Goal: Information Seeking & Learning: Understand process/instructions

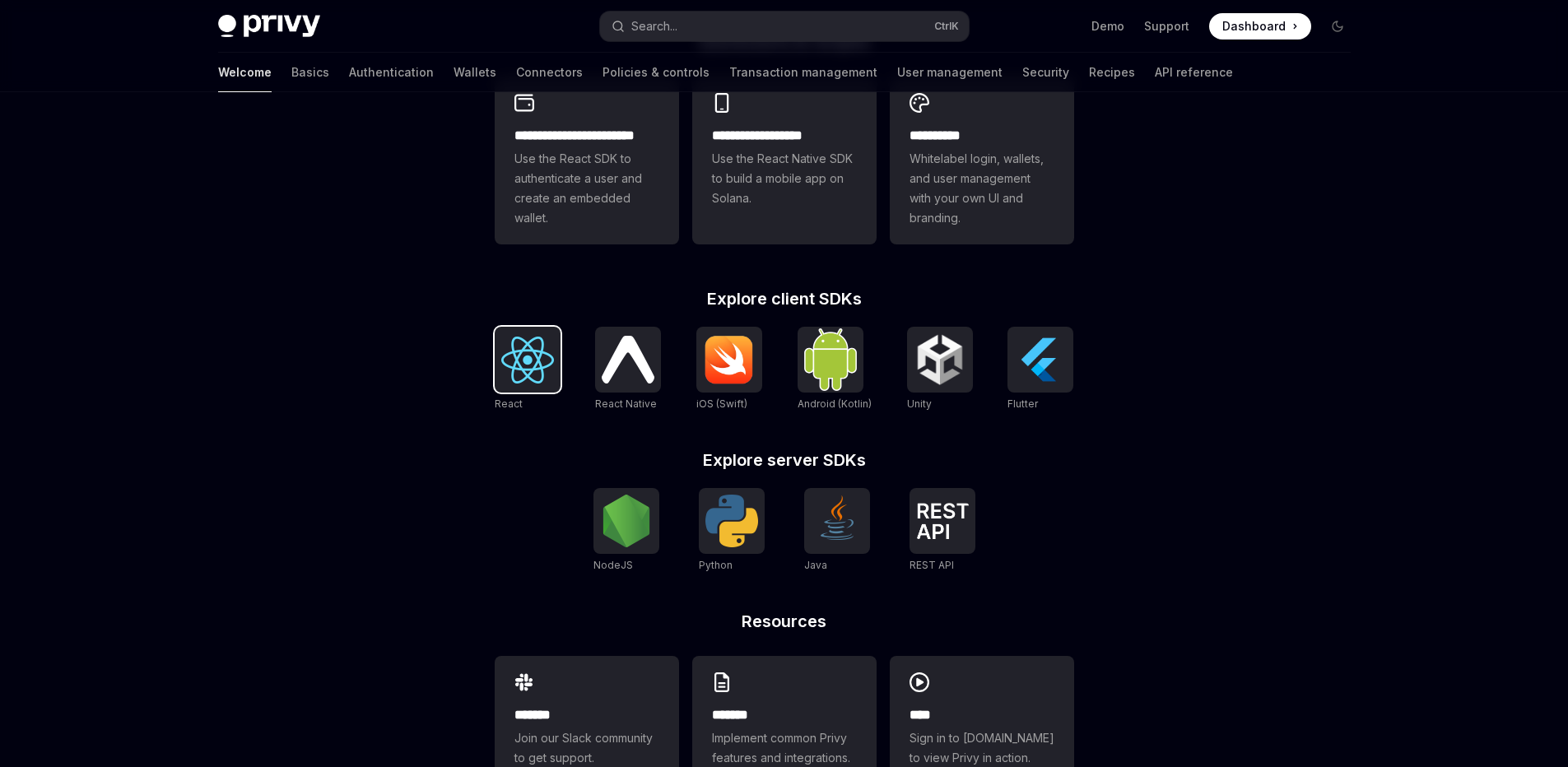
scroll to position [493, 0]
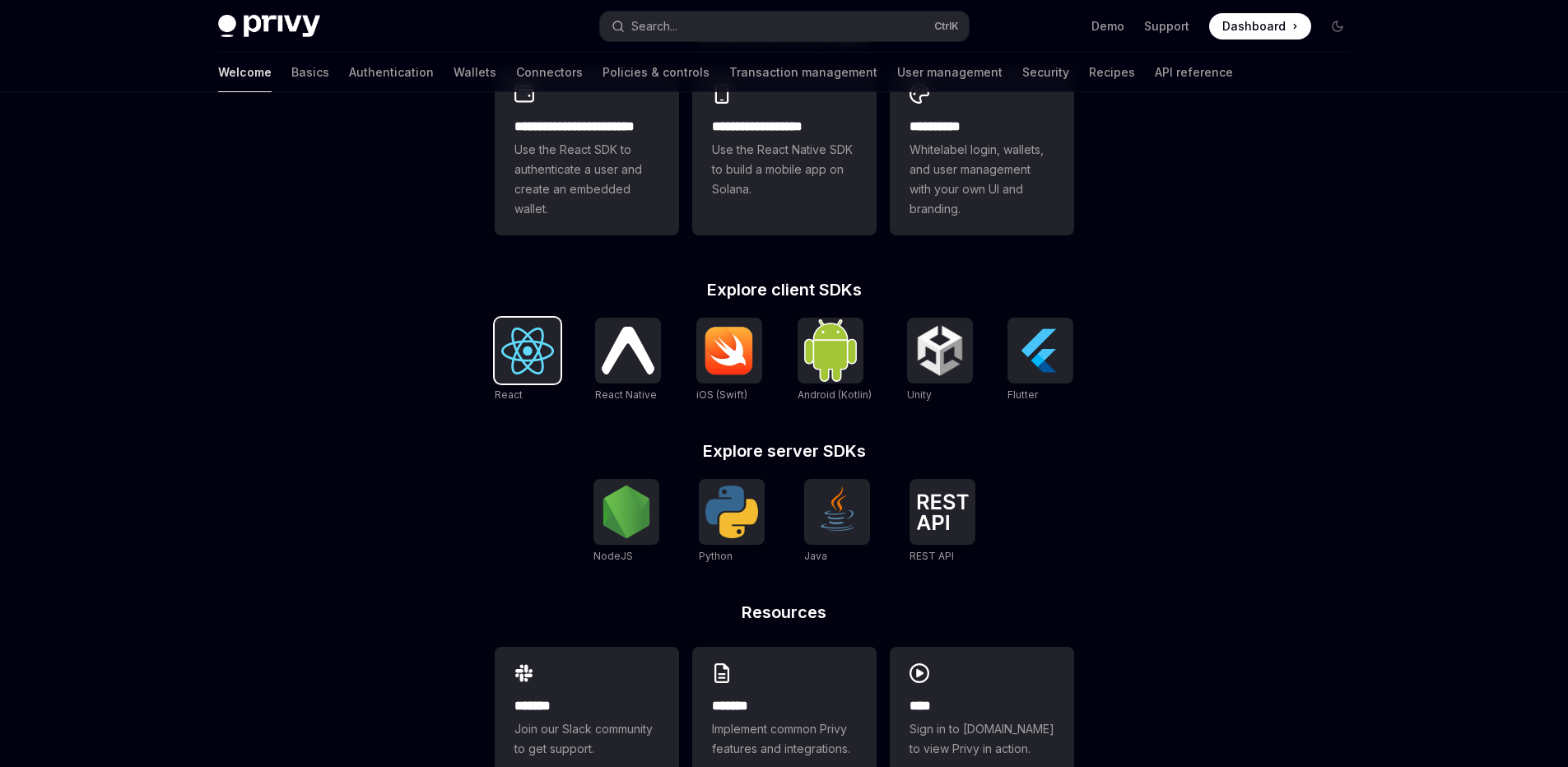
click at [531, 348] on img at bounding box center [527, 351] width 53 height 47
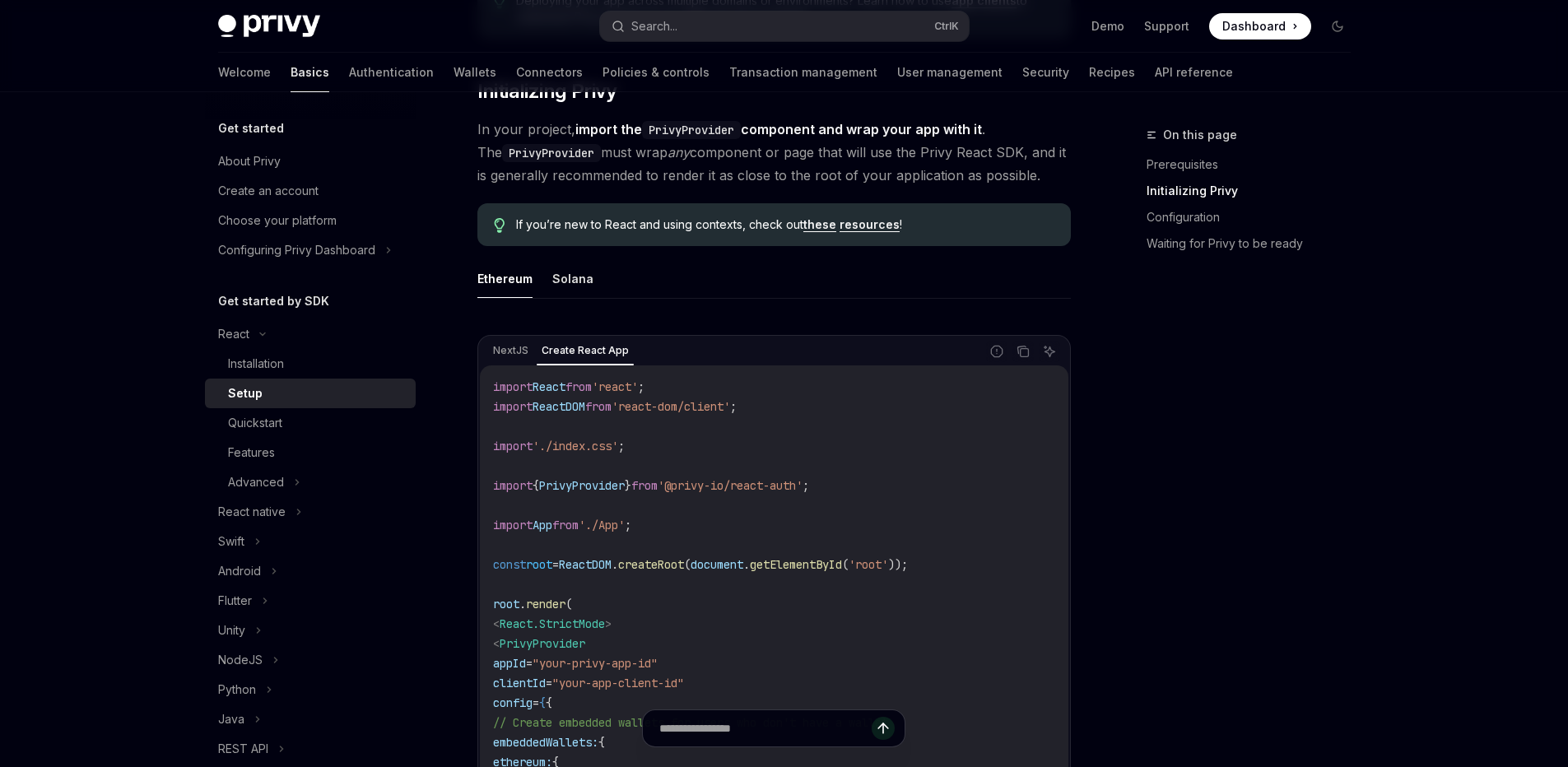
scroll to position [395, 0]
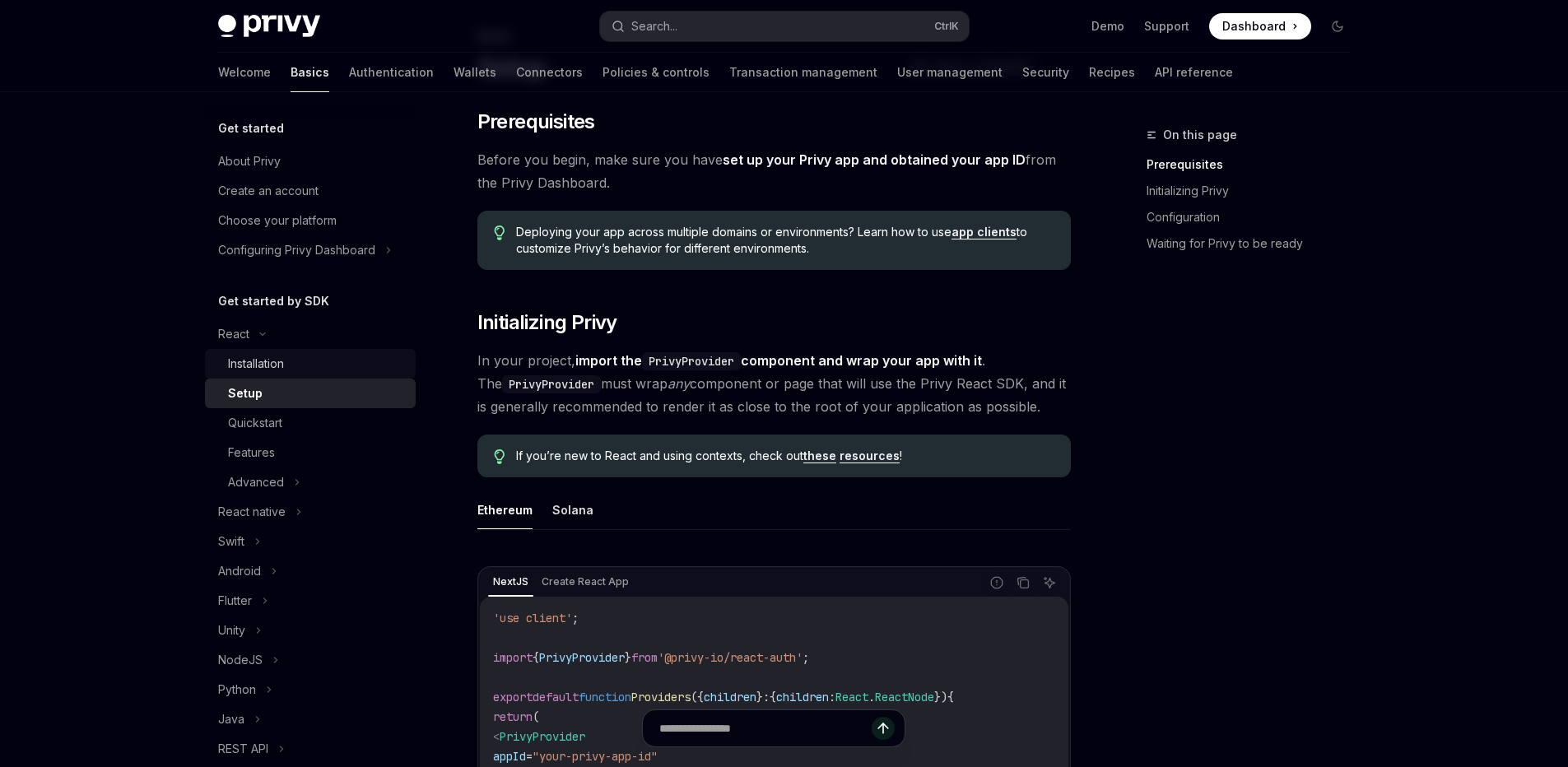
click at [263, 372] on div "Installation" at bounding box center [256, 363] width 56 height 19
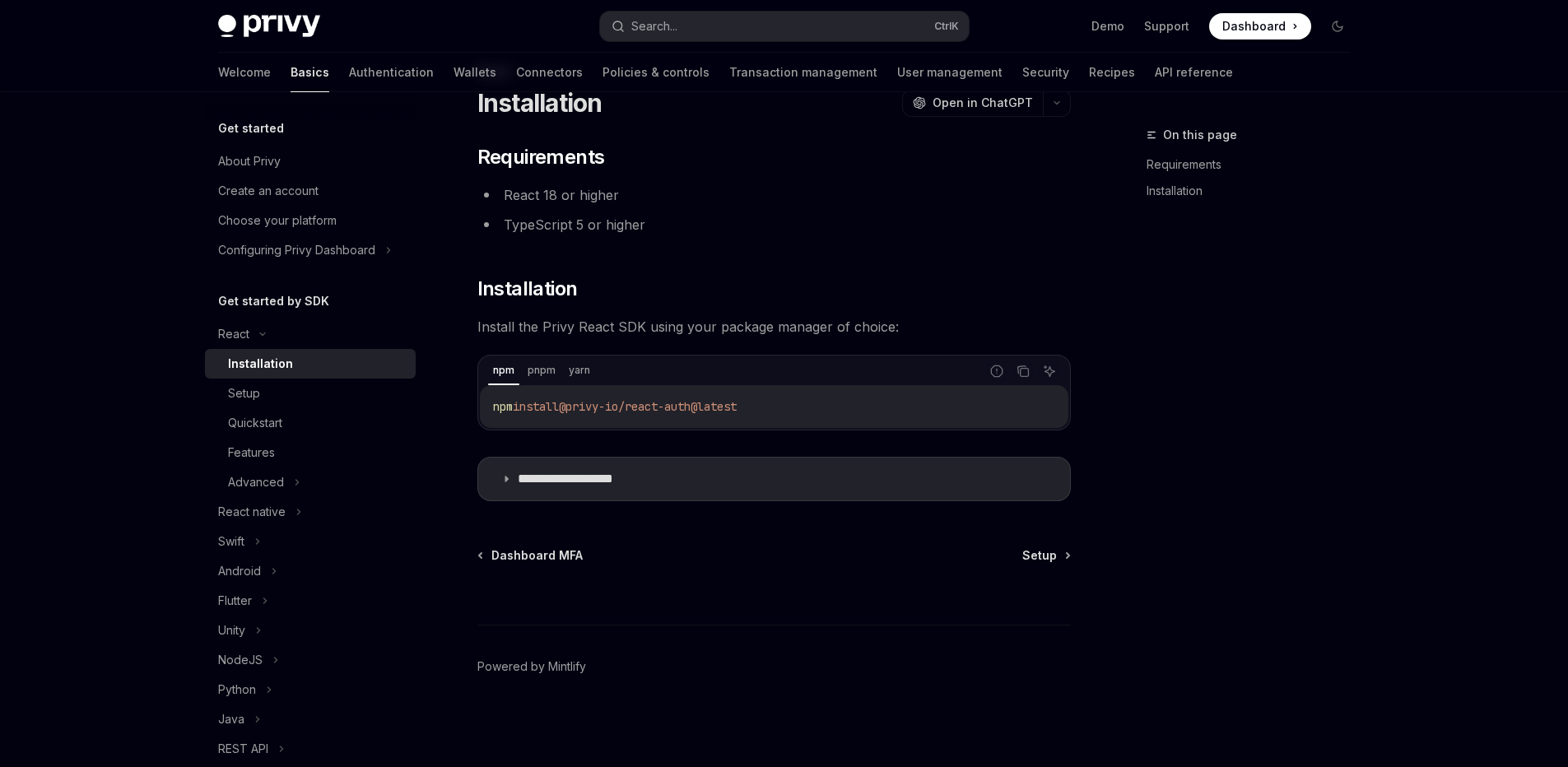
scroll to position [64, 0]
click at [573, 407] on span "@privy-io/react-auth@latest" at bounding box center [648, 406] width 177 height 14
copy div "npm install @privy-io/react-auth@latest"
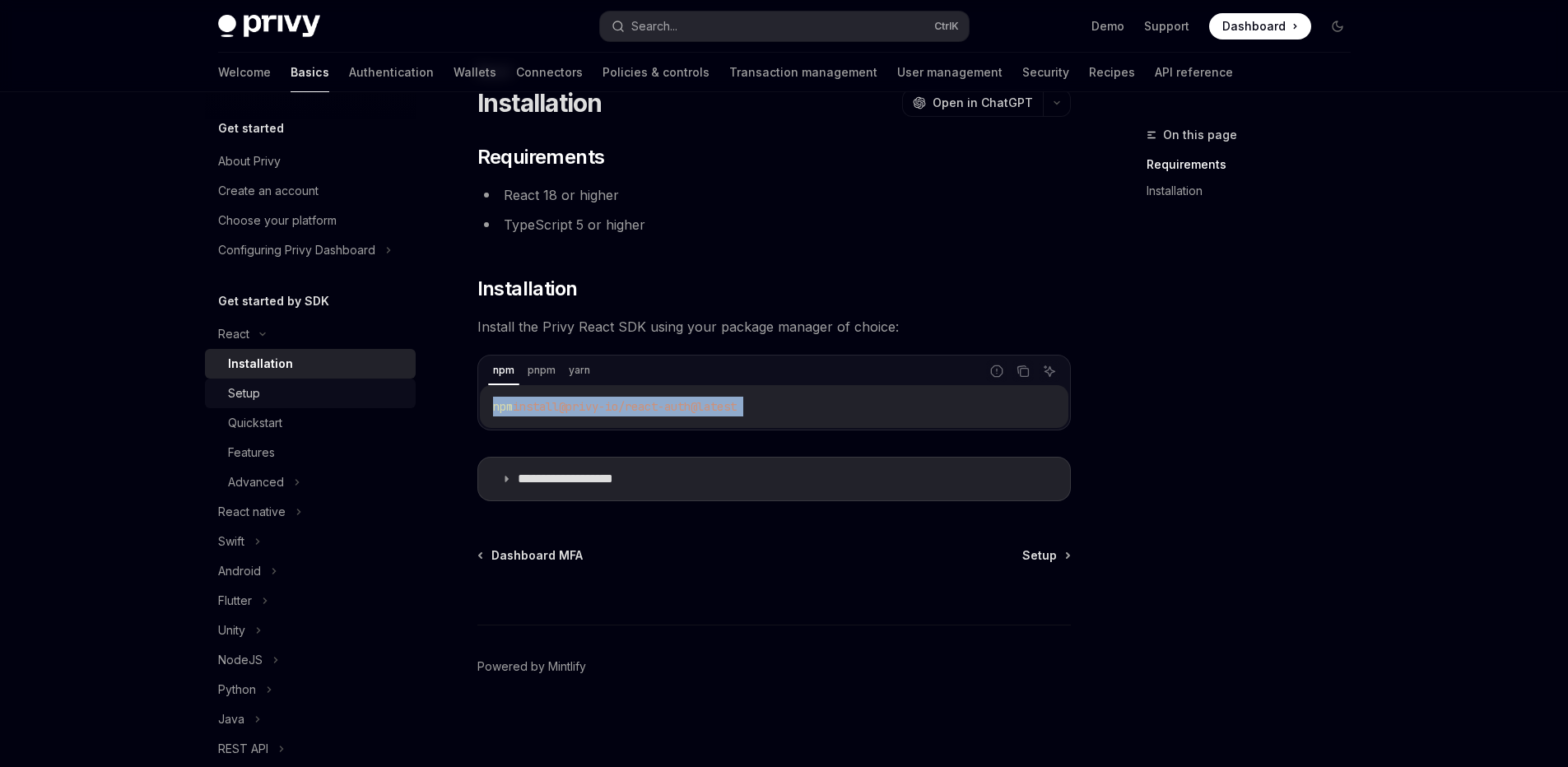
click at [252, 395] on div "Setup" at bounding box center [244, 393] width 32 height 19
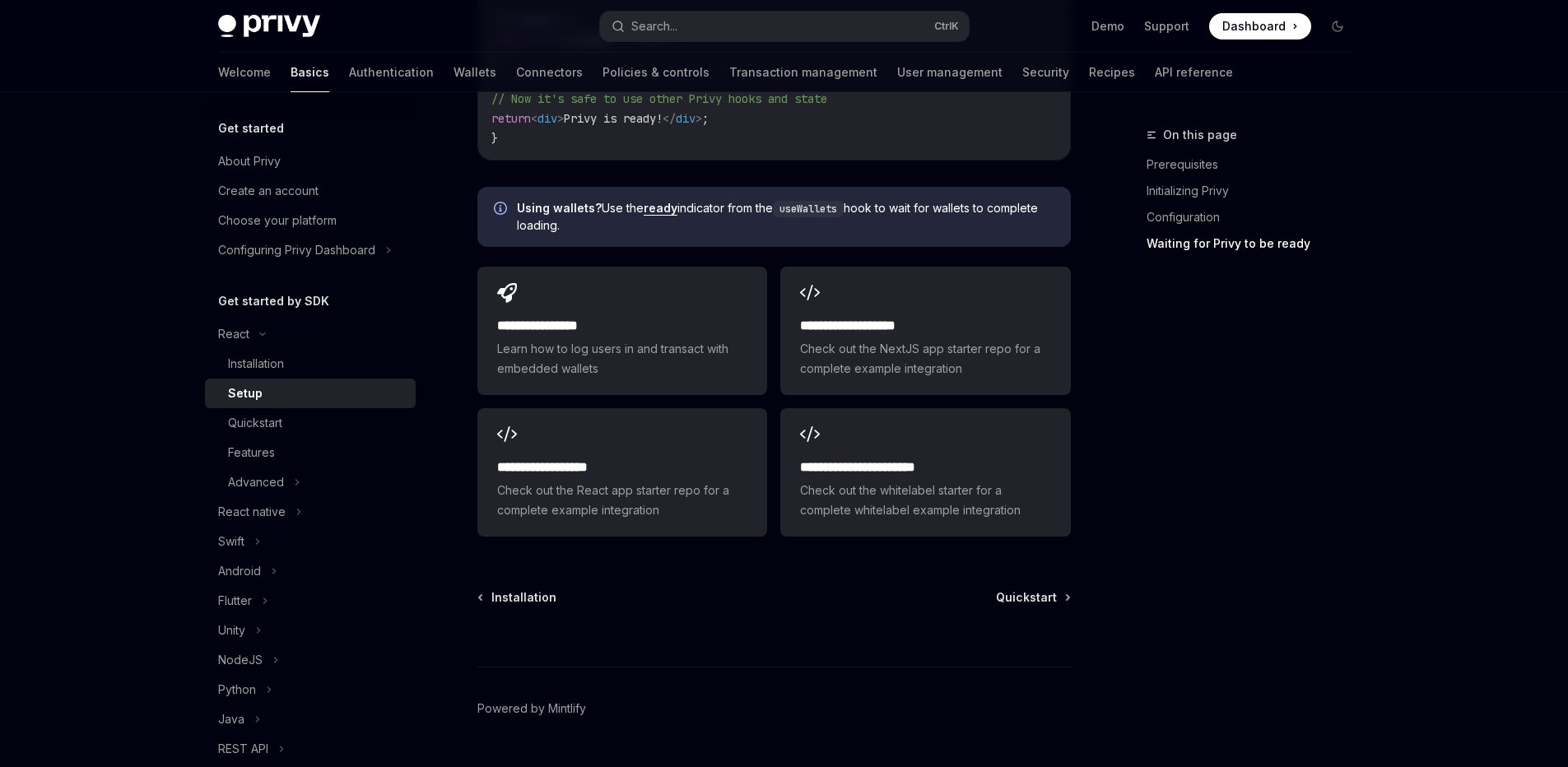
scroll to position [2080, 0]
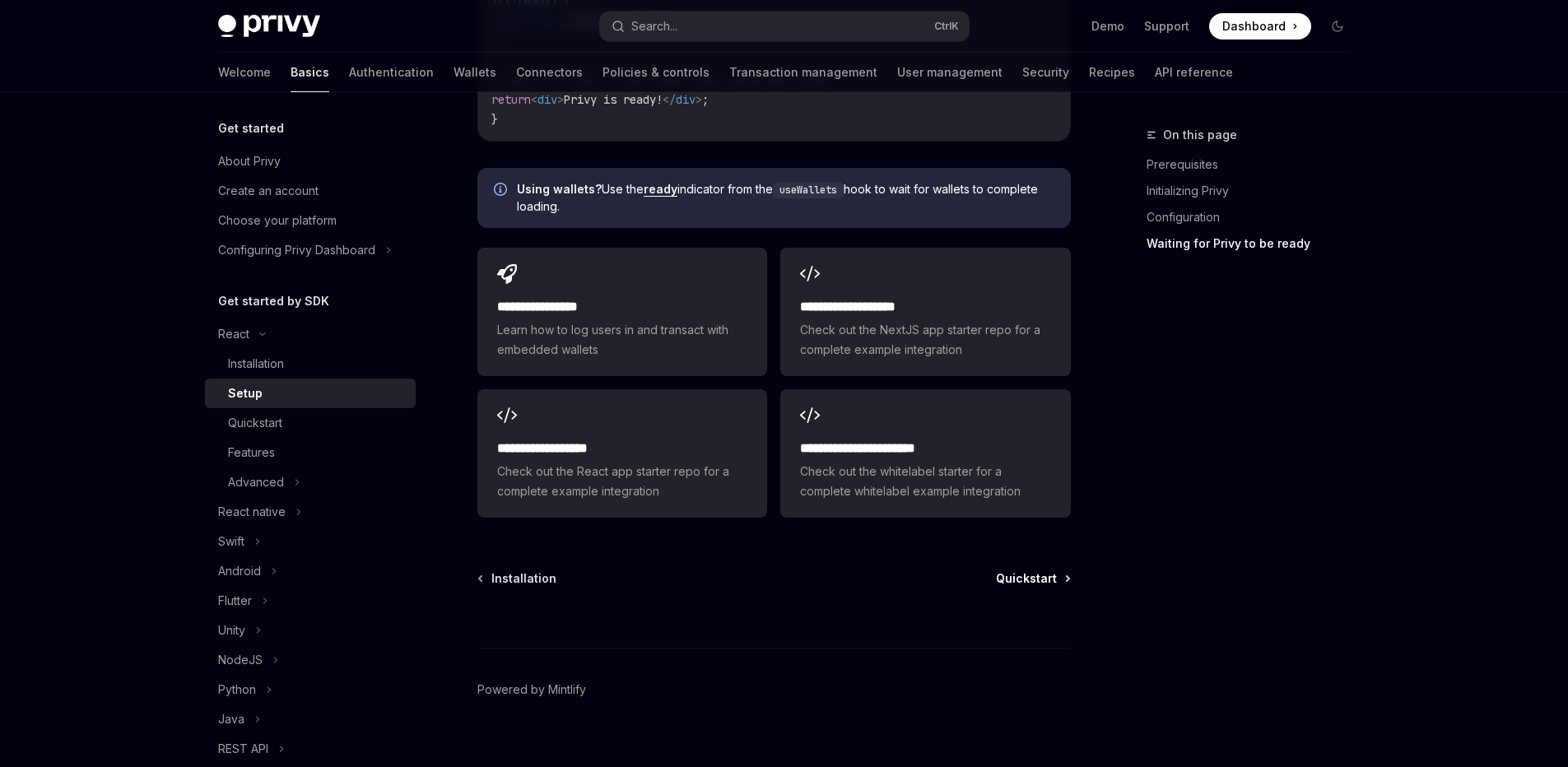
click at [1033, 570] on span "Quickstart" at bounding box center [1025, 578] width 61 height 16
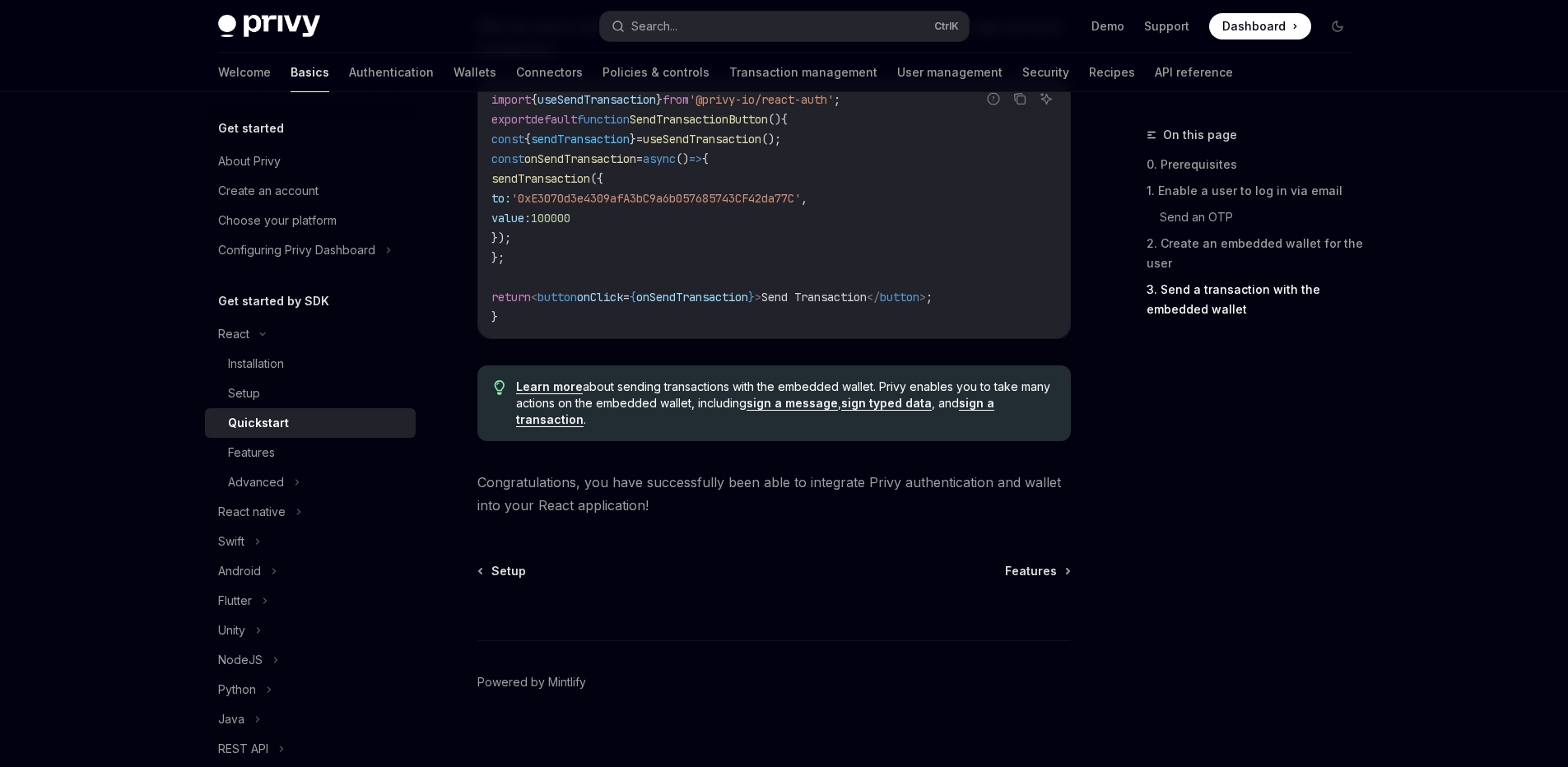
scroll to position [1642, 0]
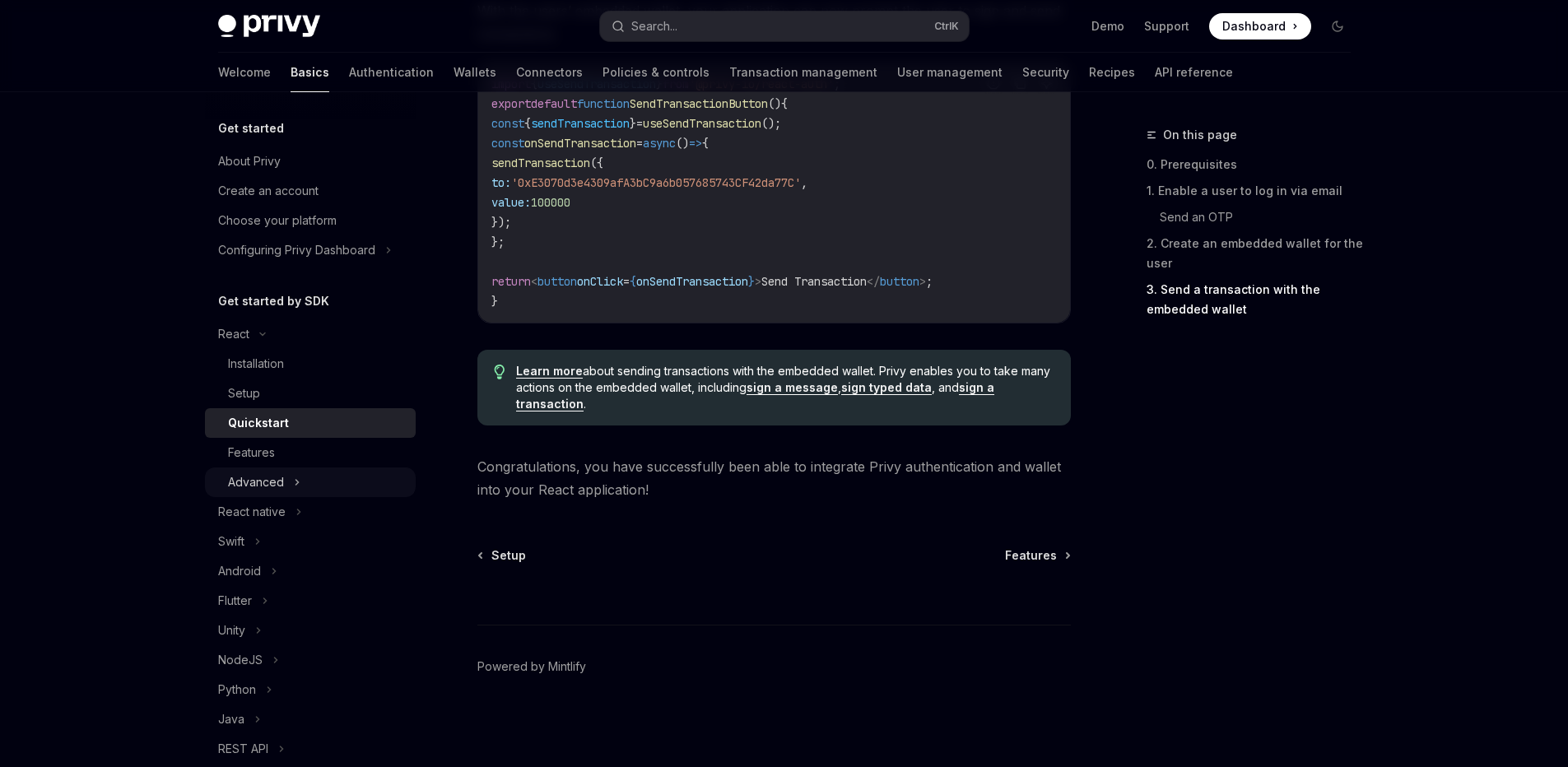
click at [255, 488] on div "Advanced" at bounding box center [256, 482] width 56 height 19
type textarea "*"
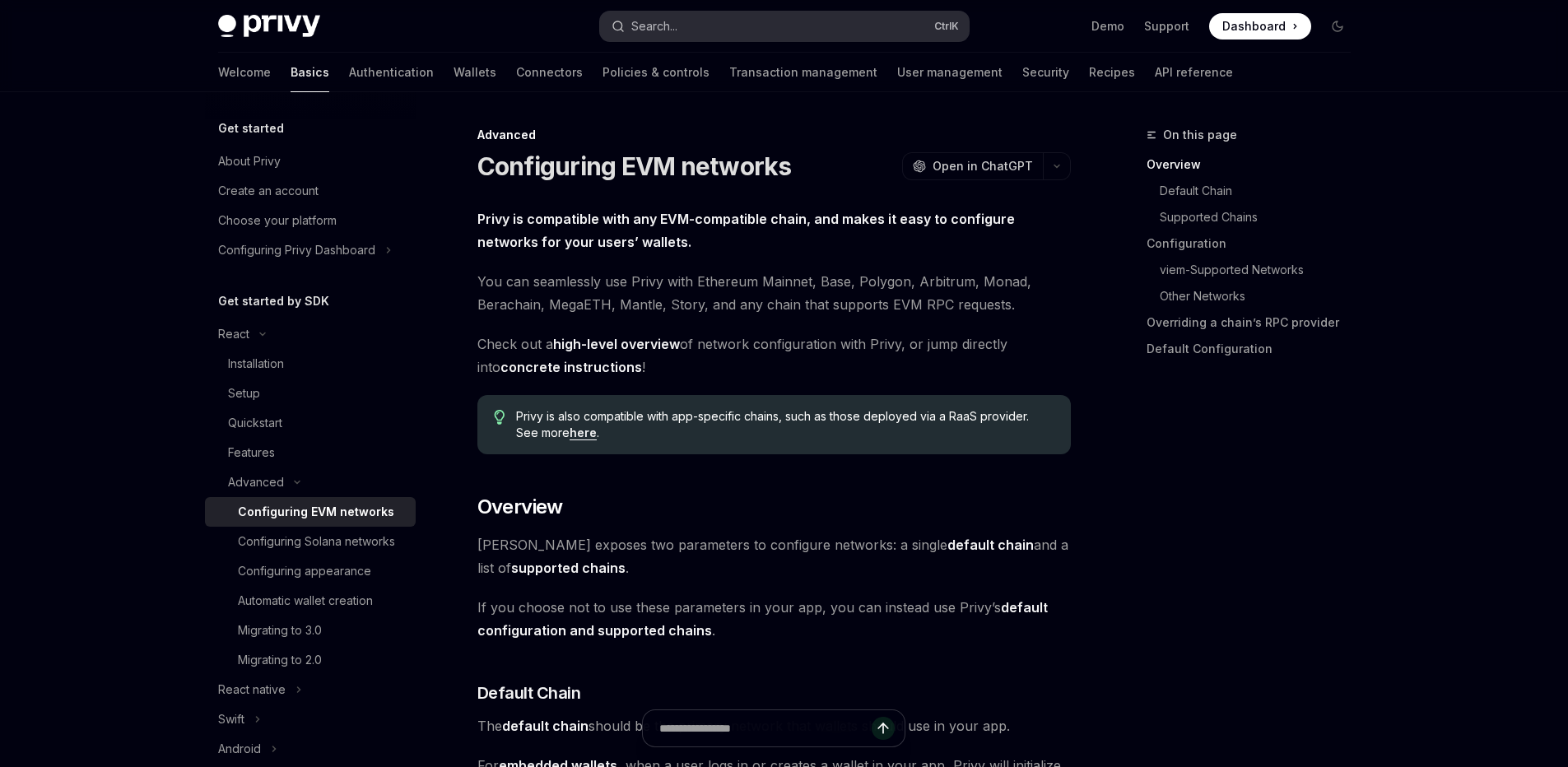
click at [742, 20] on button "Search... Ctrl K" at bounding box center [784, 26] width 369 height 30
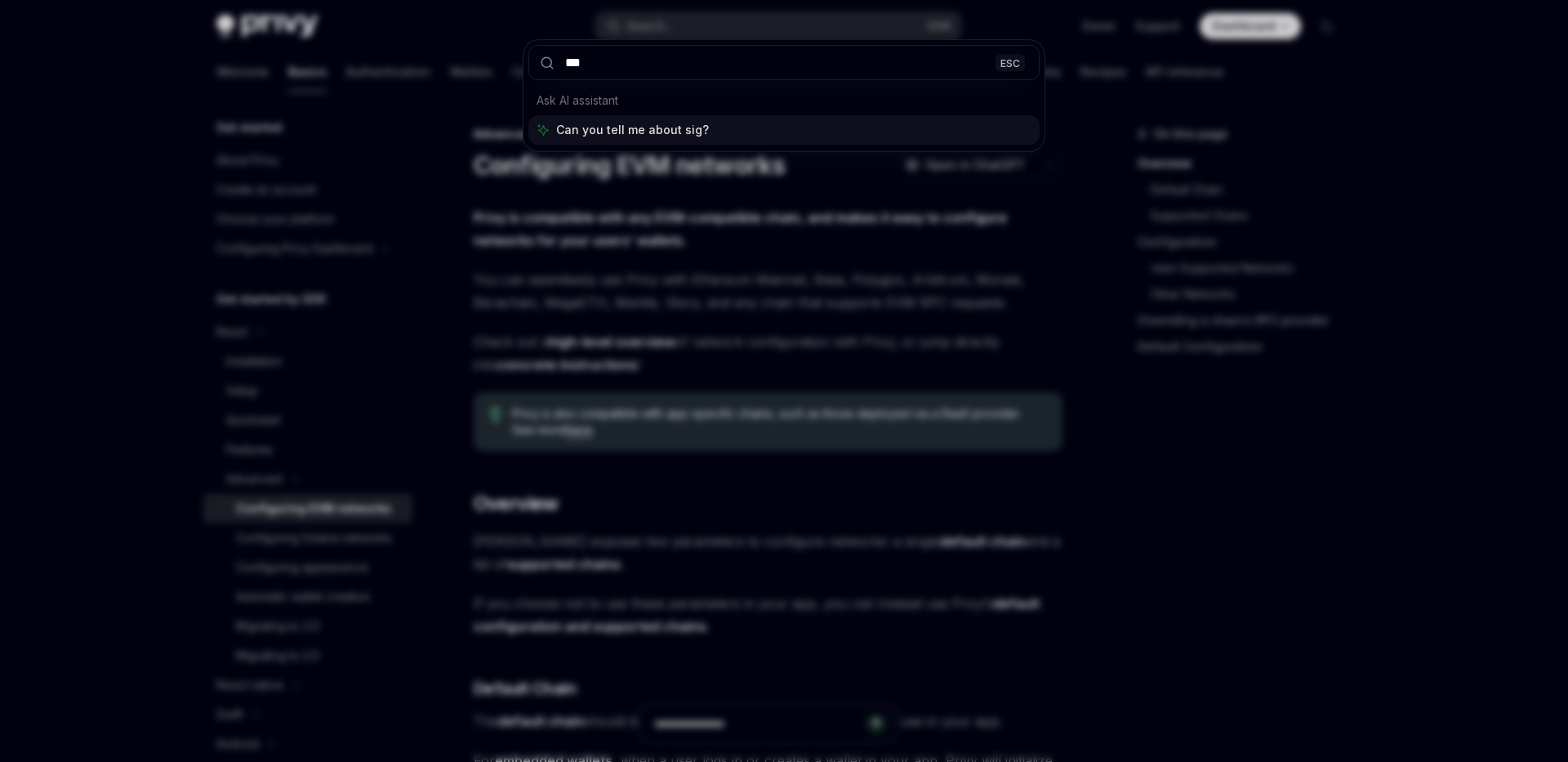
type input "****"
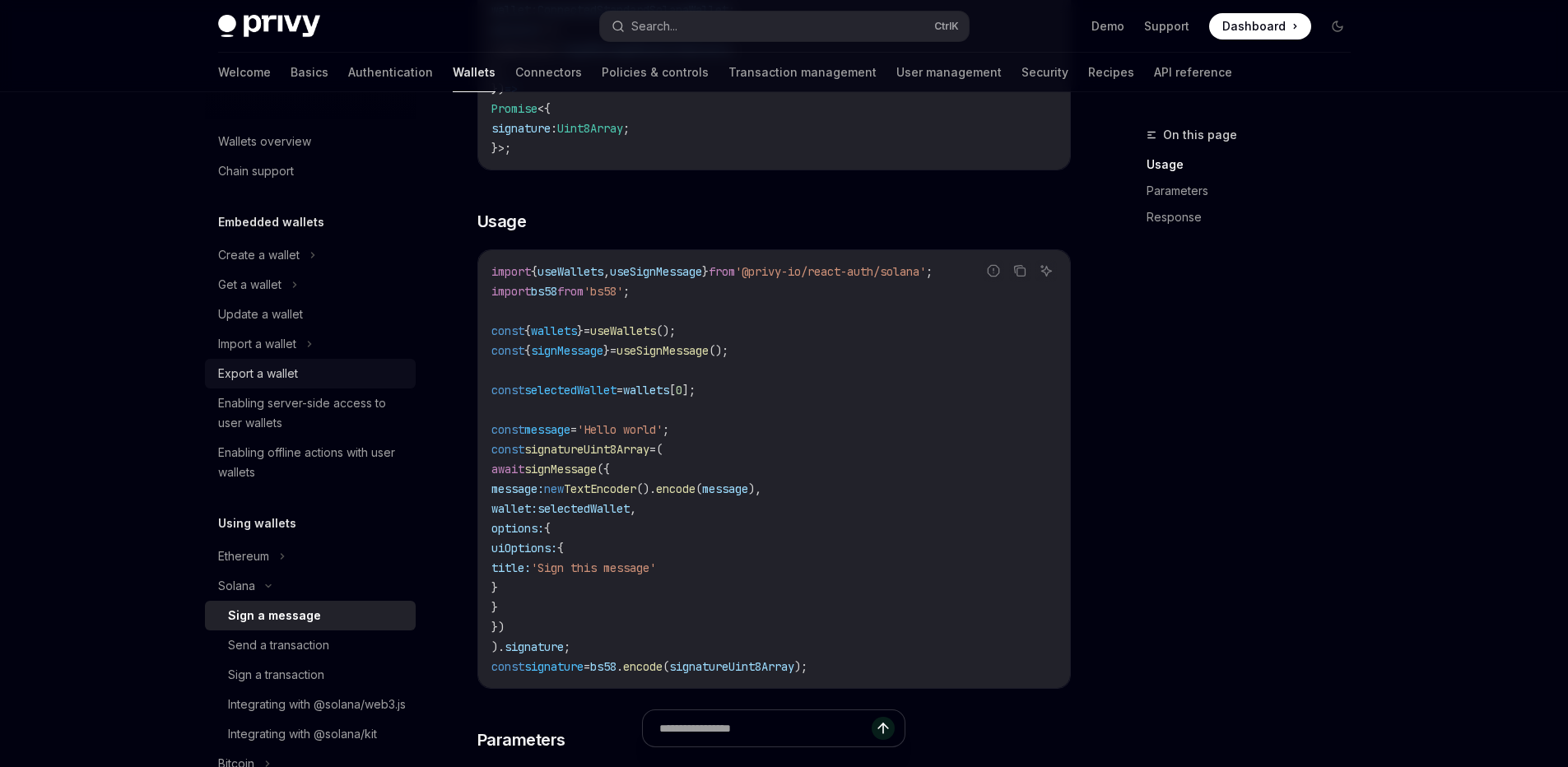
scroll to position [395, 0]
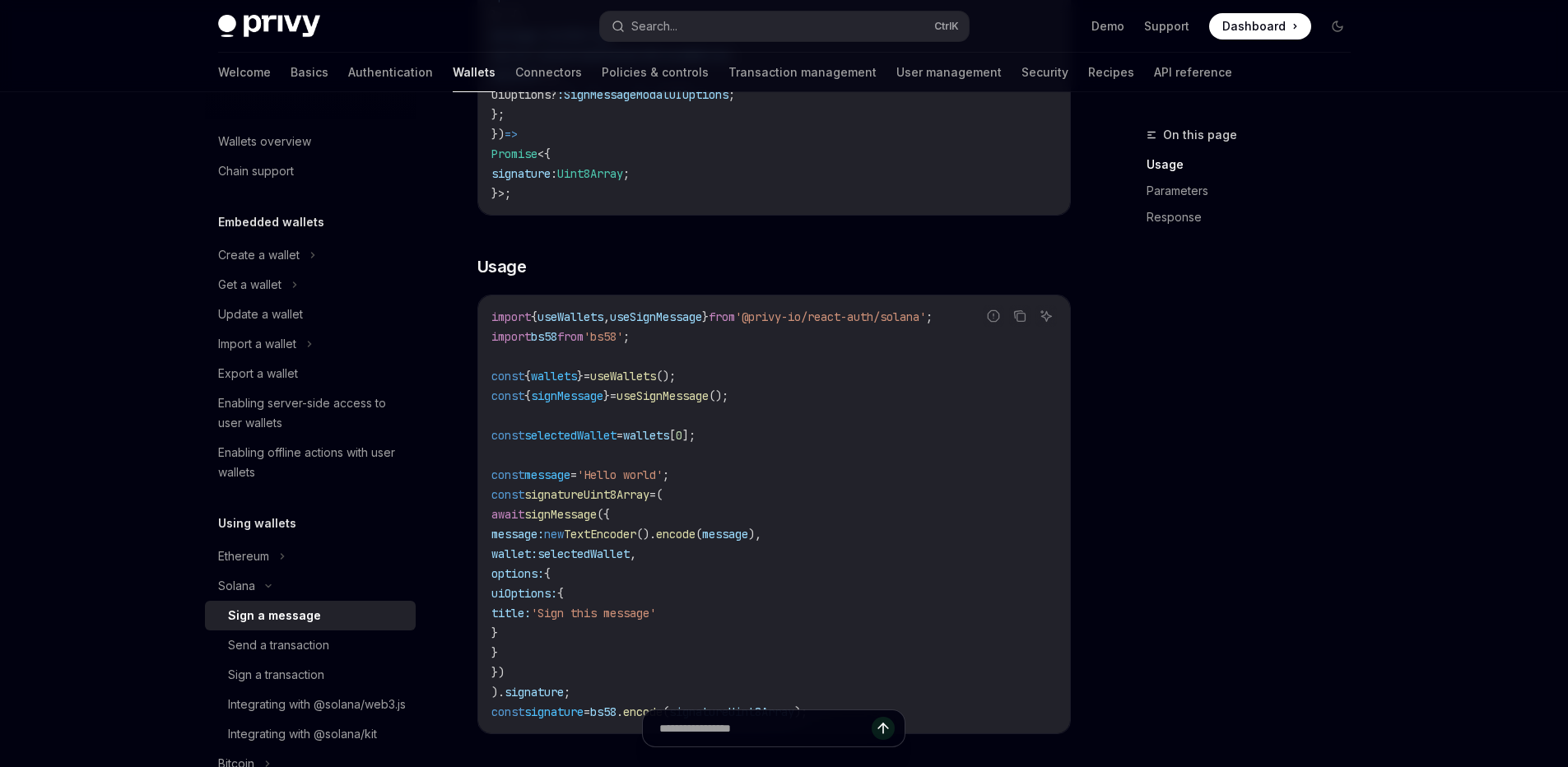
type textarea "*"
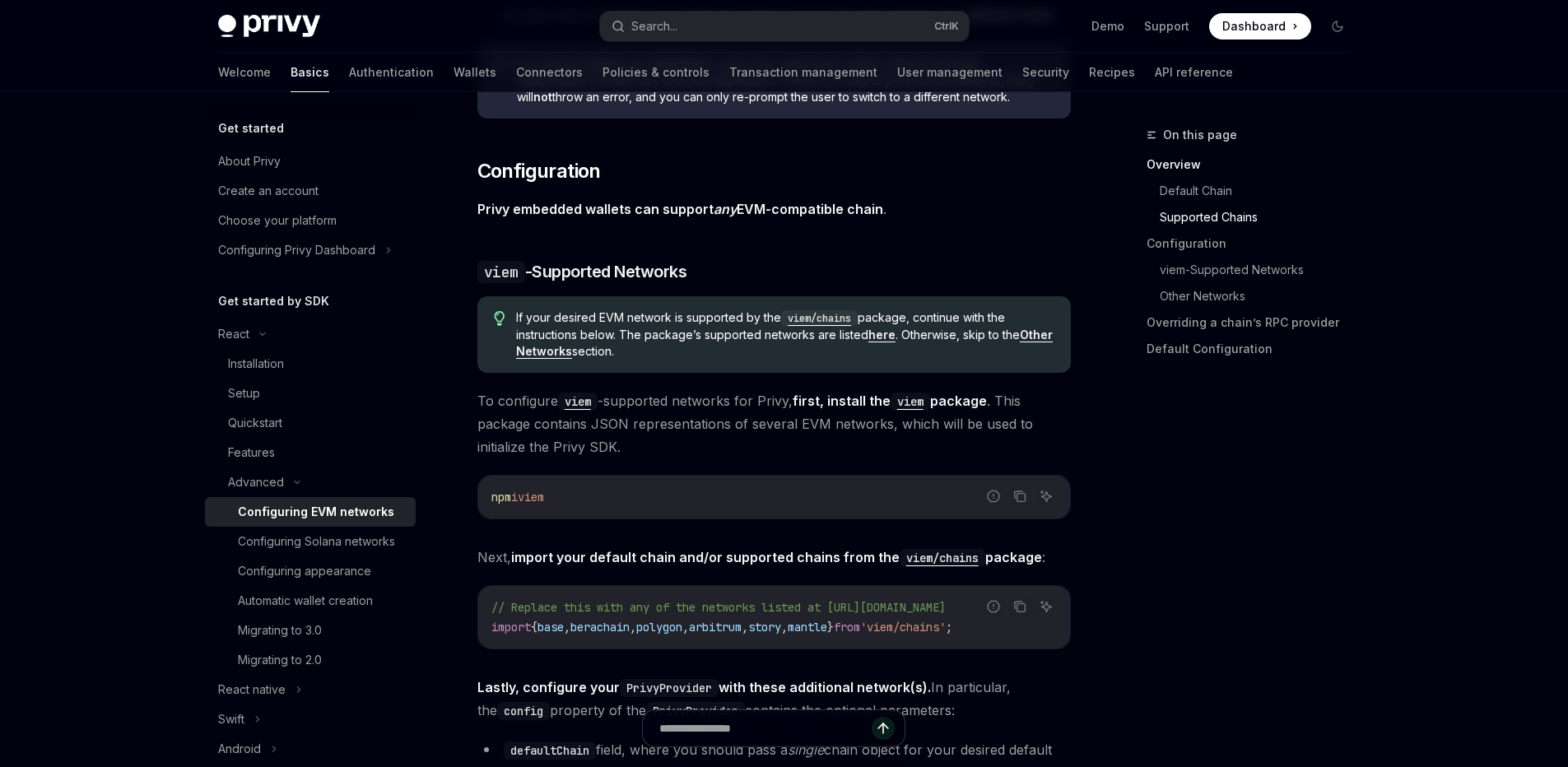
scroll to position [1579, 0]
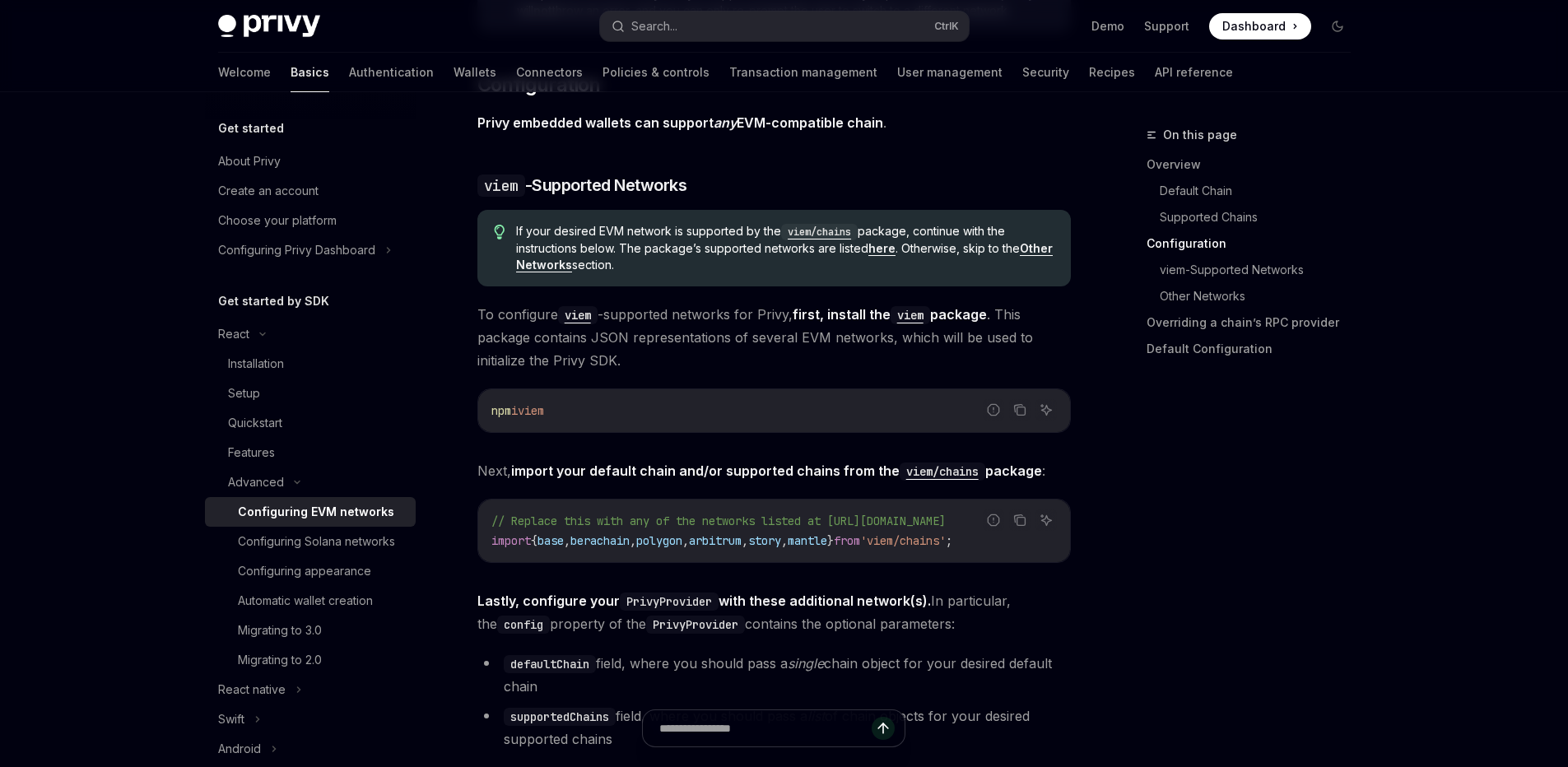
click at [706, 9] on div "Privy Docs home page Search... Ctrl K Demo Support Dashboard Dashboard Search..." at bounding box center [784, 26] width 1132 height 53
click at [712, 19] on button "Search... Ctrl K" at bounding box center [784, 26] width 369 height 30
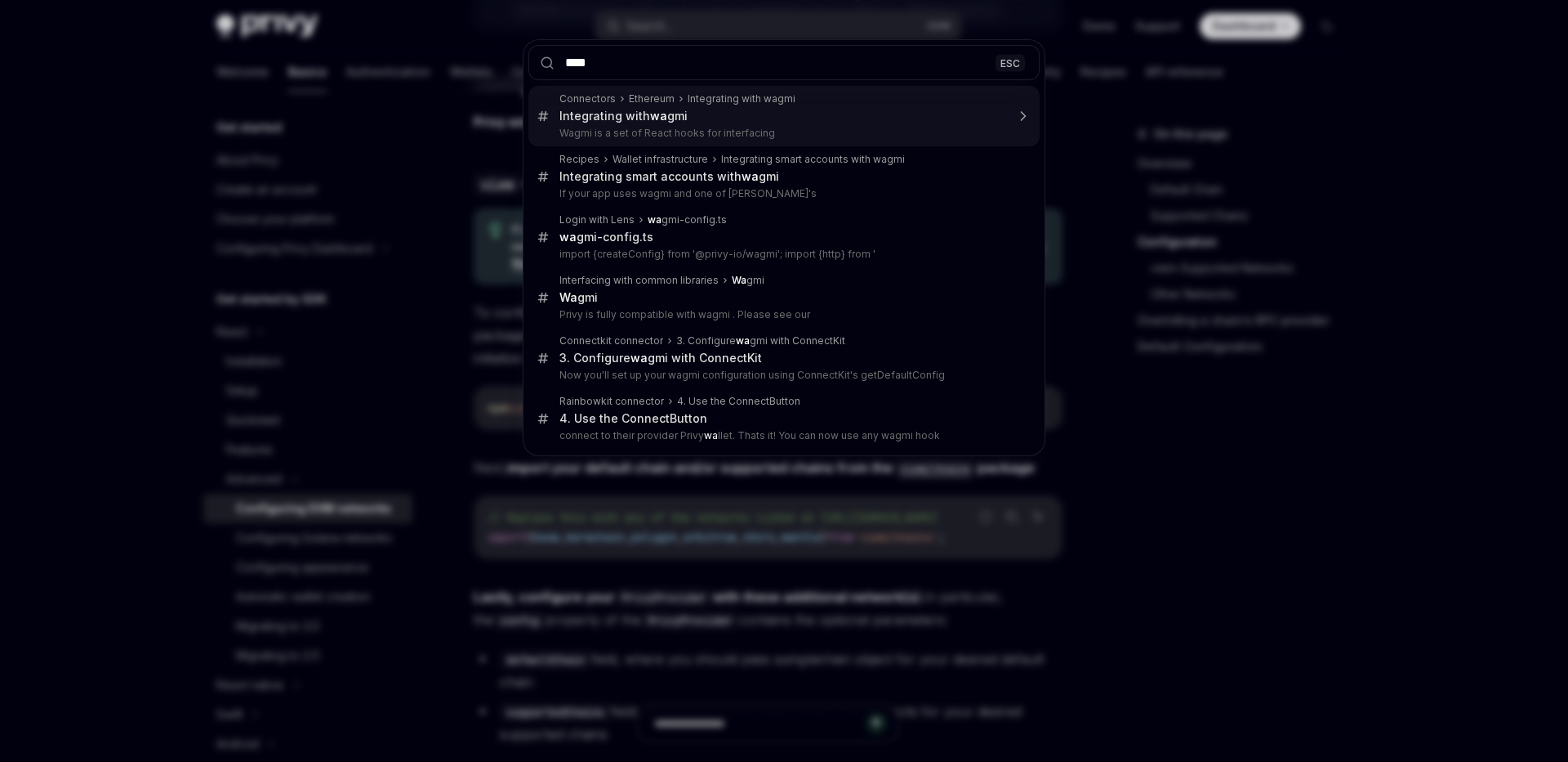
type input "*****"
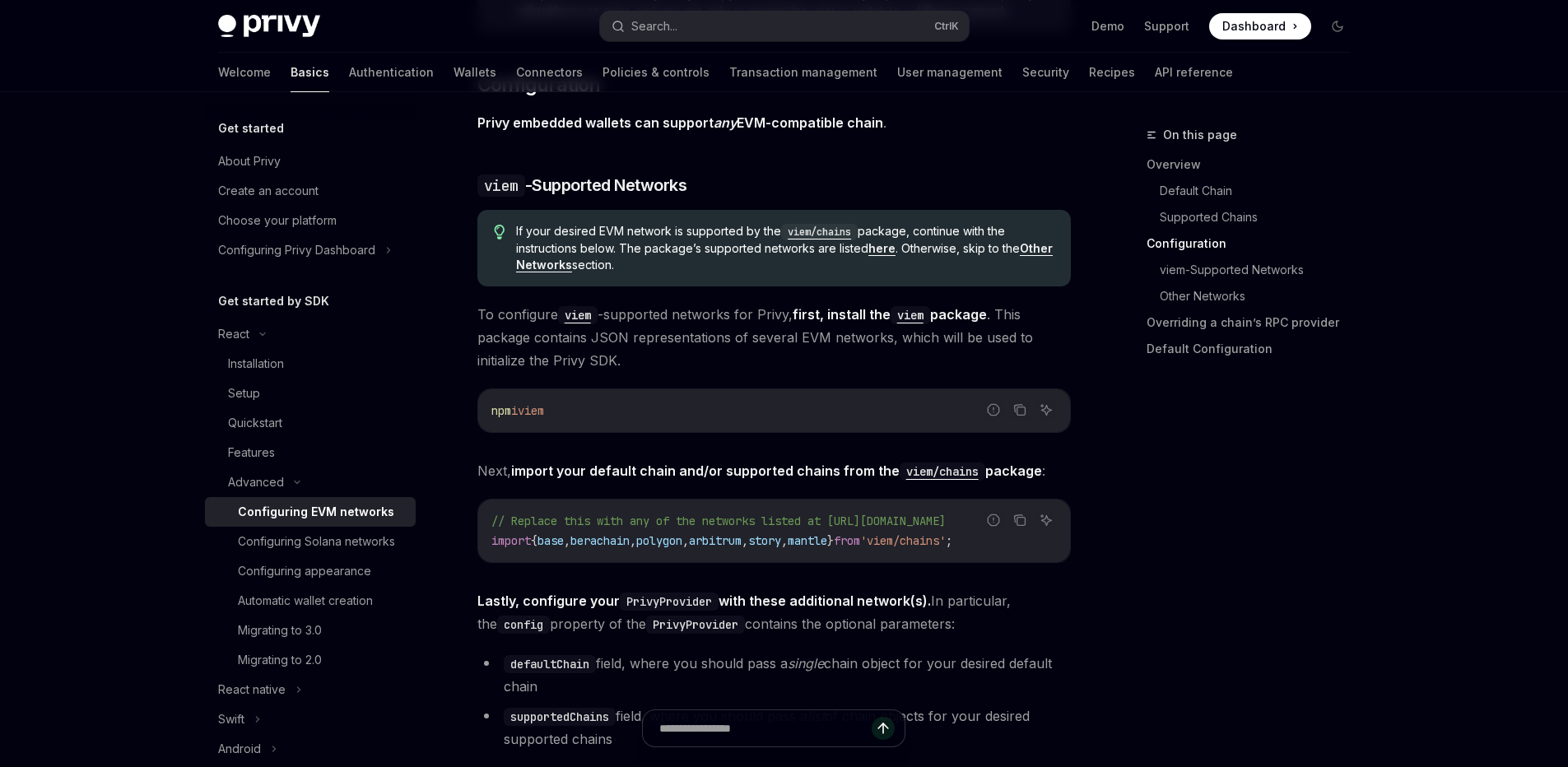
type textarea "*"
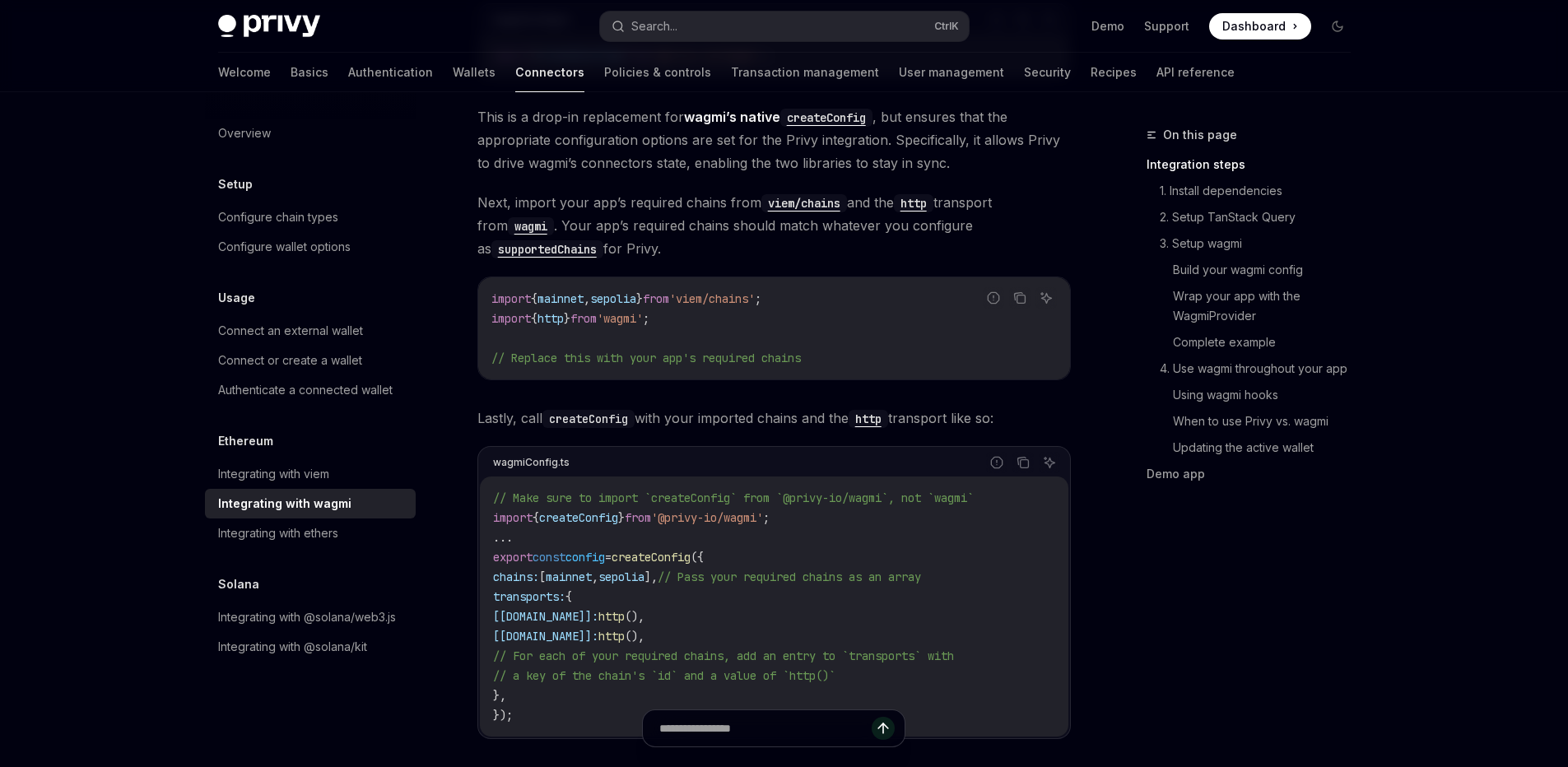
scroll to position [93, 0]
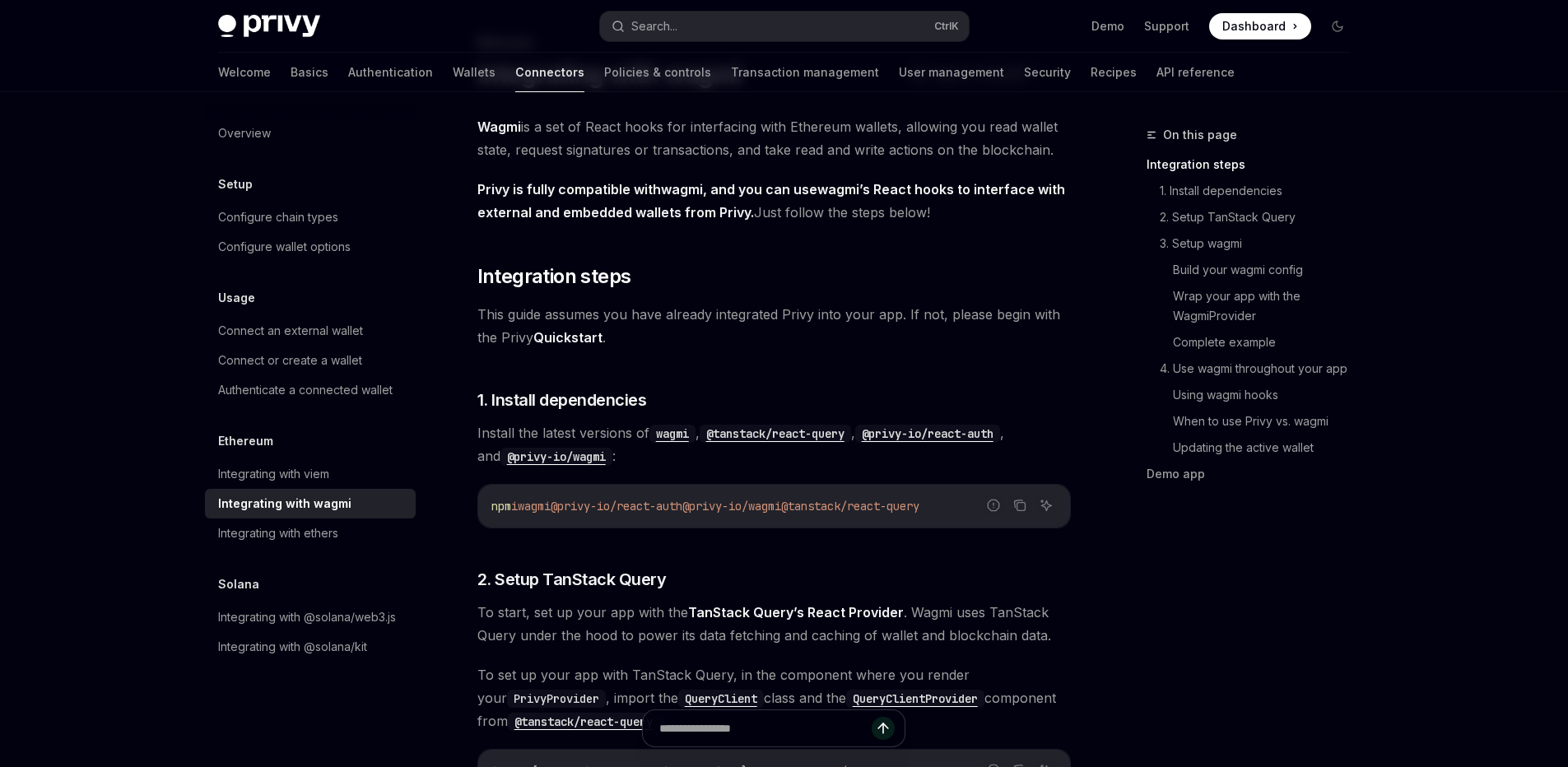
drag, startPoint x: 824, startPoint y: 504, endPoint x: 482, endPoint y: 510, distance: 342.1
click at [482, 510] on div "npm i wagmi @privy-io/react-auth @privy-io/wagmi @tanstack/react-query" at bounding box center [774, 506] width 592 height 42
click at [626, 499] on span "@privy-io/react-auth" at bounding box center [616, 505] width 132 height 14
drag, startPoint x: 573, startPoint y: 510, endPoint x: 721, endPoint y: 505, distance: 148.1
click at [673, 510] on span "@privy-io/react-auth" at bounding box center [616, 505] width 132 height 14
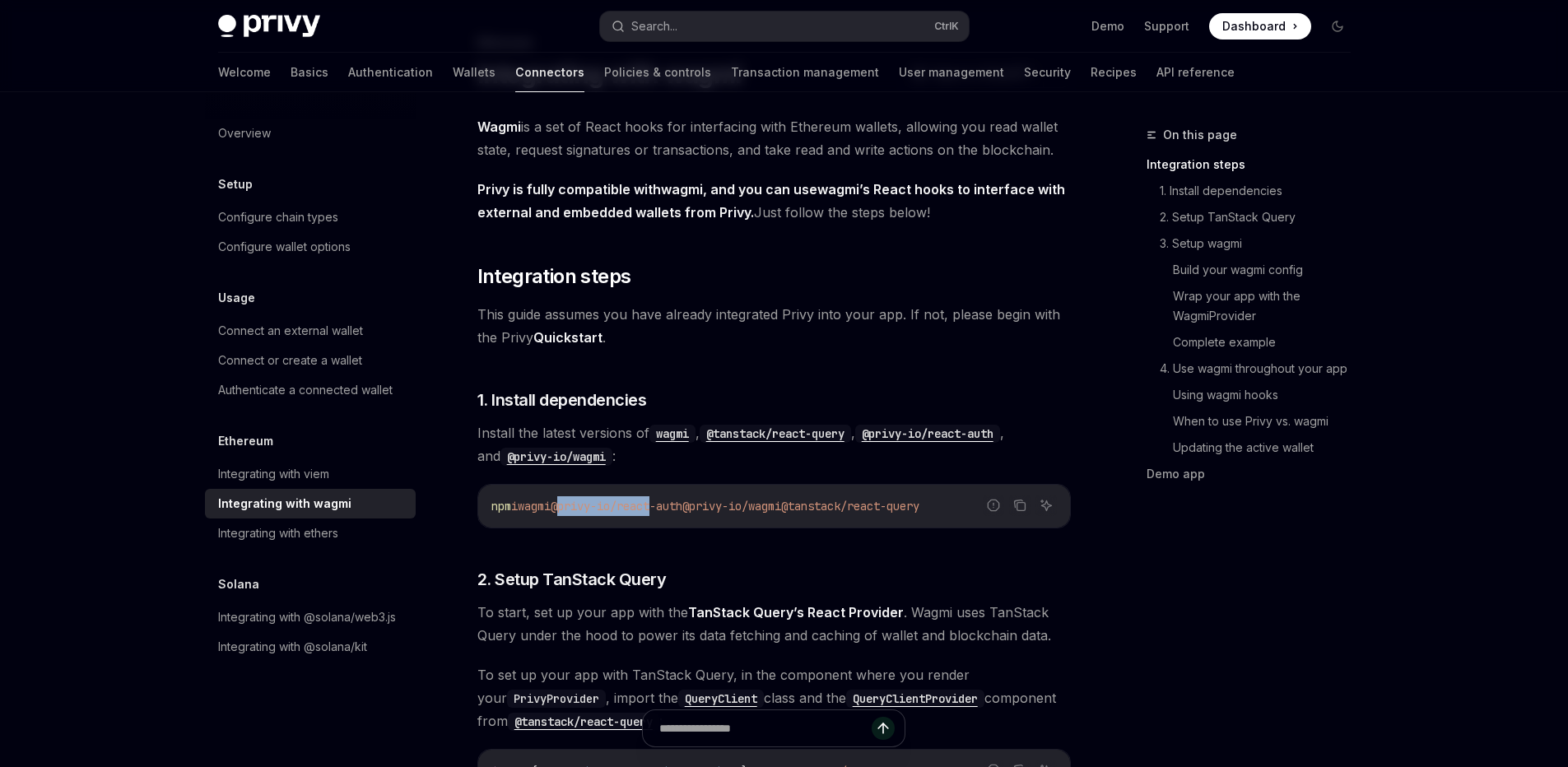
drag, startPoint x: 718, startPoint y: 510, endPoint x: 820, endPoint y: 510, distance: 102.0
click at [781, 510] on span "@privy-io/wagmi" at bounding box center [731, 505] width 98 height 14
copy span "@privy-io/wagmi"
click at [746, 32] on button "Search... Ctrl K" at bounding box center [784, 26] width 369 height 30
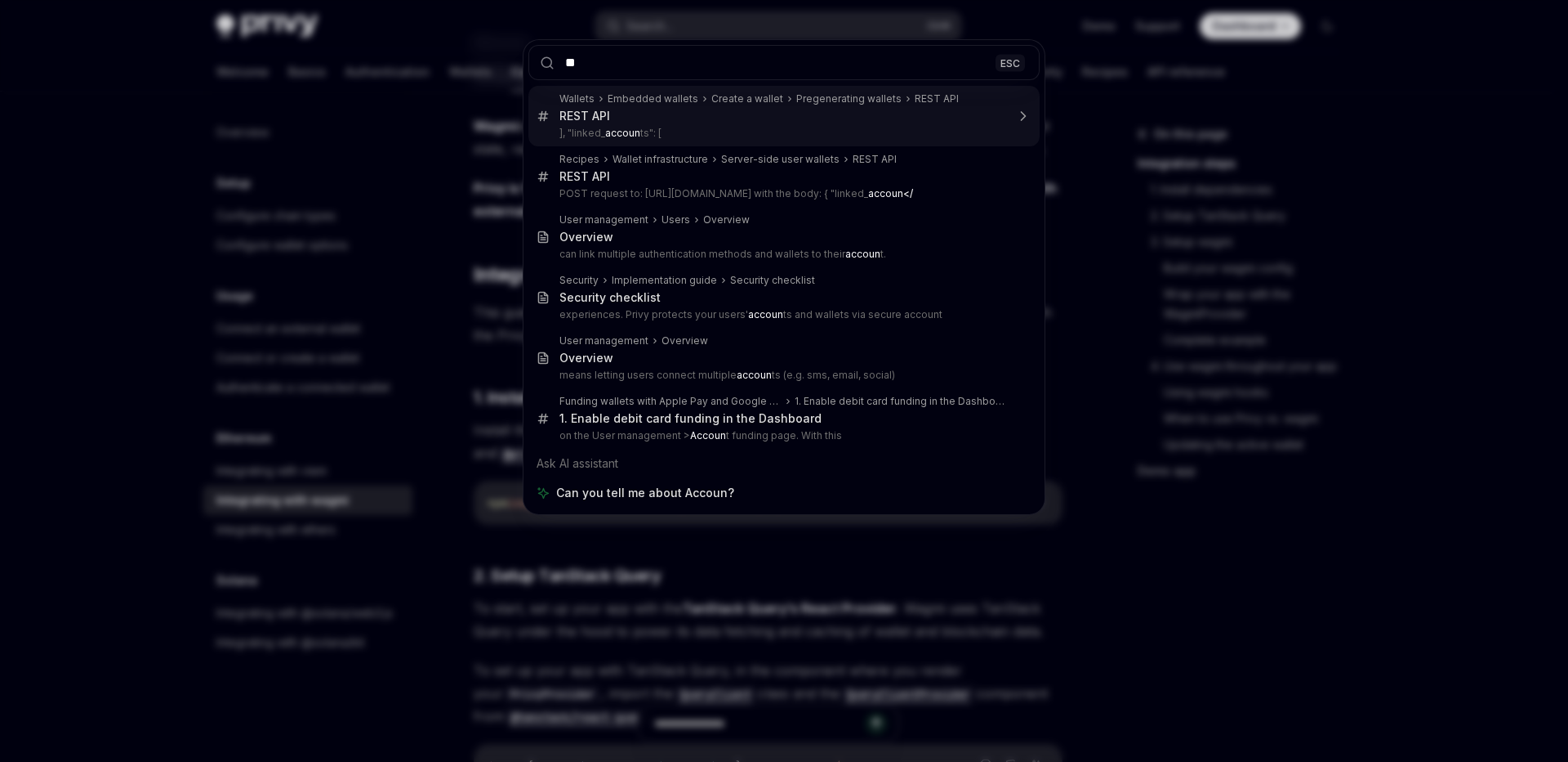
type input "*"
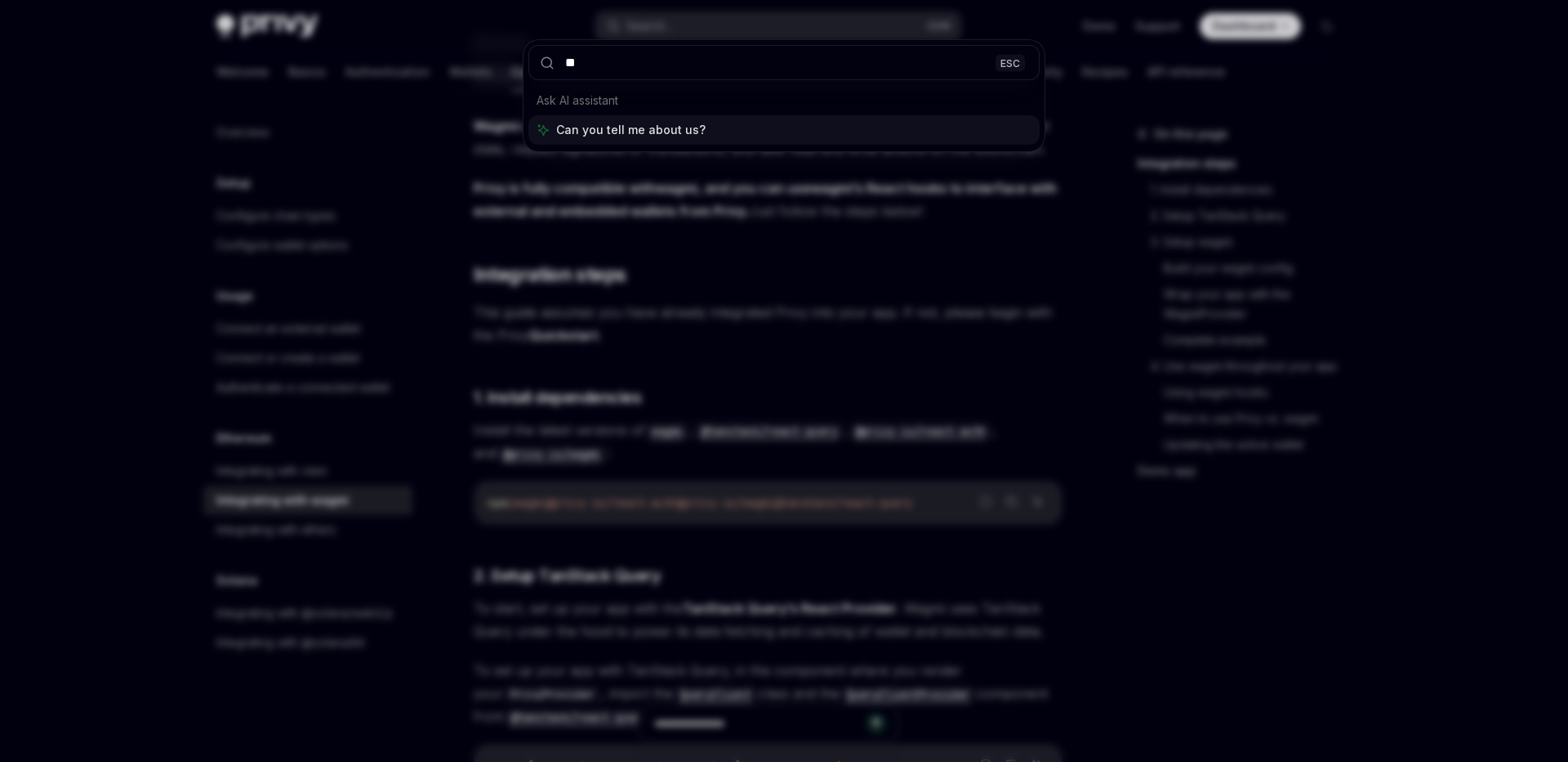
type input "*"
type input "****"
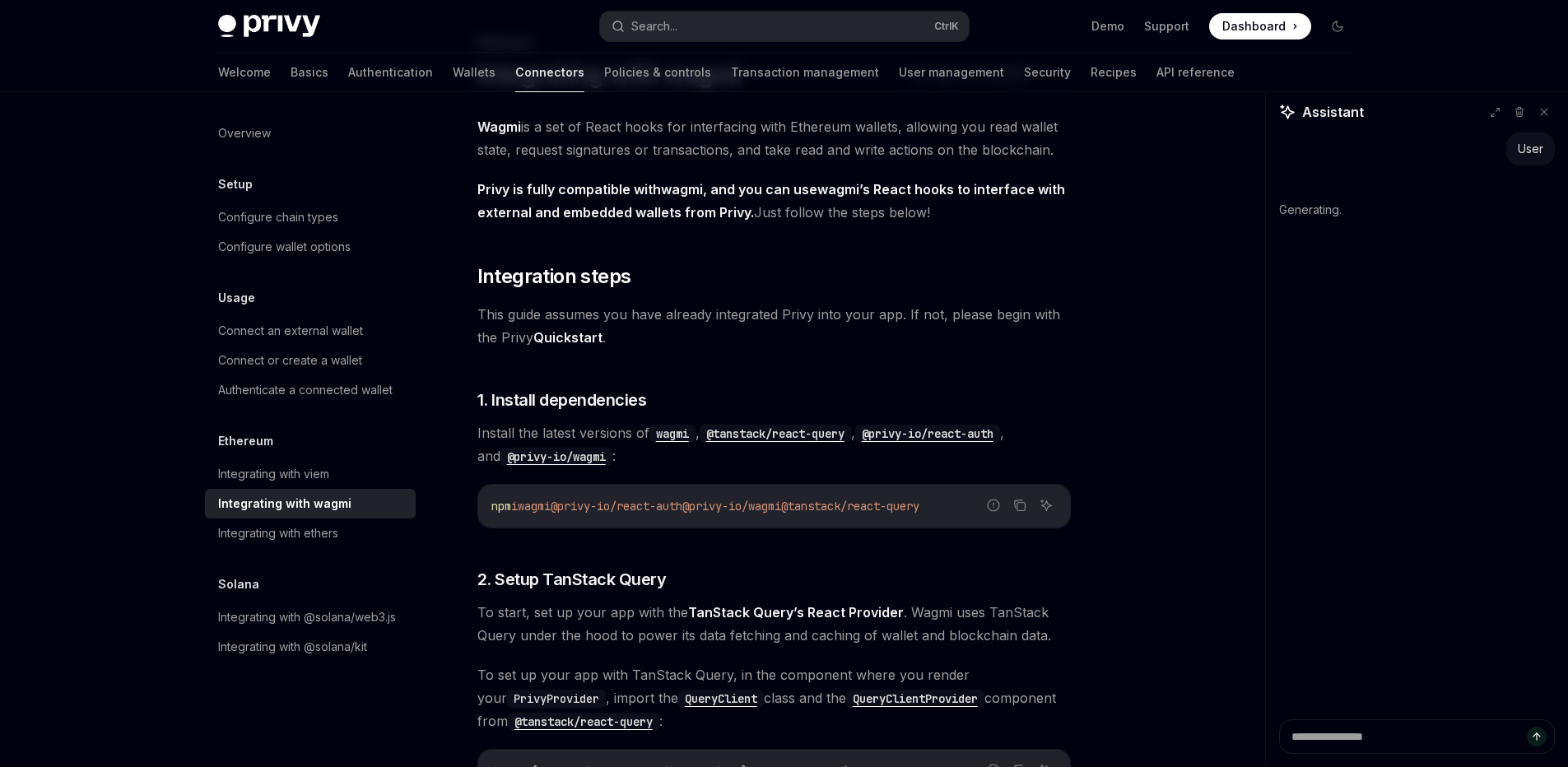
type textarea "*"
click at [647, 25] on div "Search..." at bounding box center [654, 26] width 46 height 19
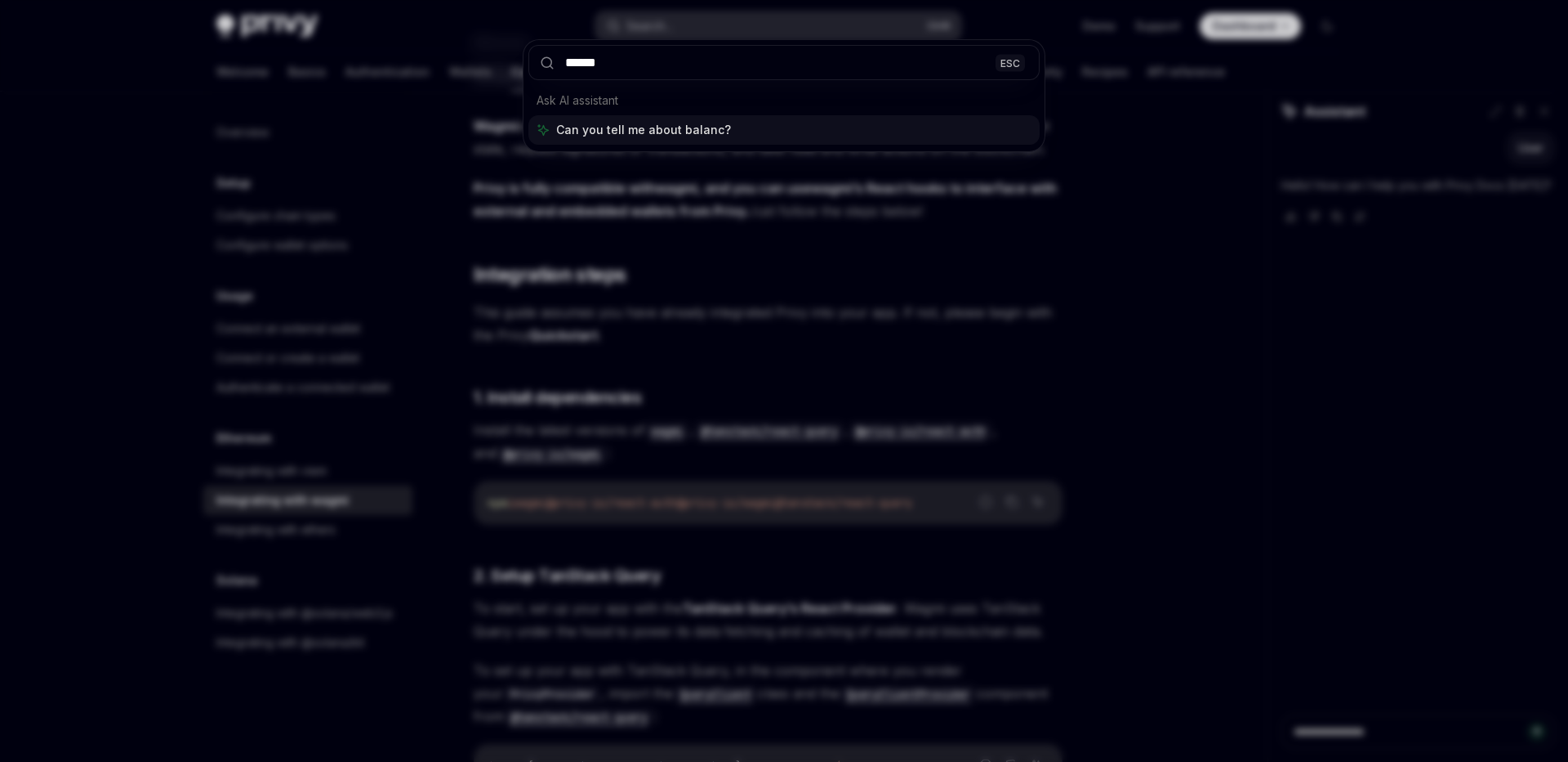
type input "*******"
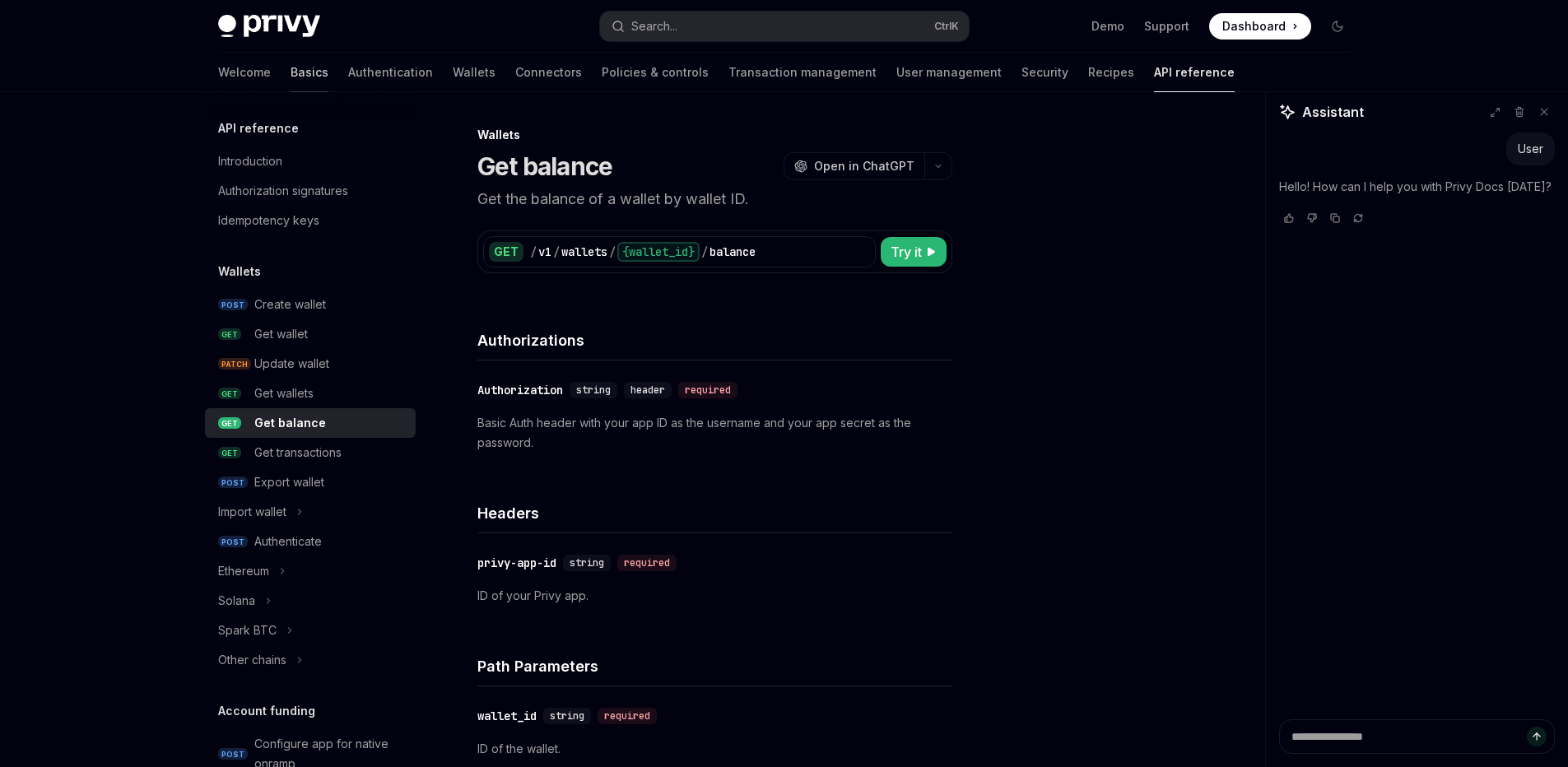
click at [290, 76] on link "Basics" at bounding box center [308, 72] width 38 height 40
type textarea "*"
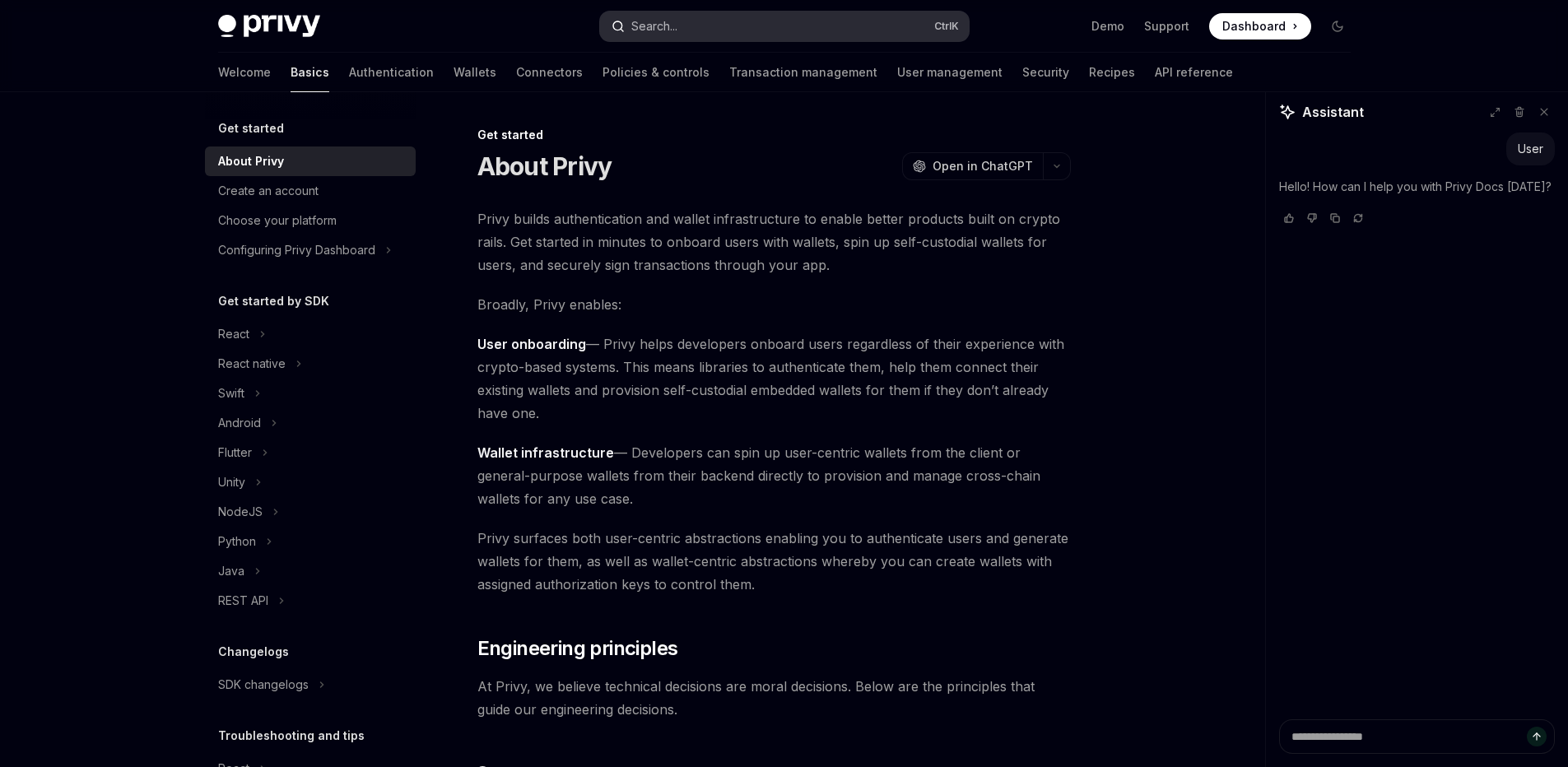
click at [621, 26] on icon "button" at bounding box center [618, 26] width 13 height 13
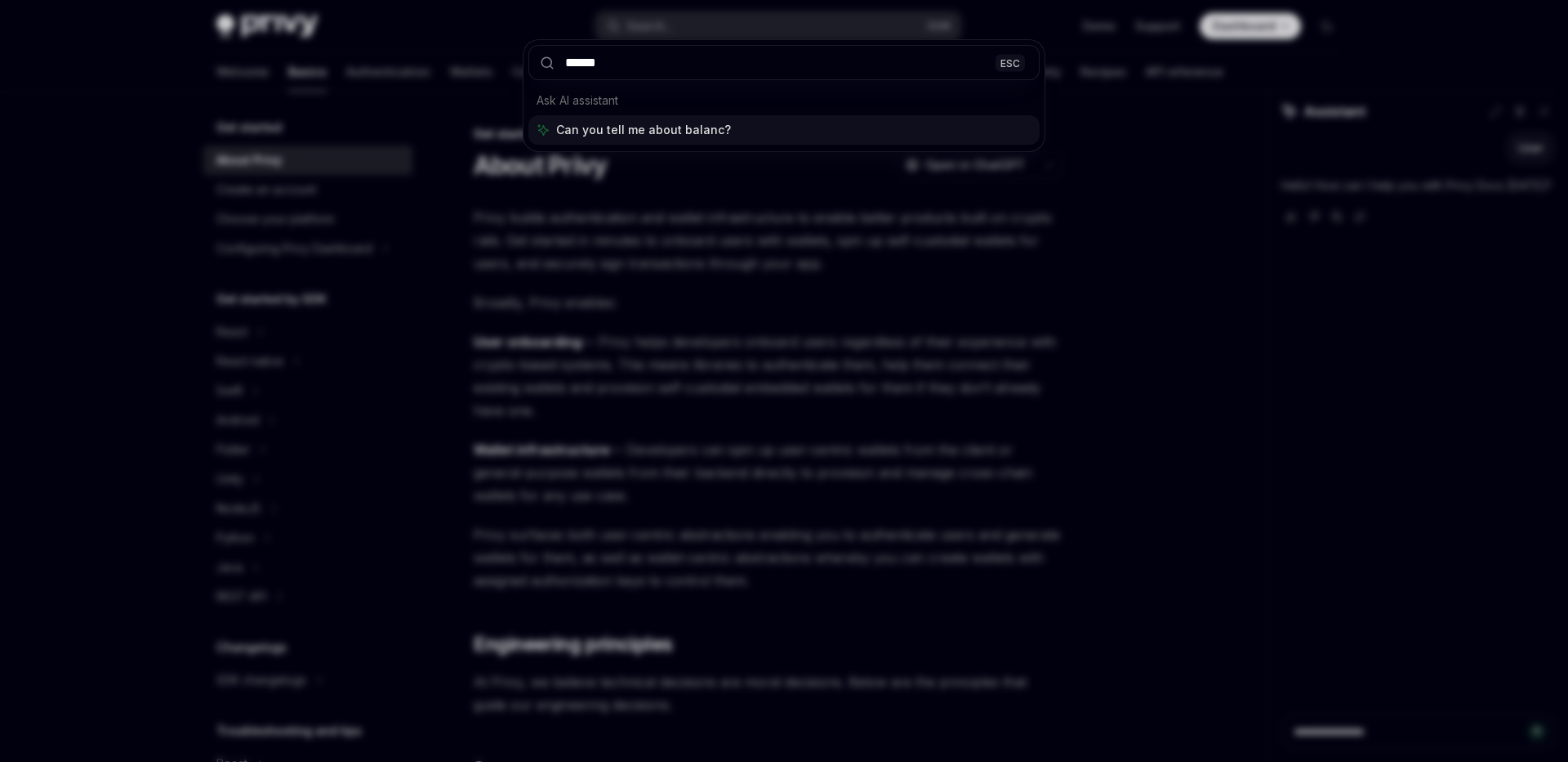
type input "*******"
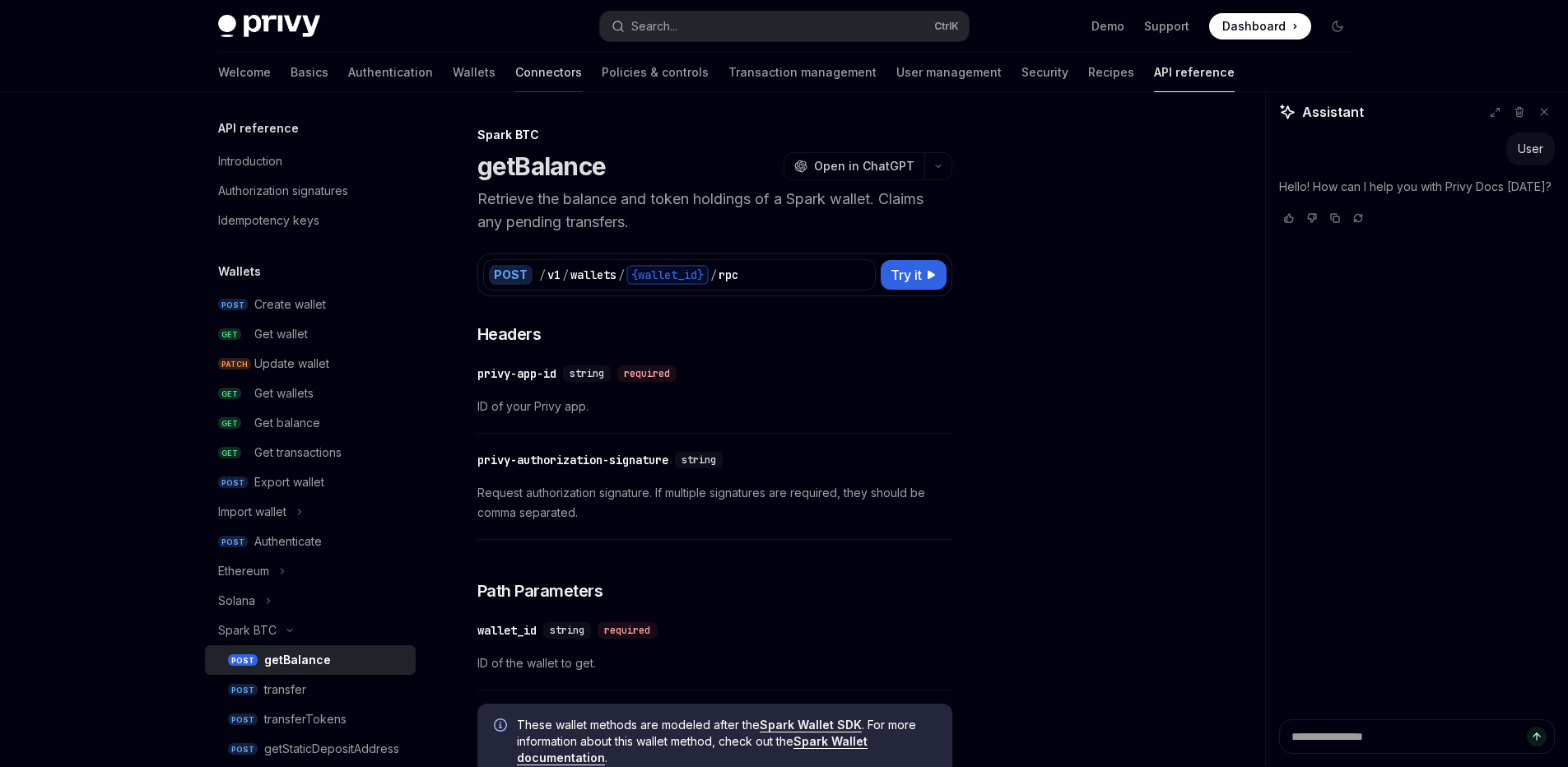
click at [516, 66] on link "Connectors" at bounding box center [548, 72] width 66 height 40
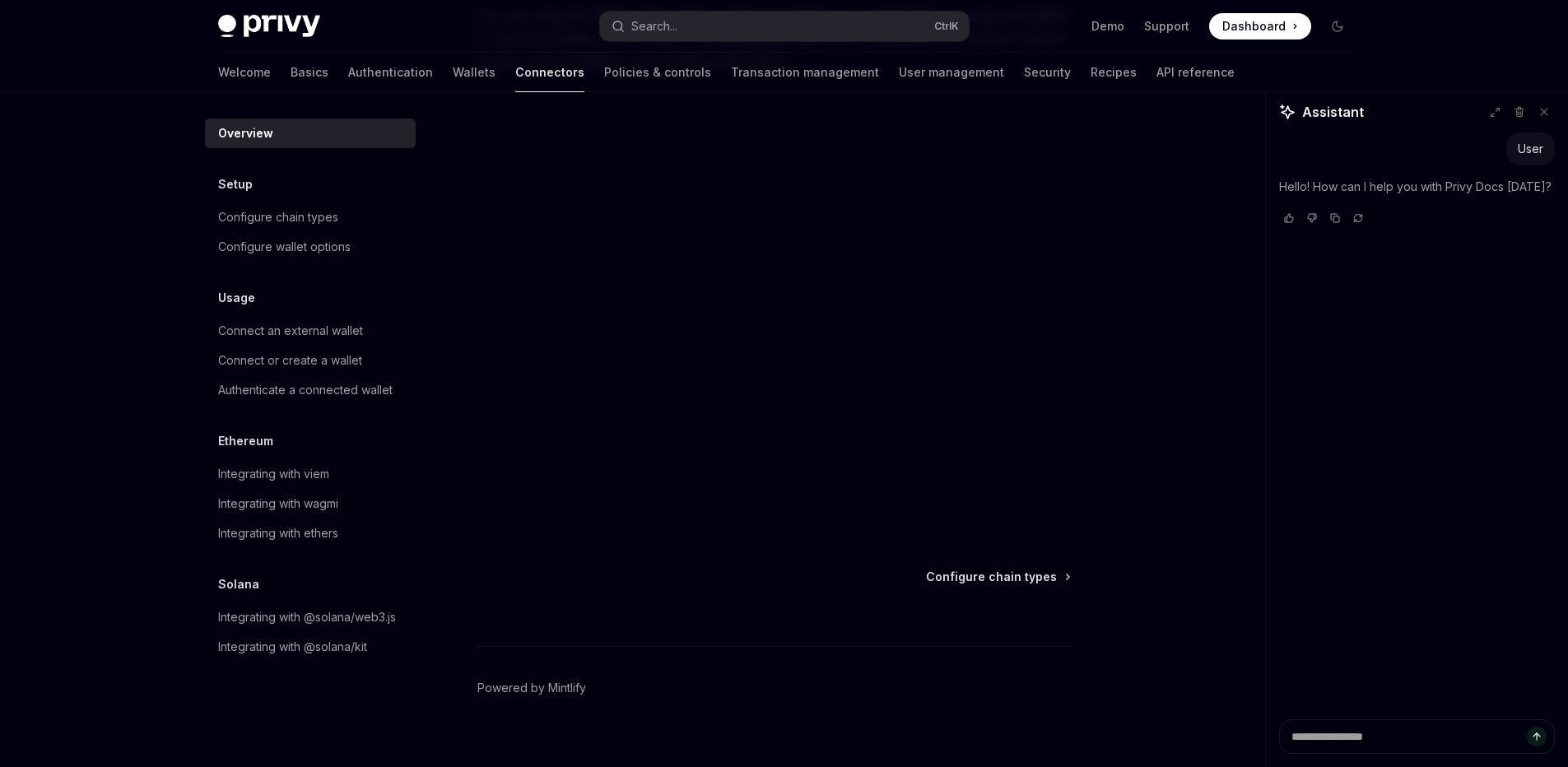
scroll to position [13, 0]
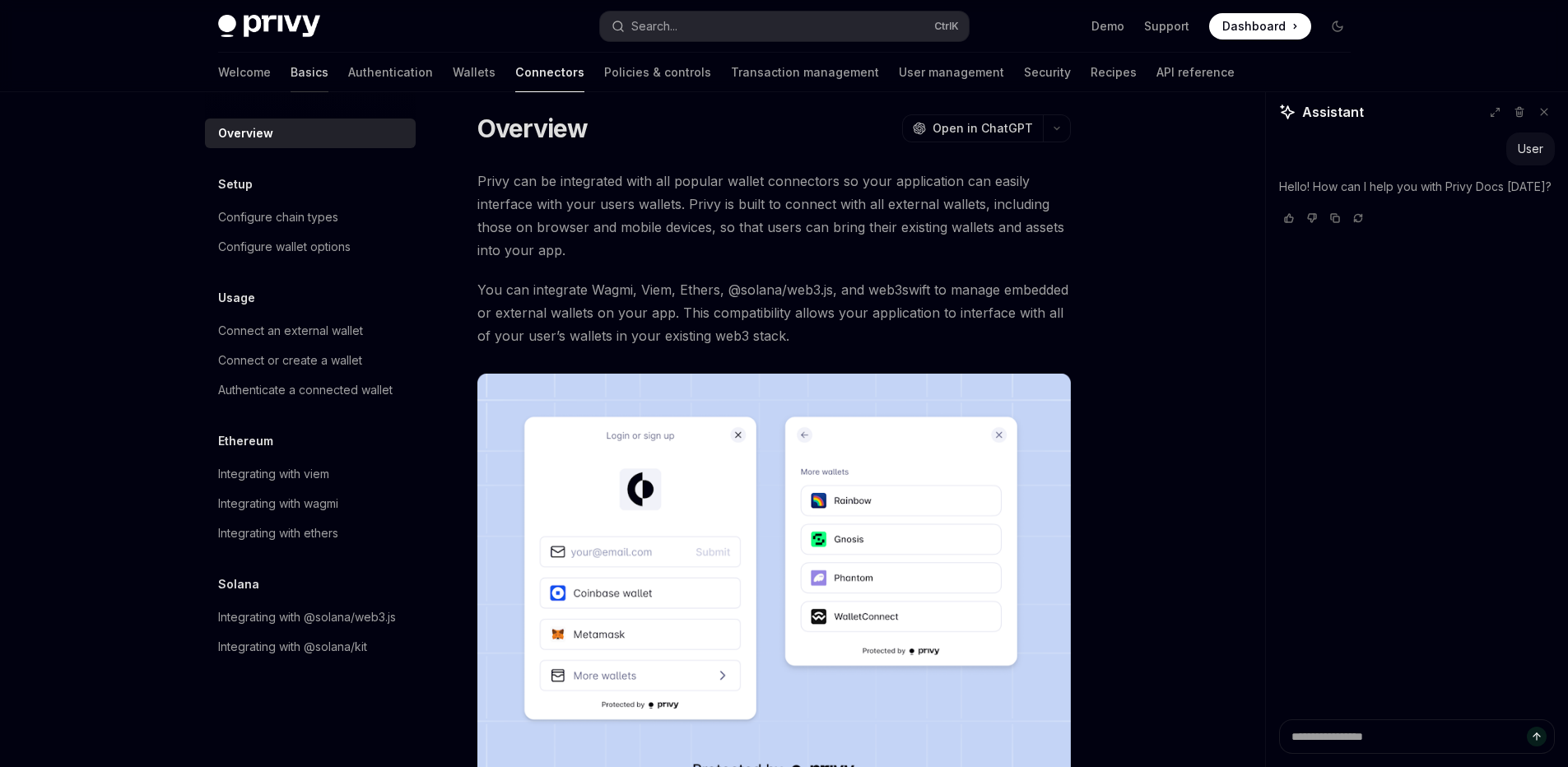
click at [290, 77] on link "Basics" at bounding box center [308, 72] width 38 height 40
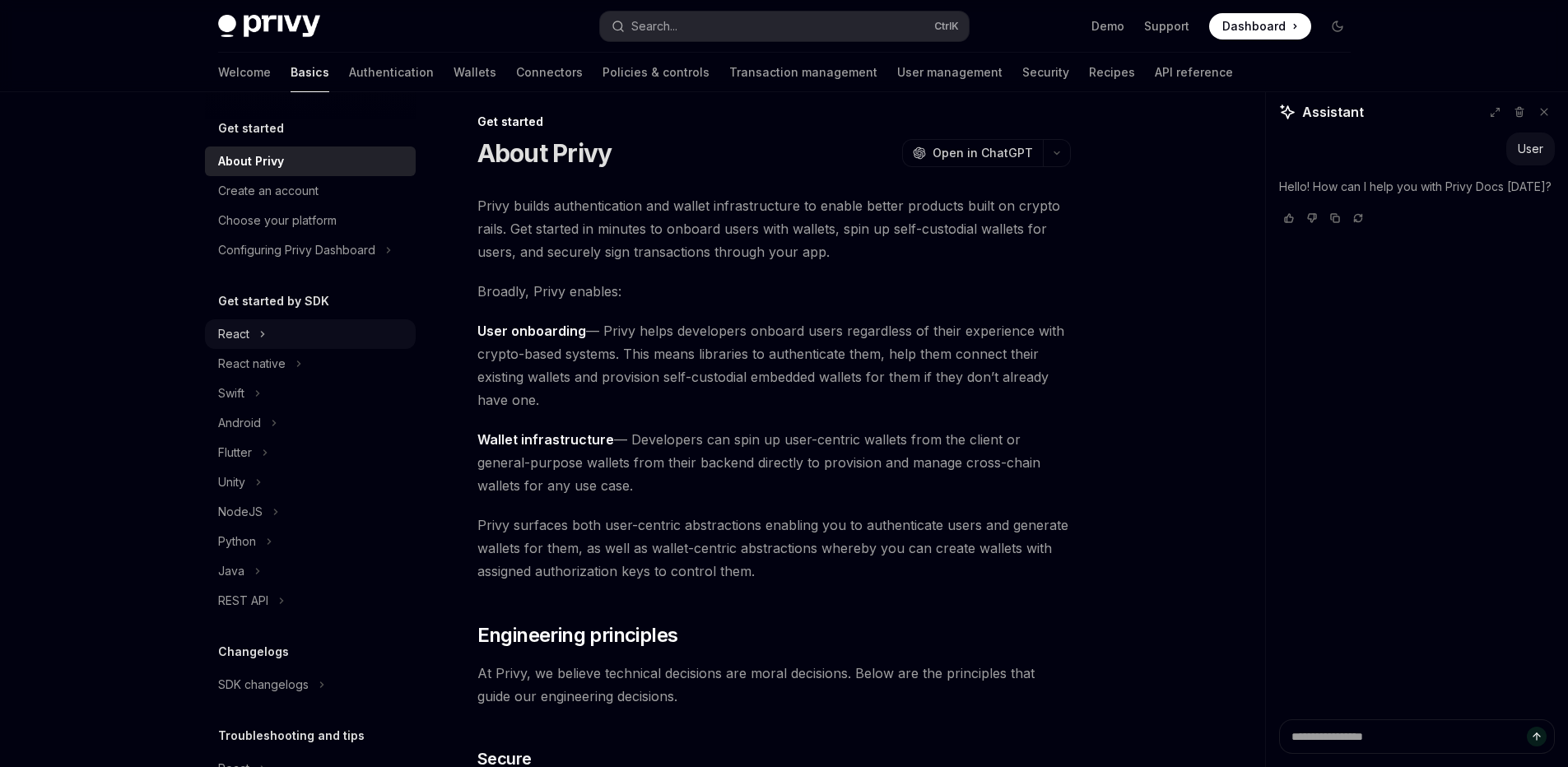
click at [253, 330] on div "React" at bounding box center [310, 333] width 211 height 30
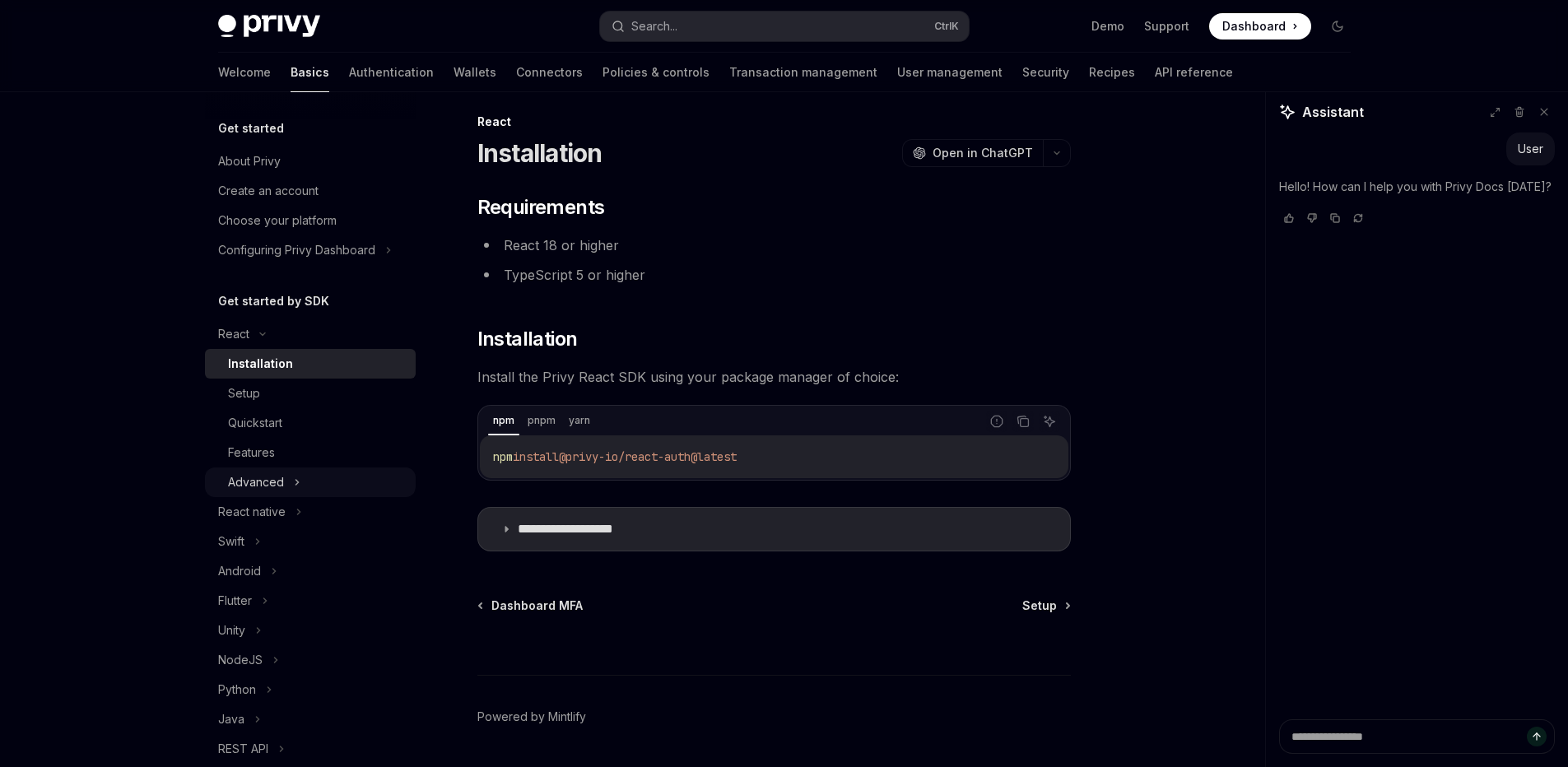
click at [256, 477] on div "Advanced" at bounding box center [256, 482] width 56 height 19
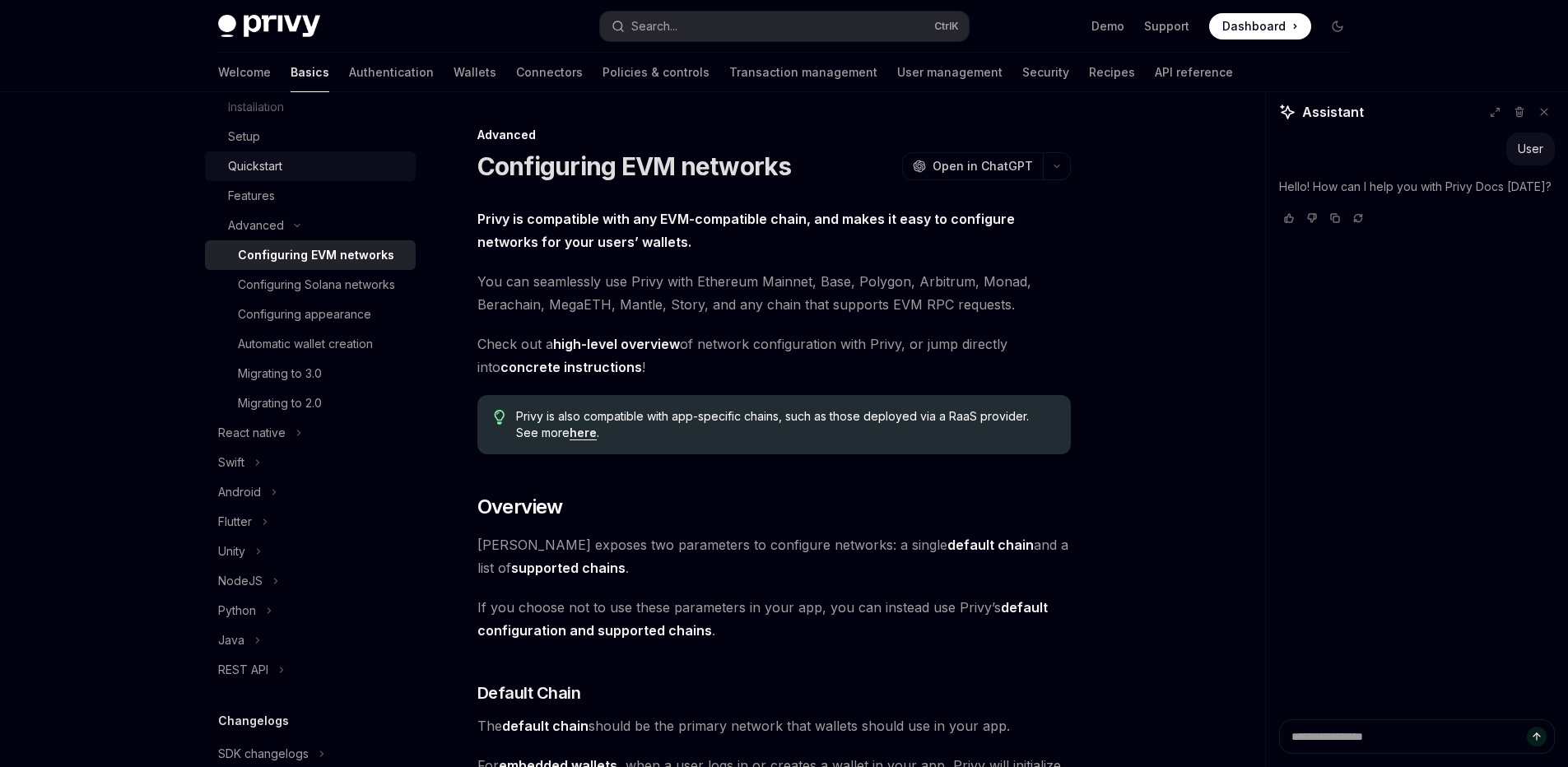
scroll to position [158, 0]
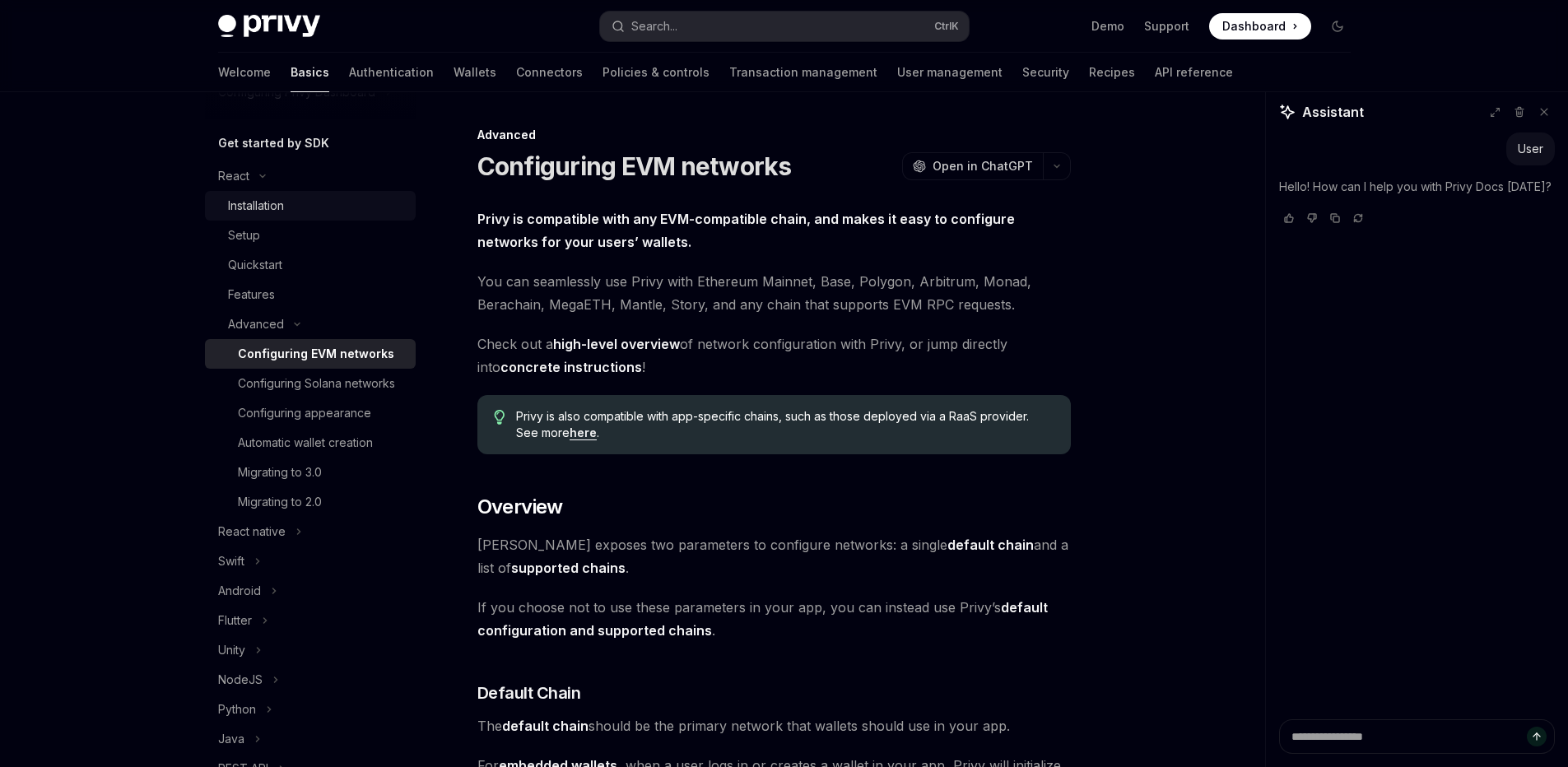
click at [242, 209] on div "Installation" at bounding box center [256, 205] width 56 height 19
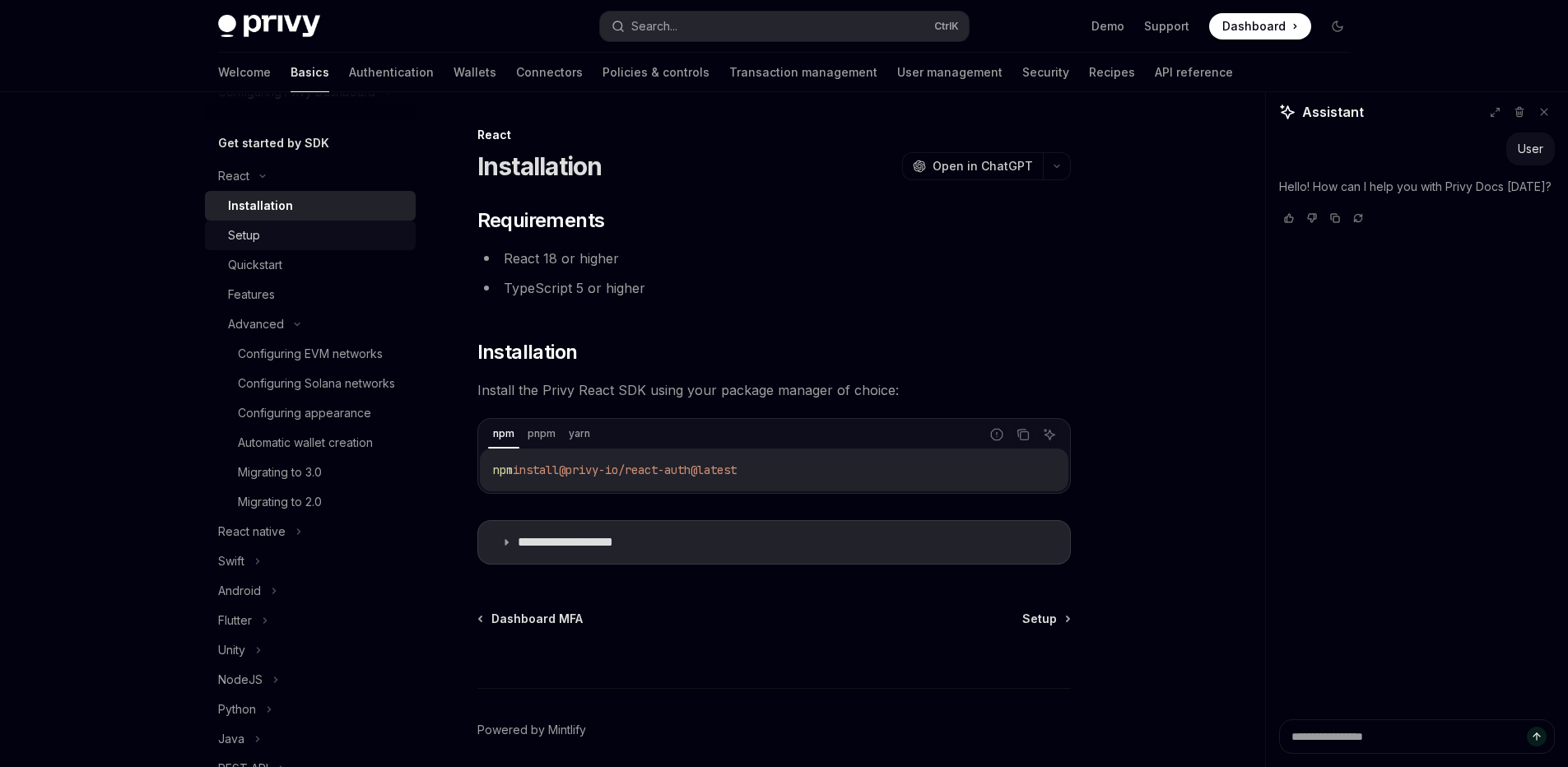
click at [228, 230] on div "Setup" at bounding box center [244, 235] width 32 height 19
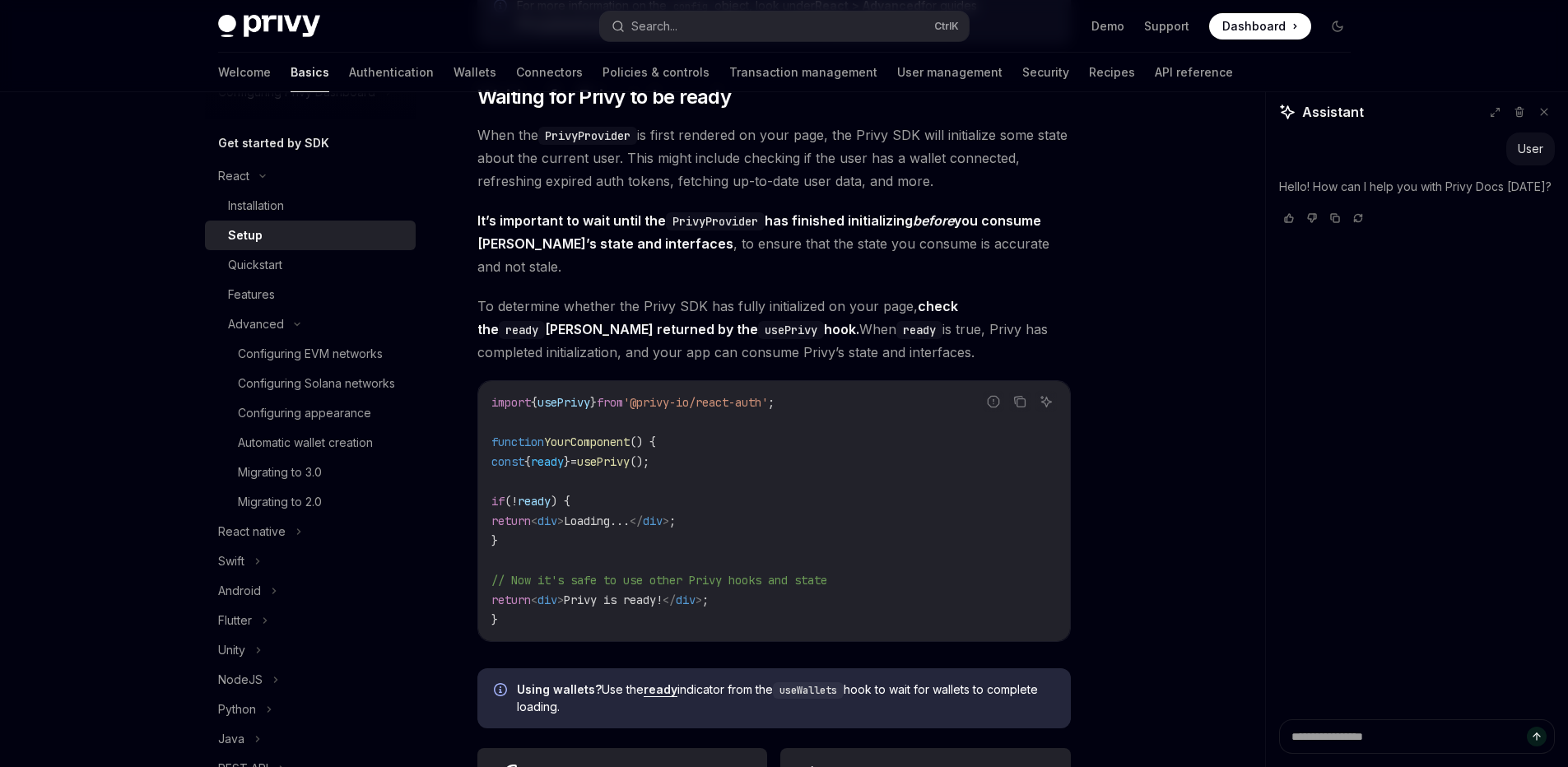
scroll to position [1974, 0]
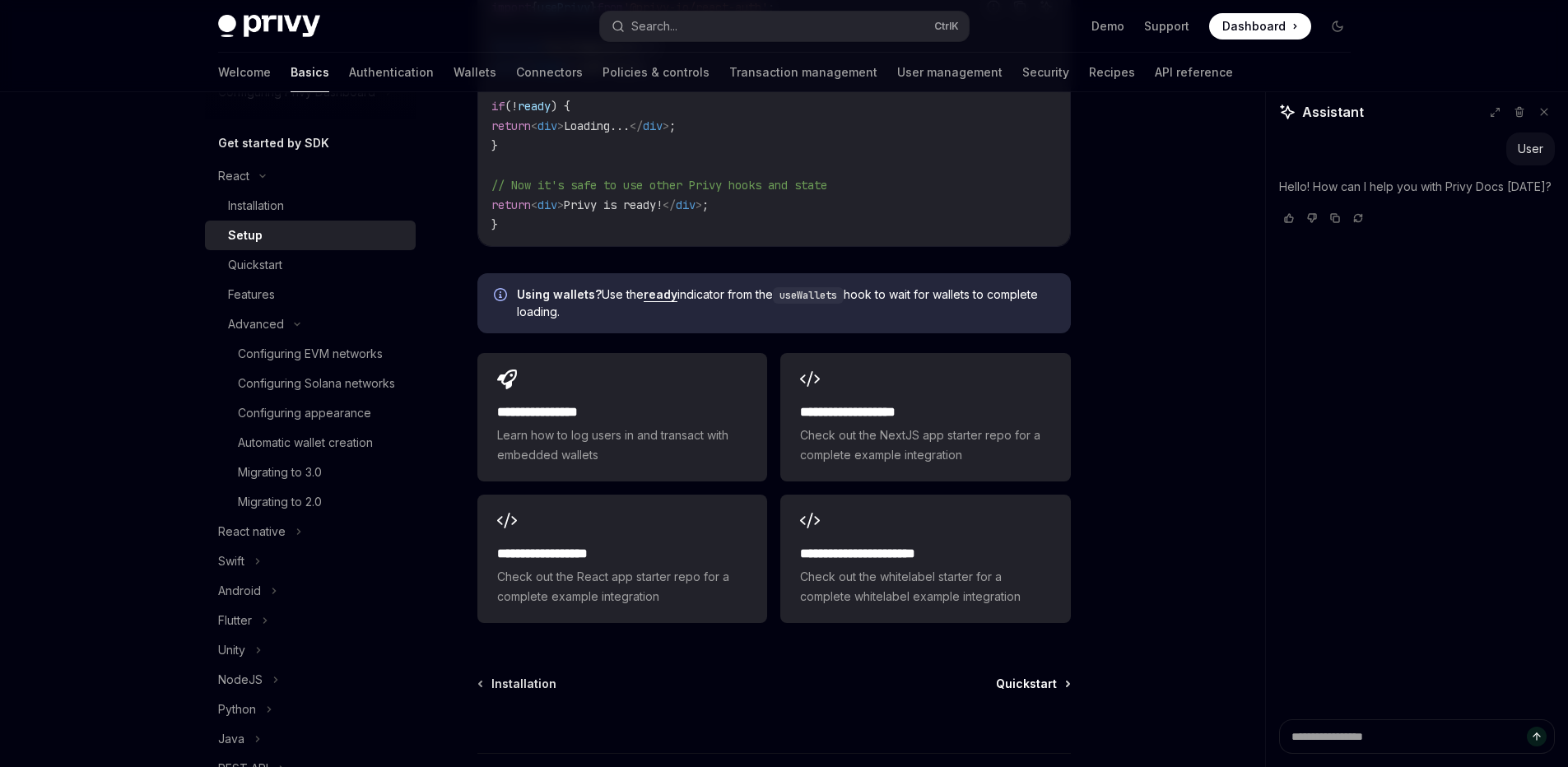
click at [1023, 675] on span "Quickstart" at bounding box center [1025, 683] width 61 height 16
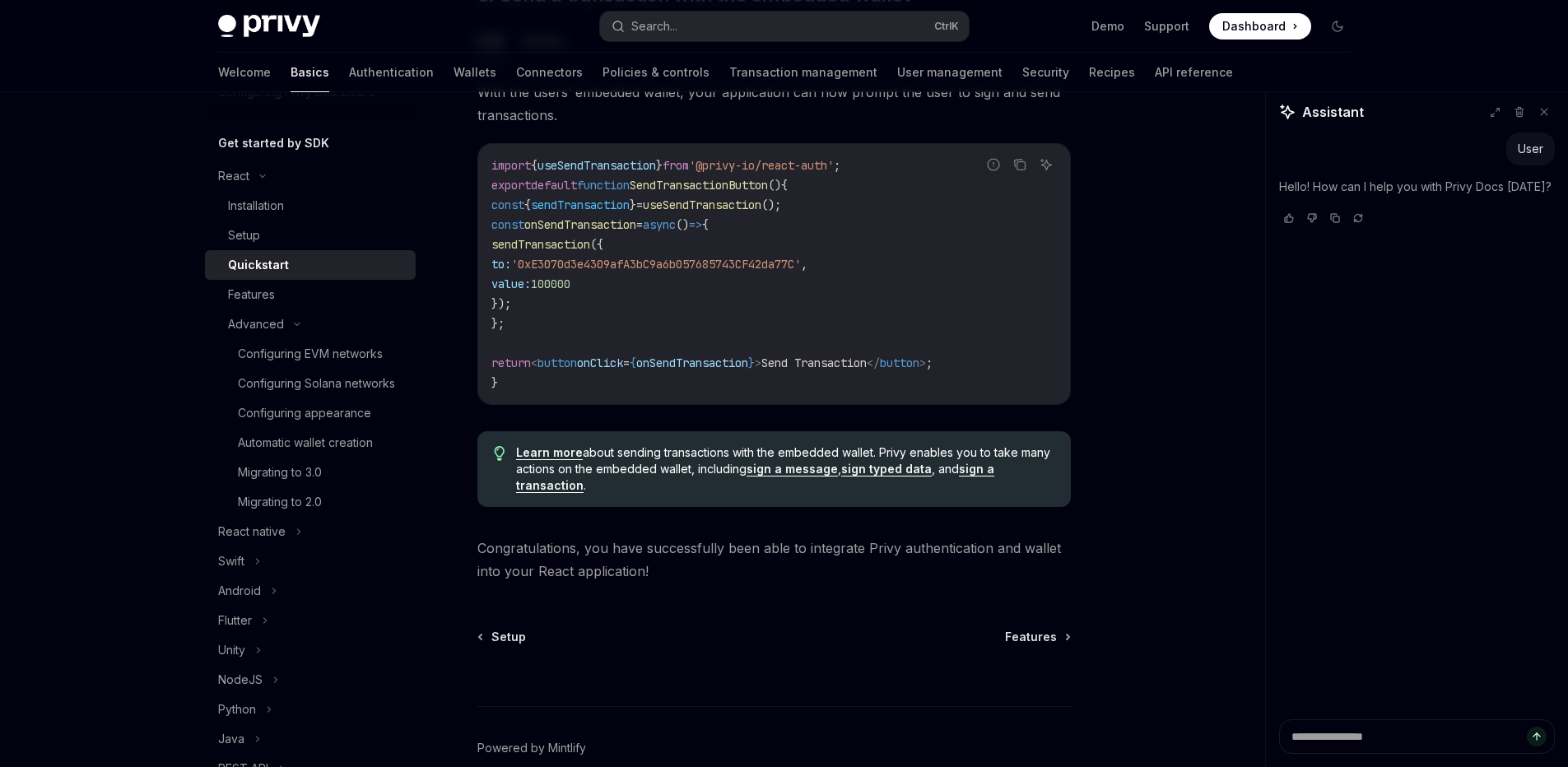
scroll to position [1642, 0]
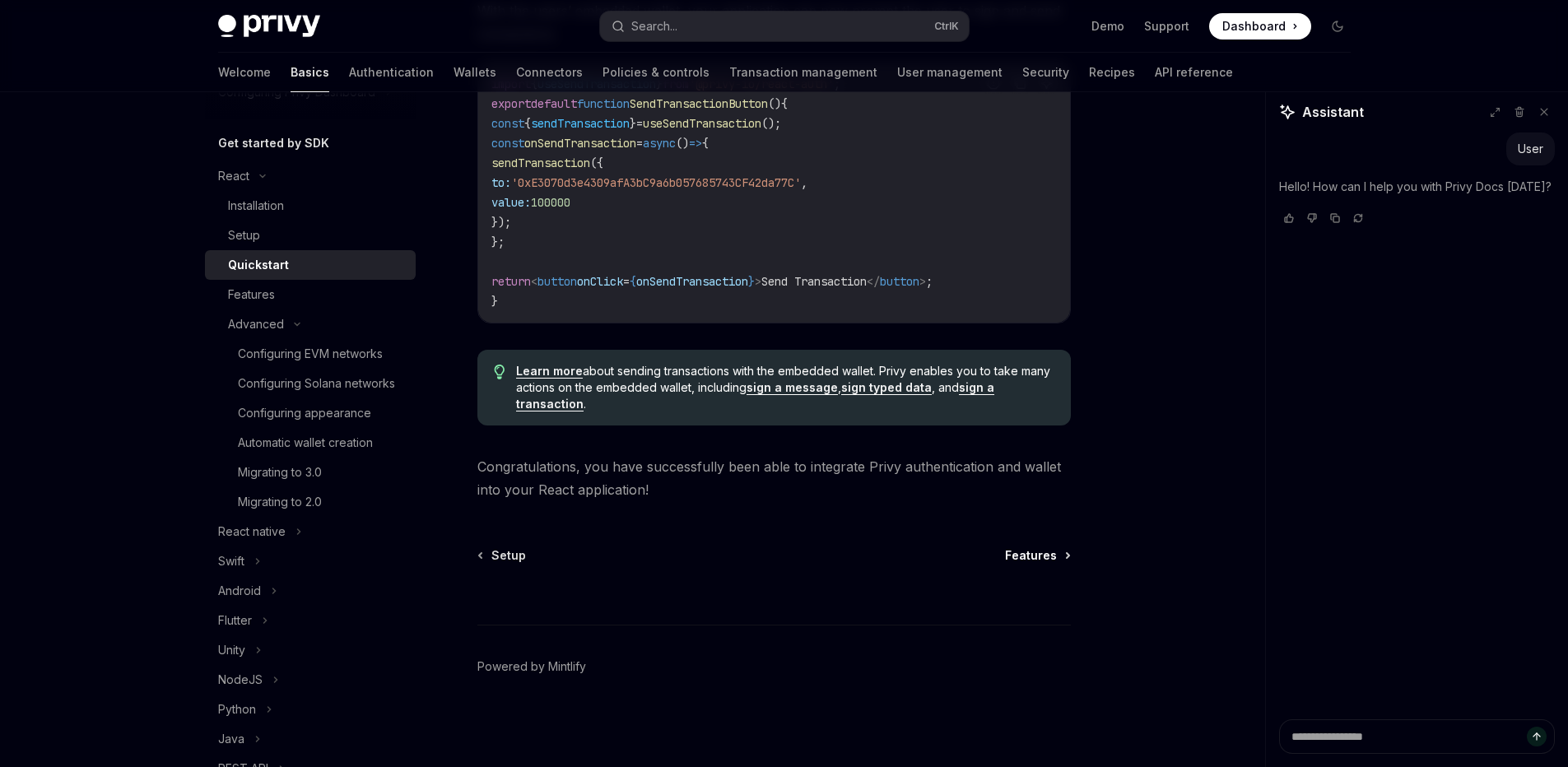
click at [1042, 550] on span "Features" at bounding box center [1031, 555] width 52 height 16
type textarea "*"
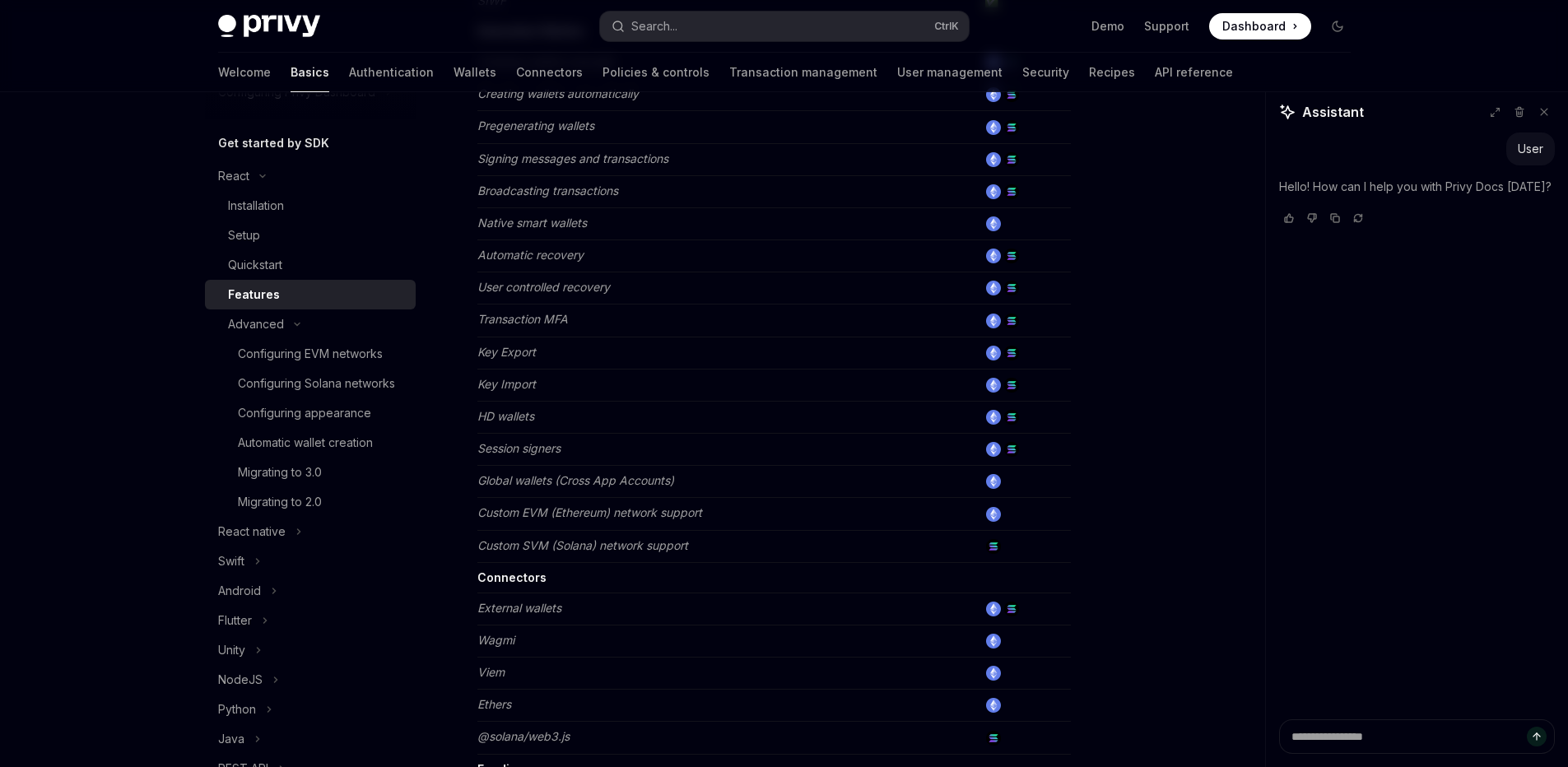
scroll to position [790, 0]
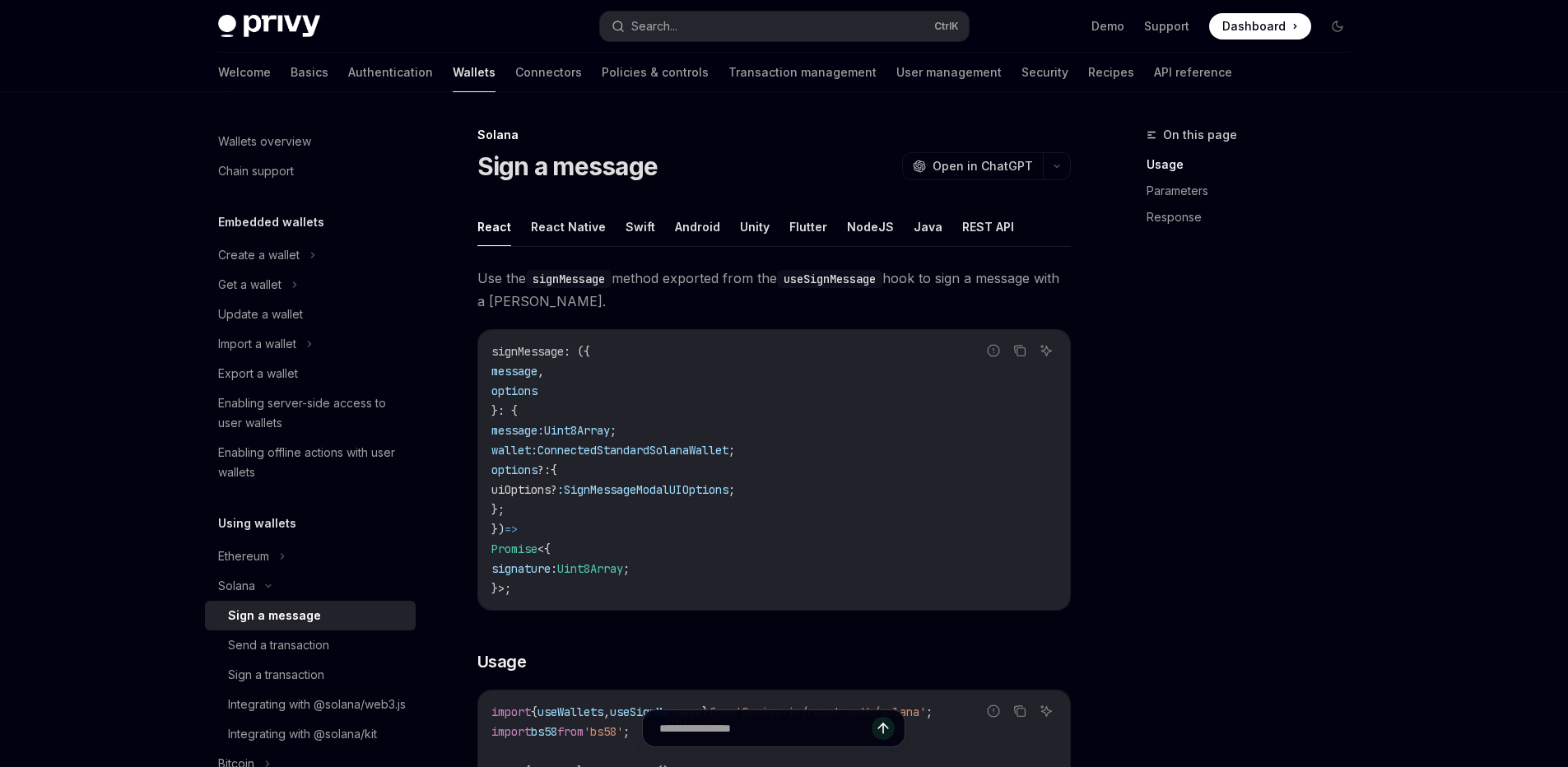
scroll to position [395, 0]
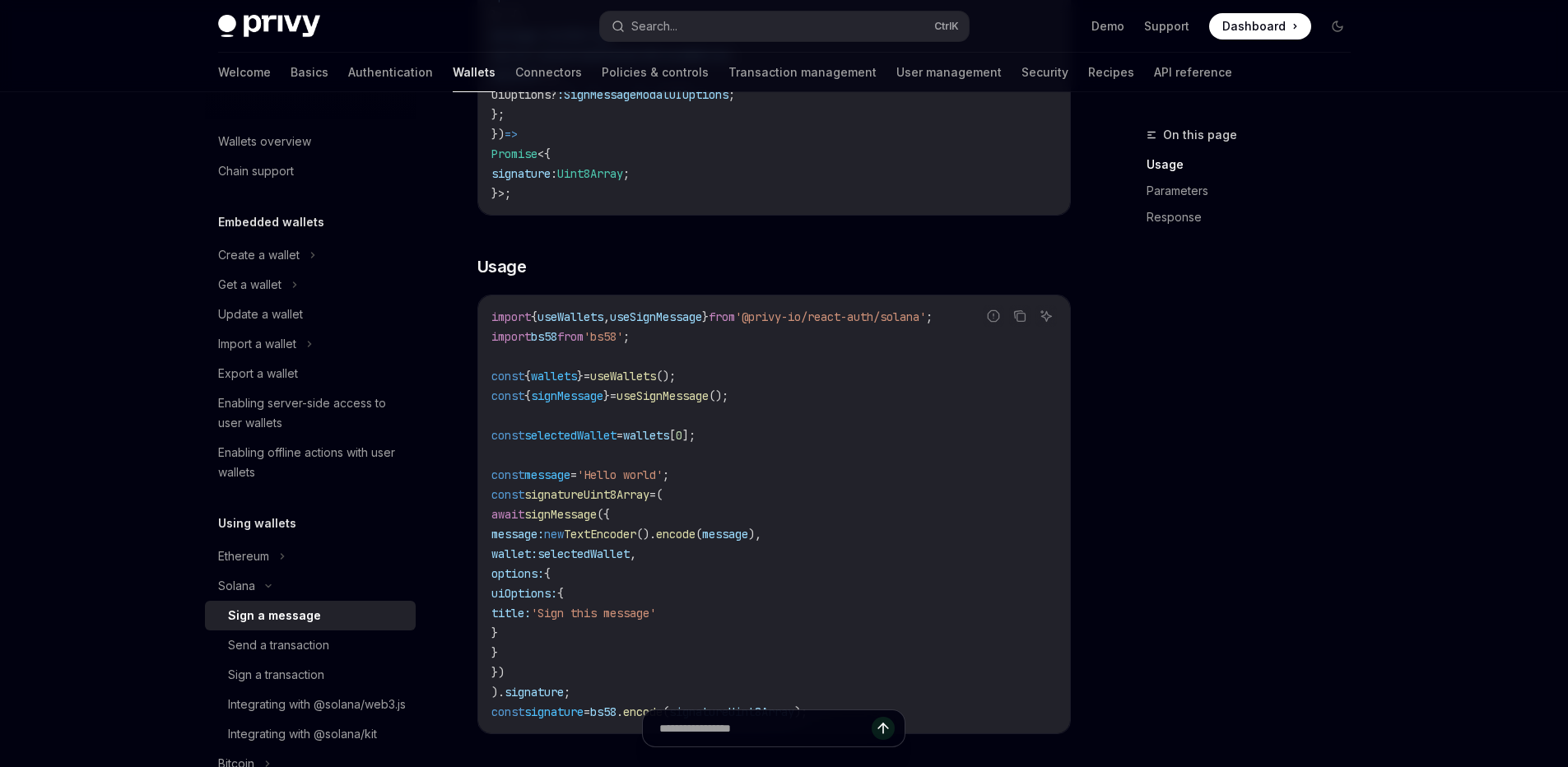
click at [1369, 413] on div "Wallets overview Chain support Embedded wallets Create a wallet Get a wallet Up…" at bounding box center [784, 657] width 1211 height 1920
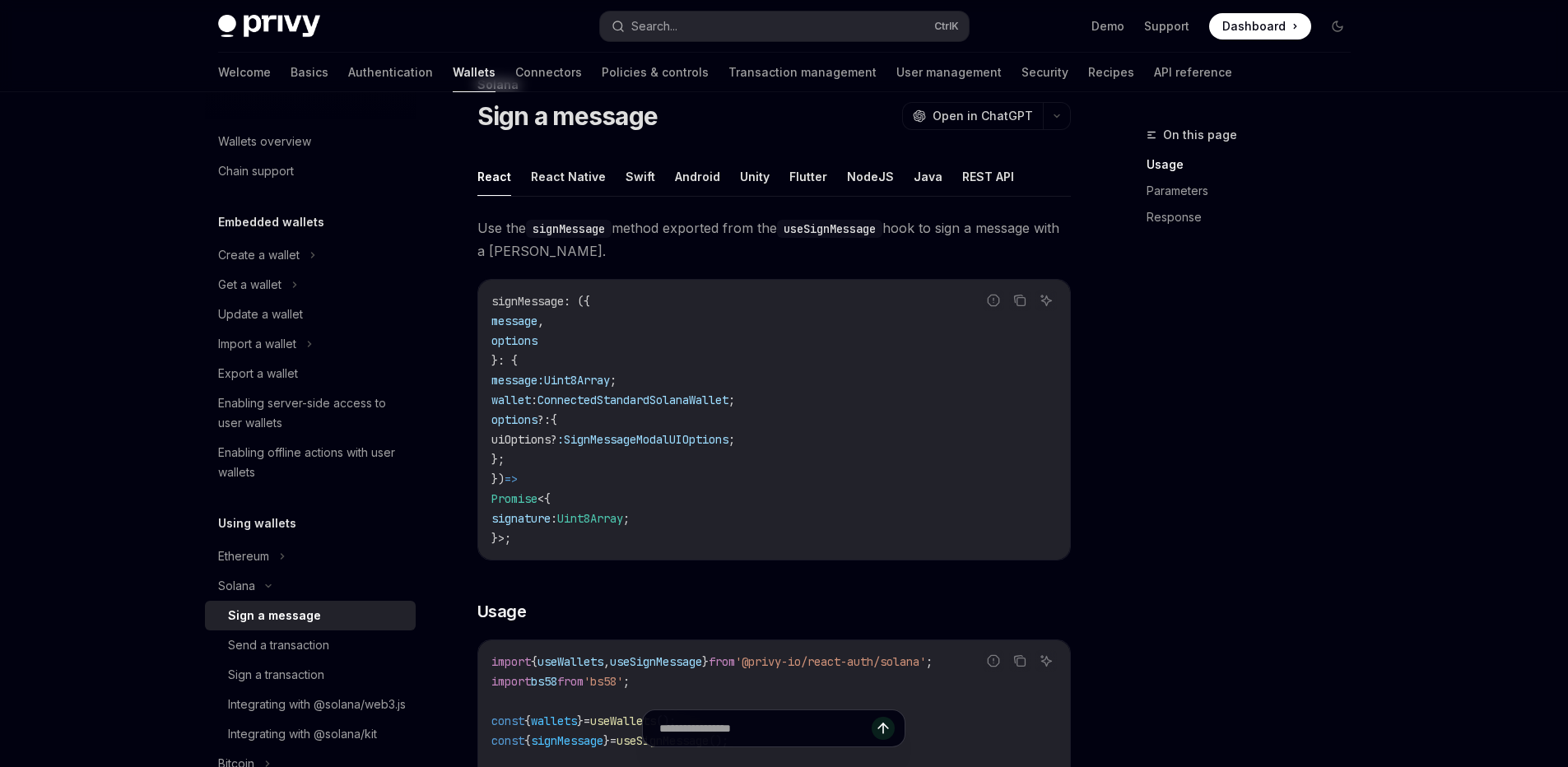
scroll to position [0, 0]
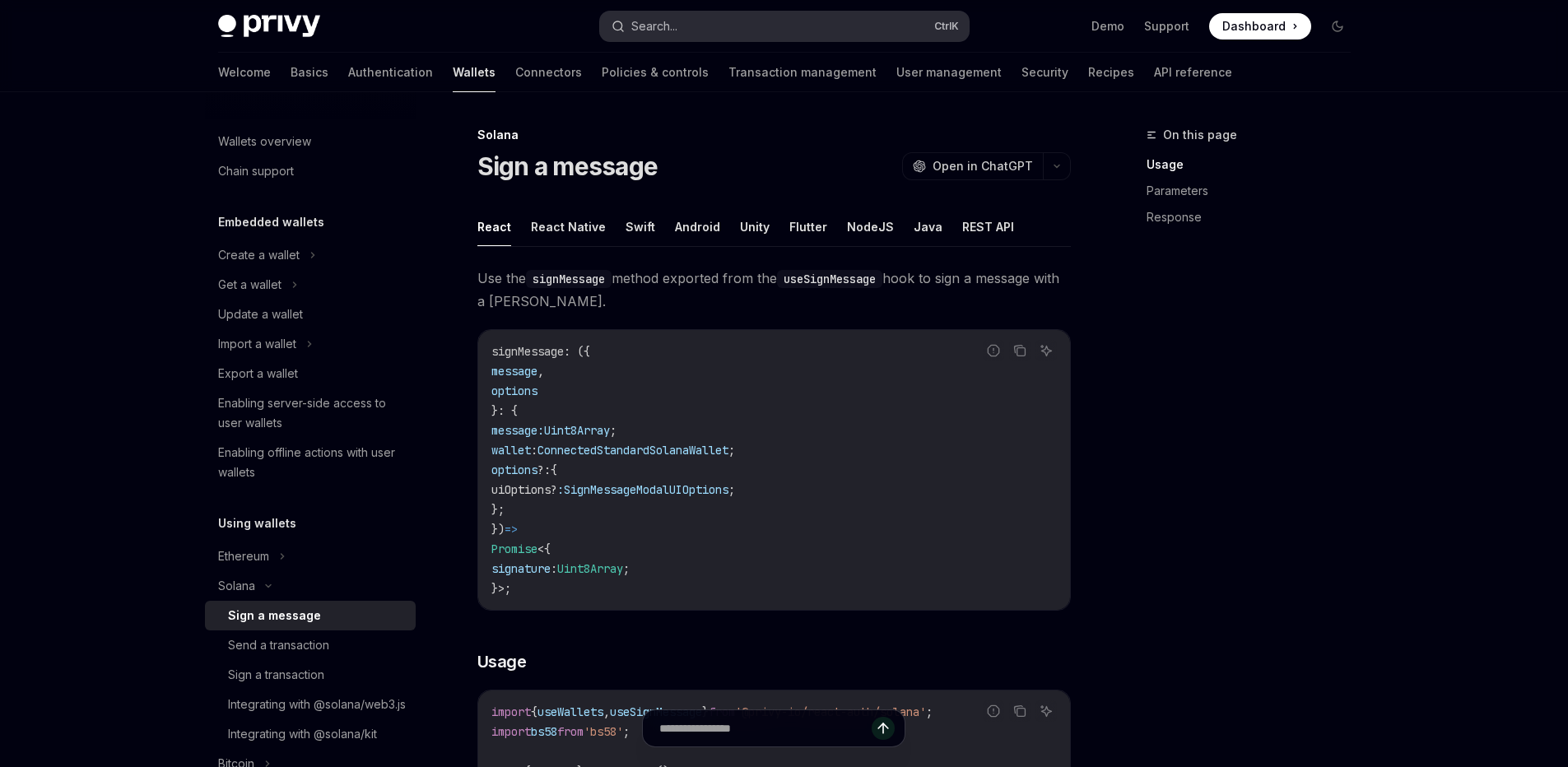
click at [733, 19] on button "Search... Ctrl K" at bounding box center [784, 26] width 369 height 30
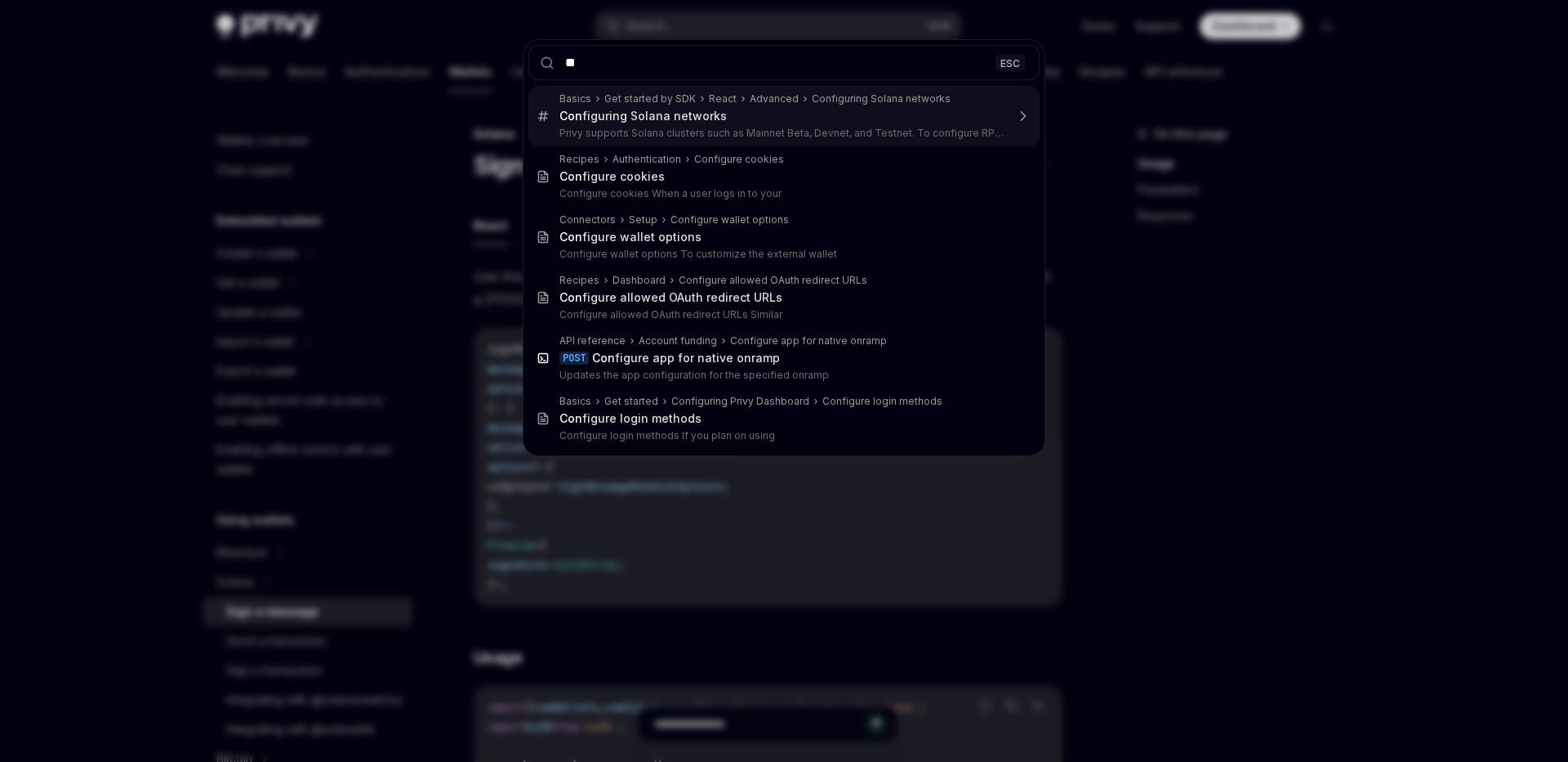
type input "*"
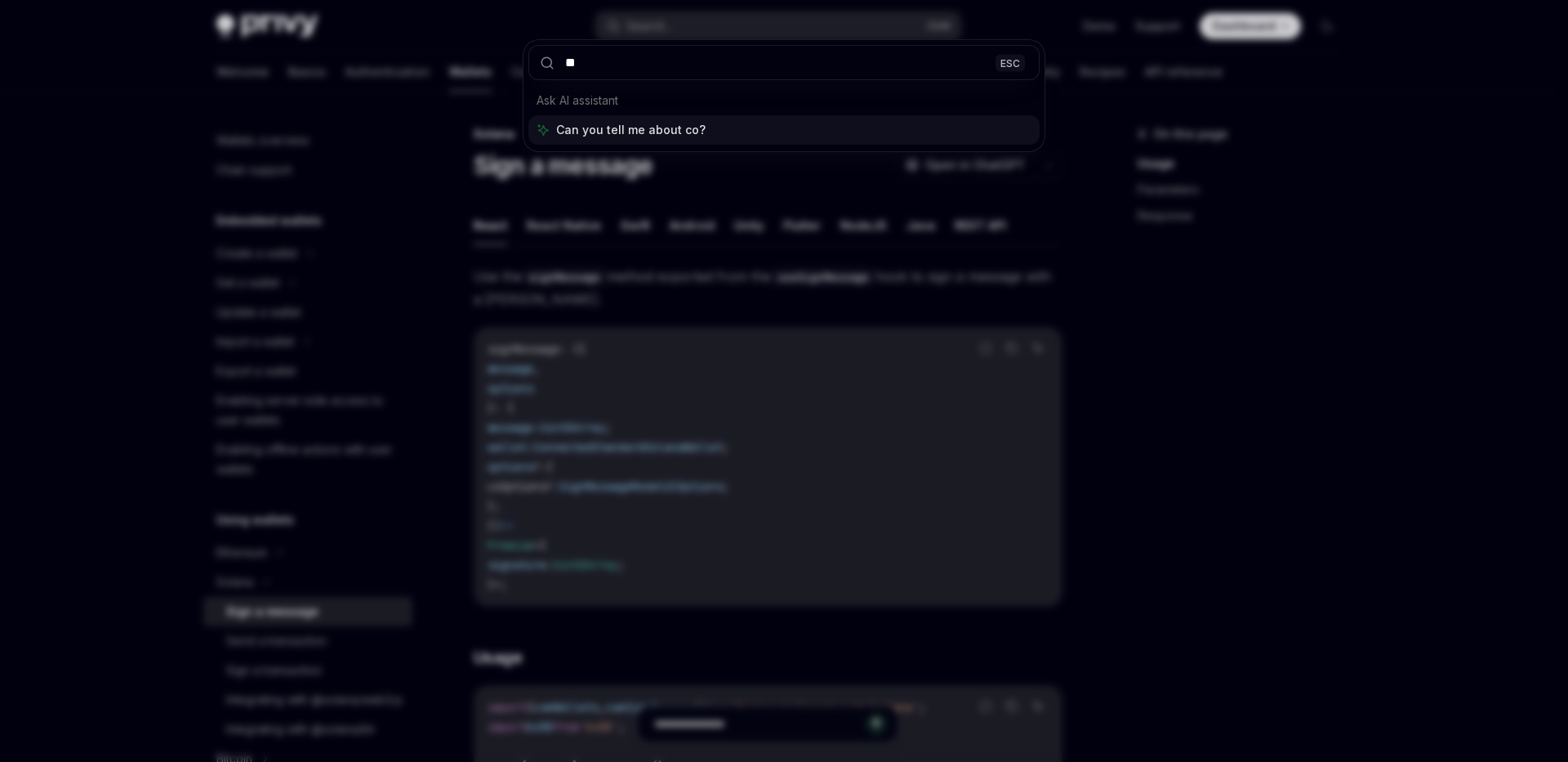
type input "*"
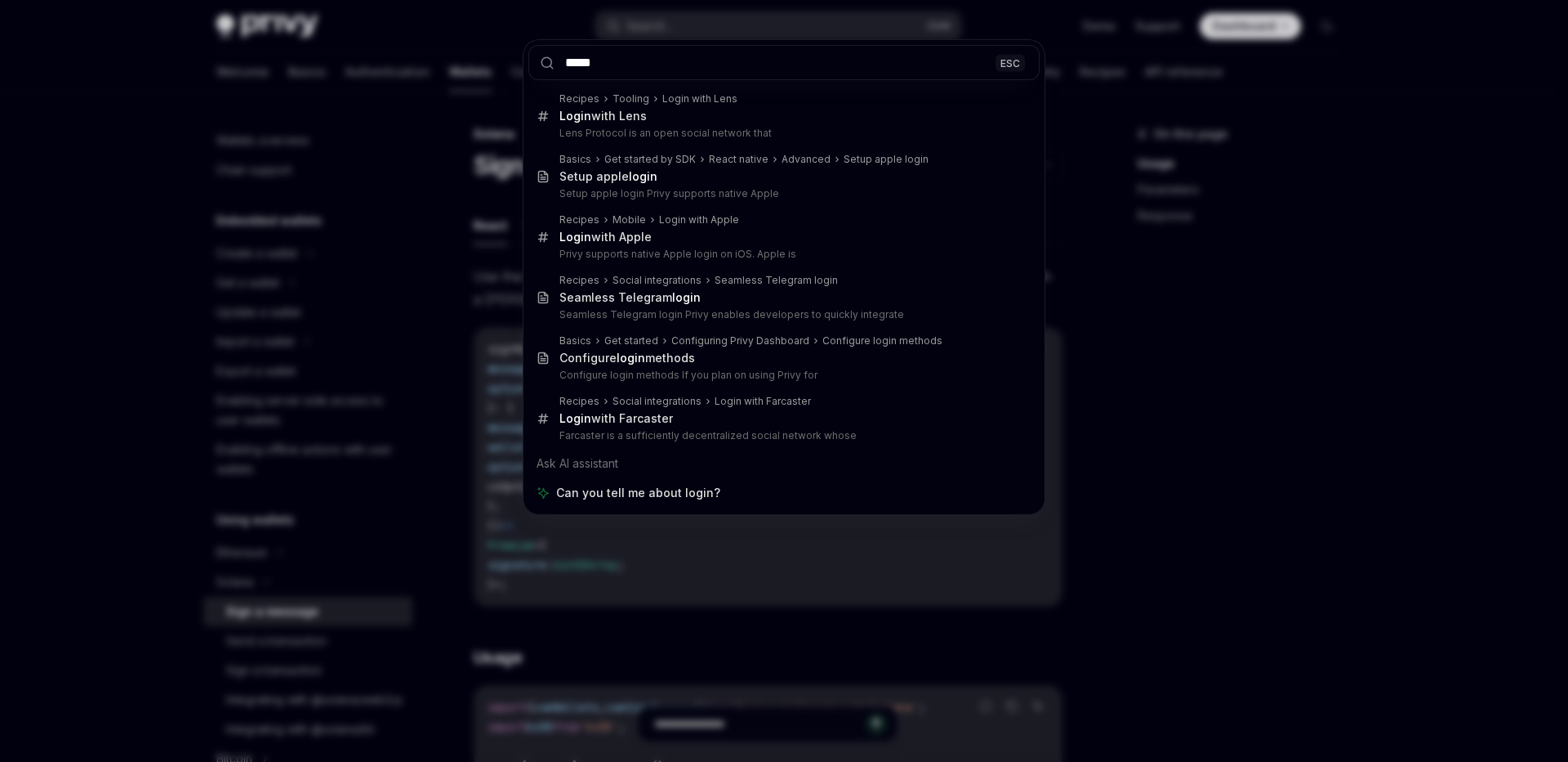
type input "*****"
click at [1169, 328] on div "***** ESC Recipes Tooling Login with Lens Login with Lens Lens Protocol is an o…" at bounding box center [784, 381] width 1568 height 762
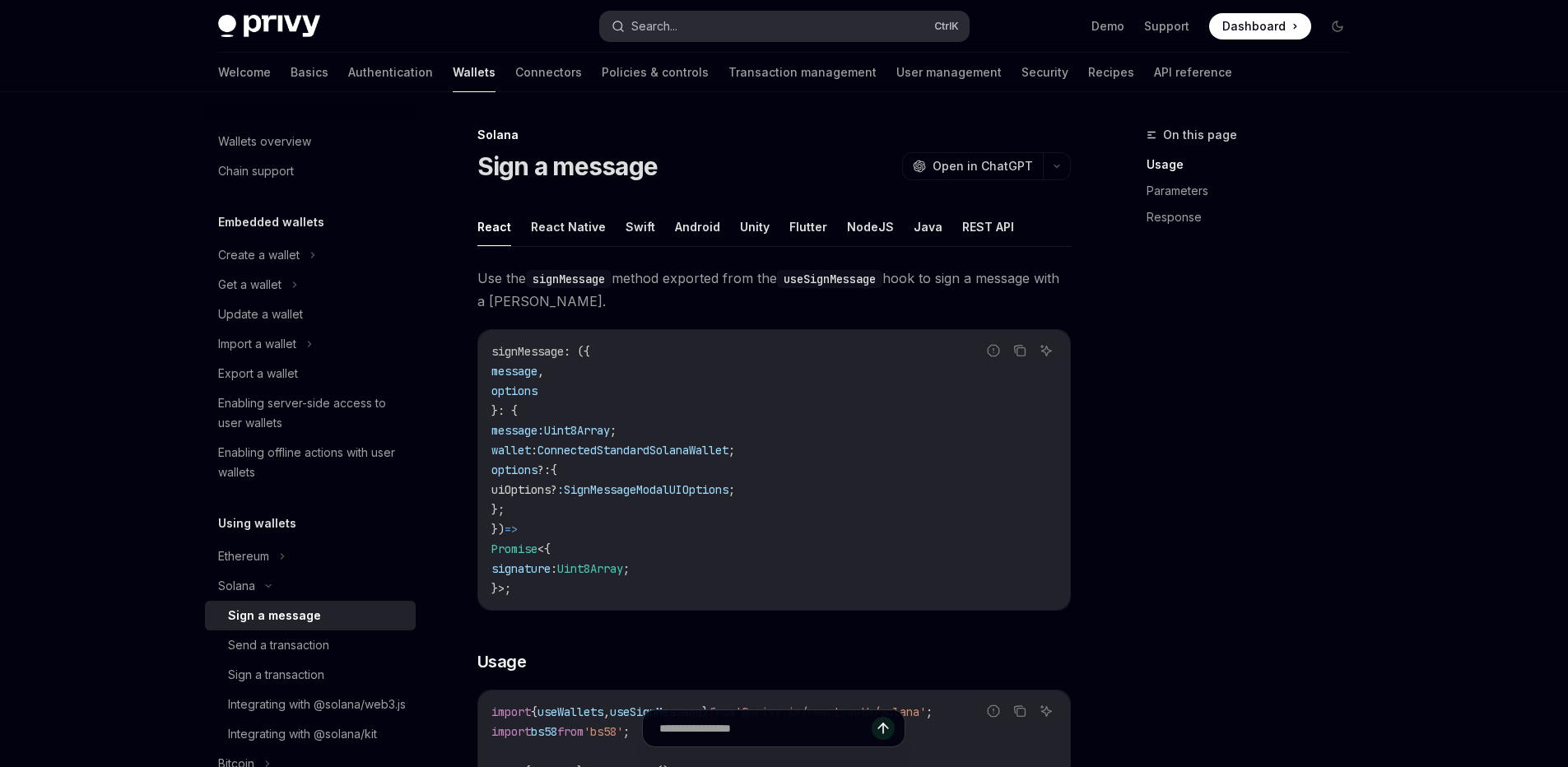
click at [710, 25] on button "Search... Ctrl K" at bounding box center [784, 26] width 369 height 30
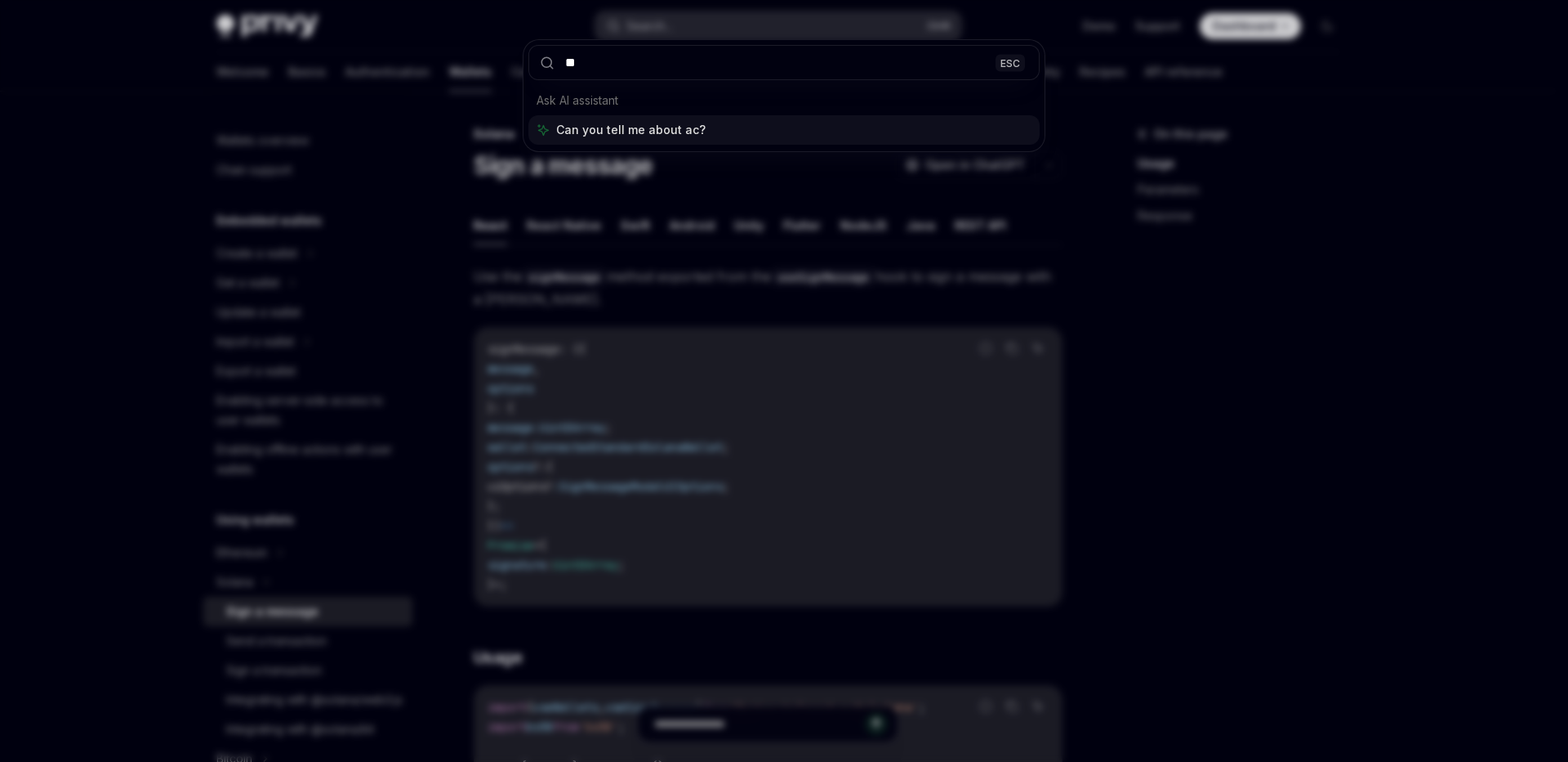
type input "*"
type input "*******"
type textarea "*"
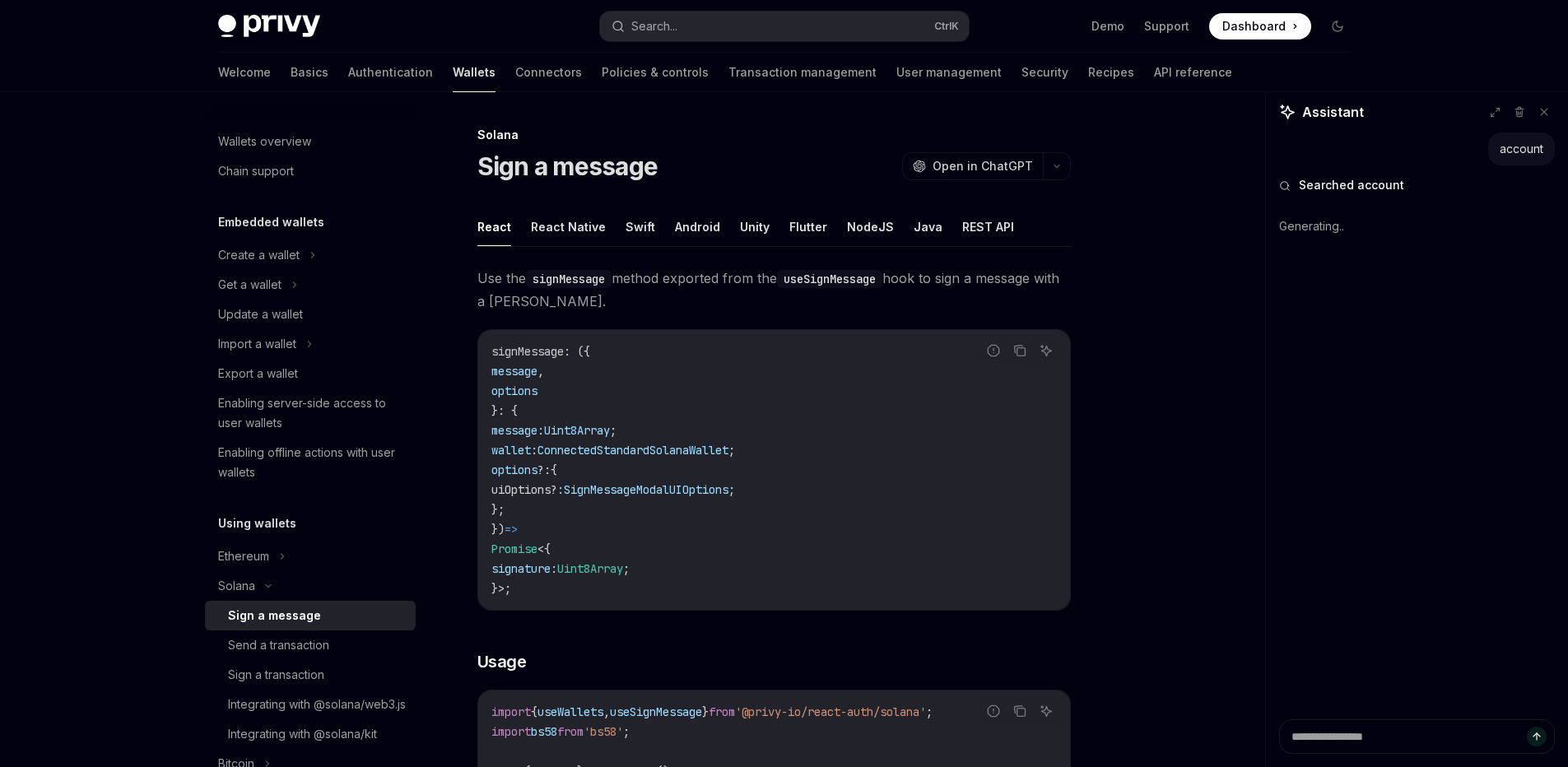
type textarea "*"
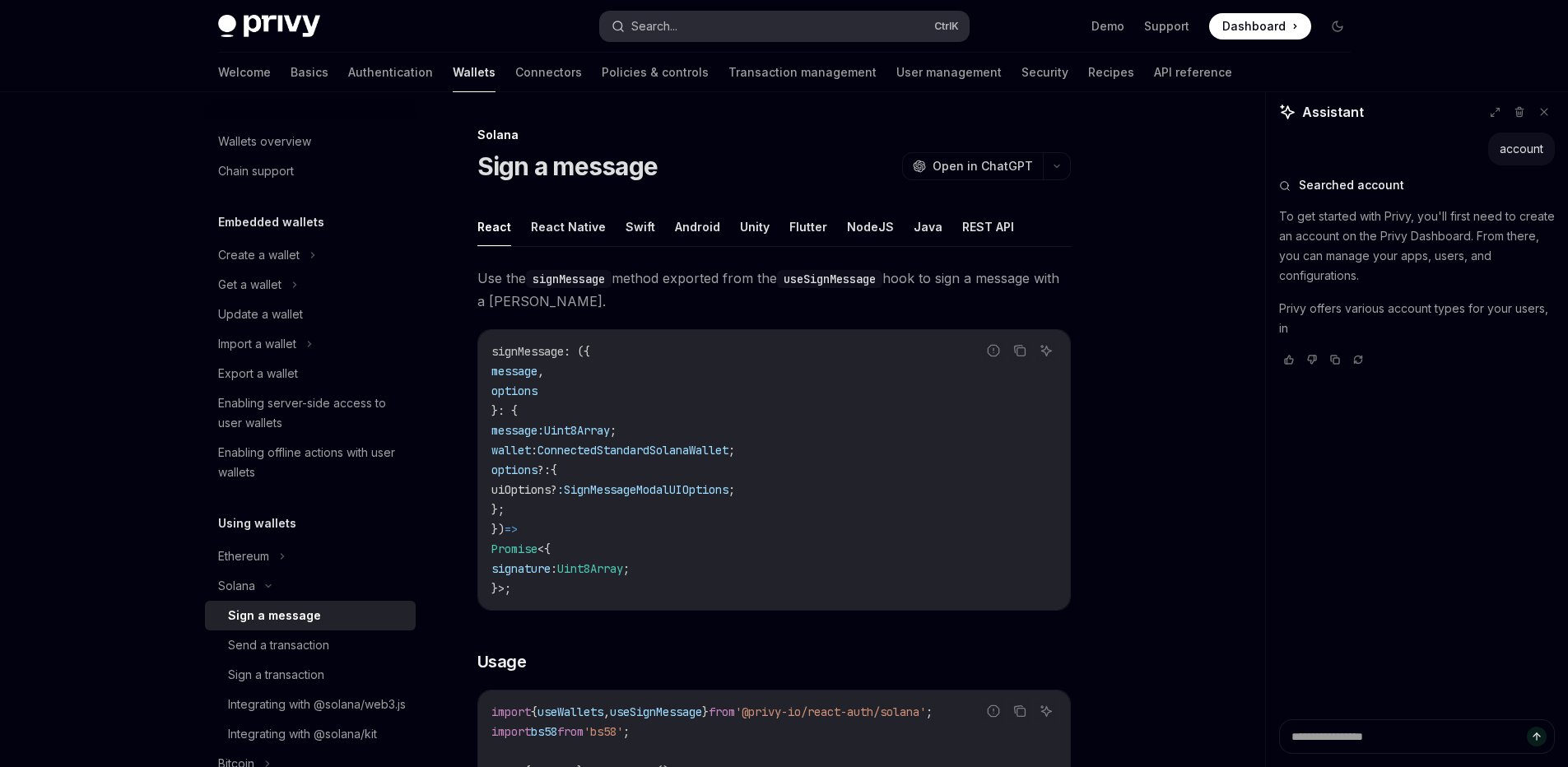
click at [666, 22] on div "Search..." at bounding box center [654, 26] width 46 height 19
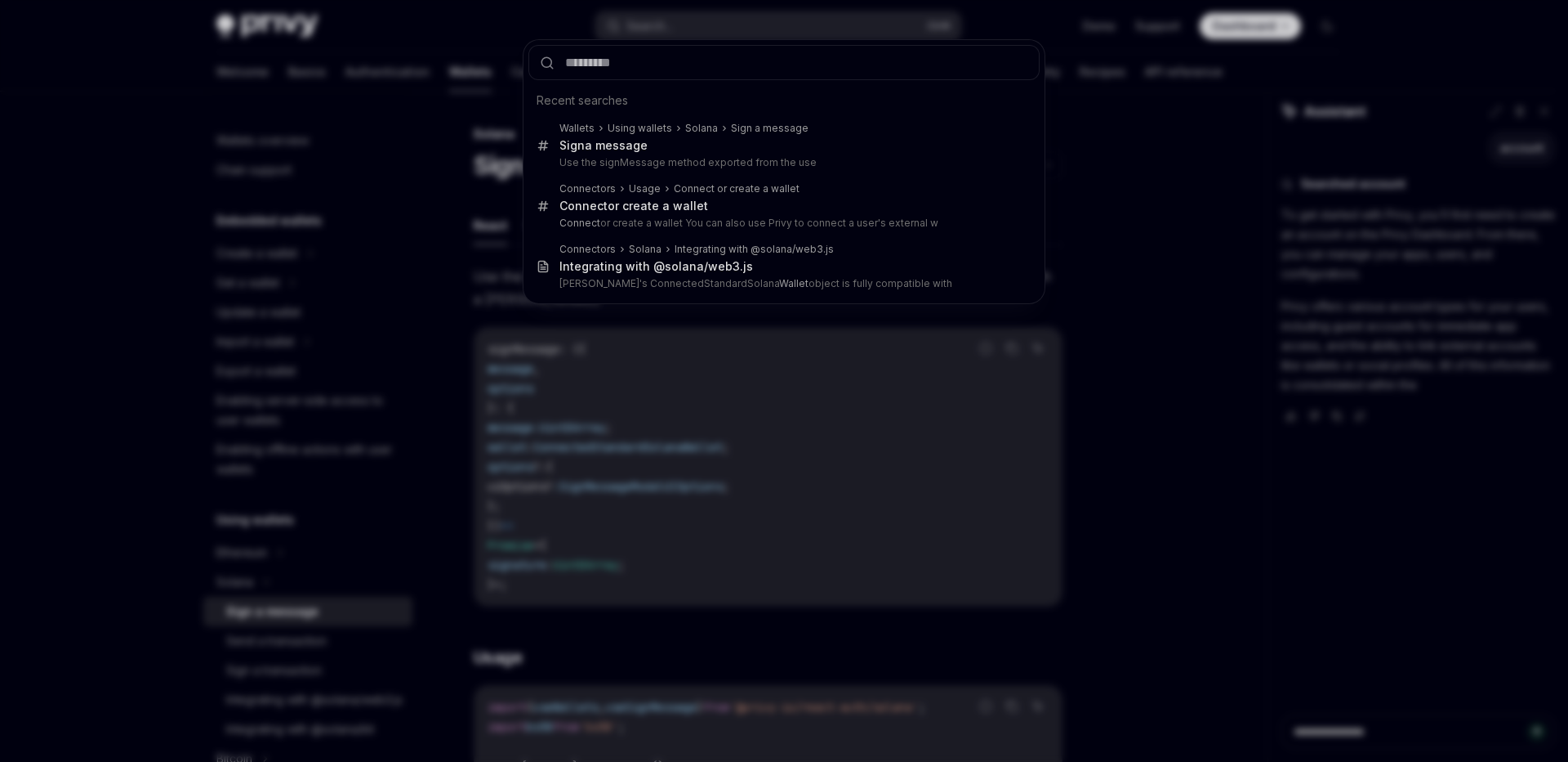
type input "**********"
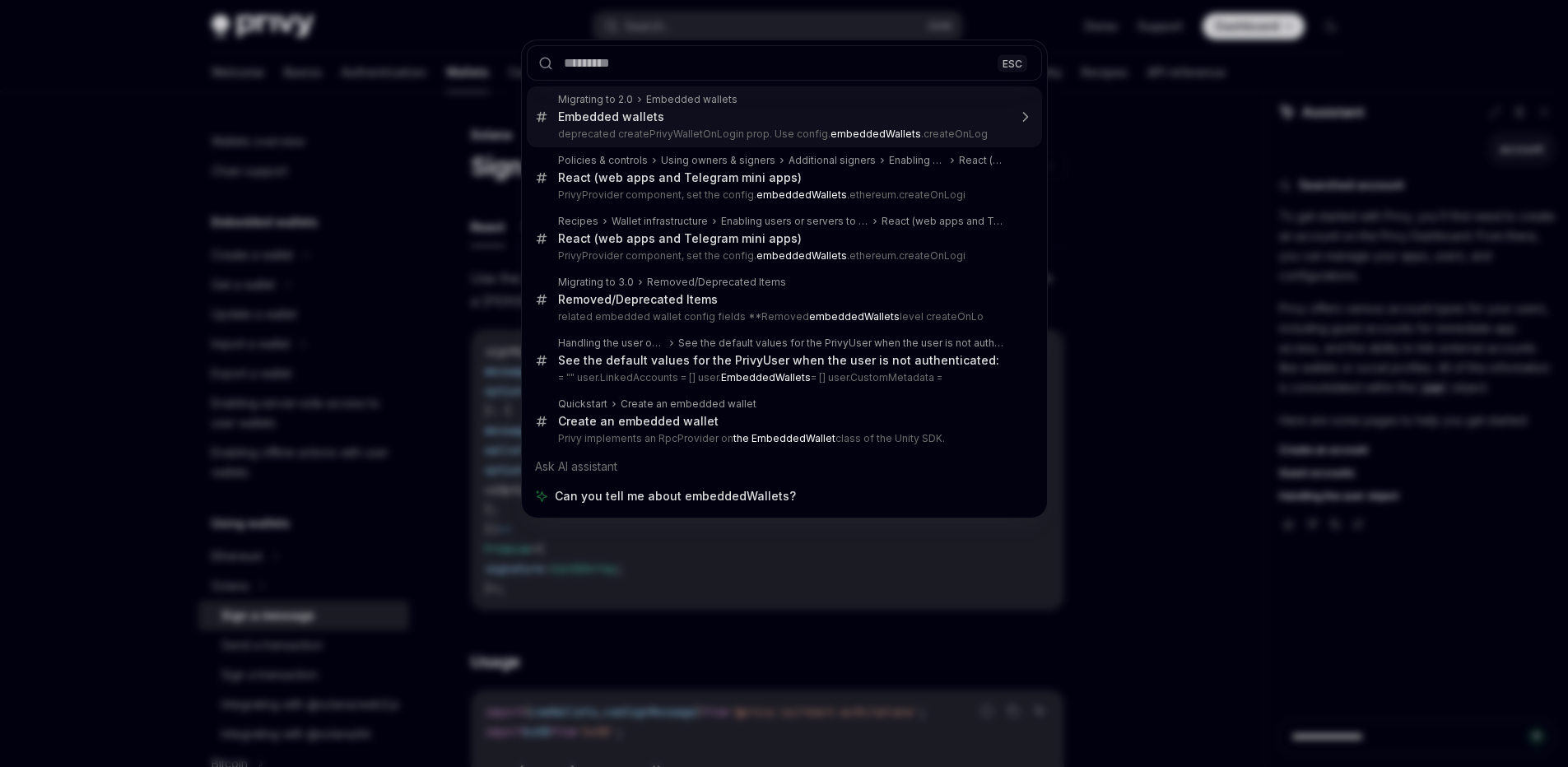
type textarea "*"
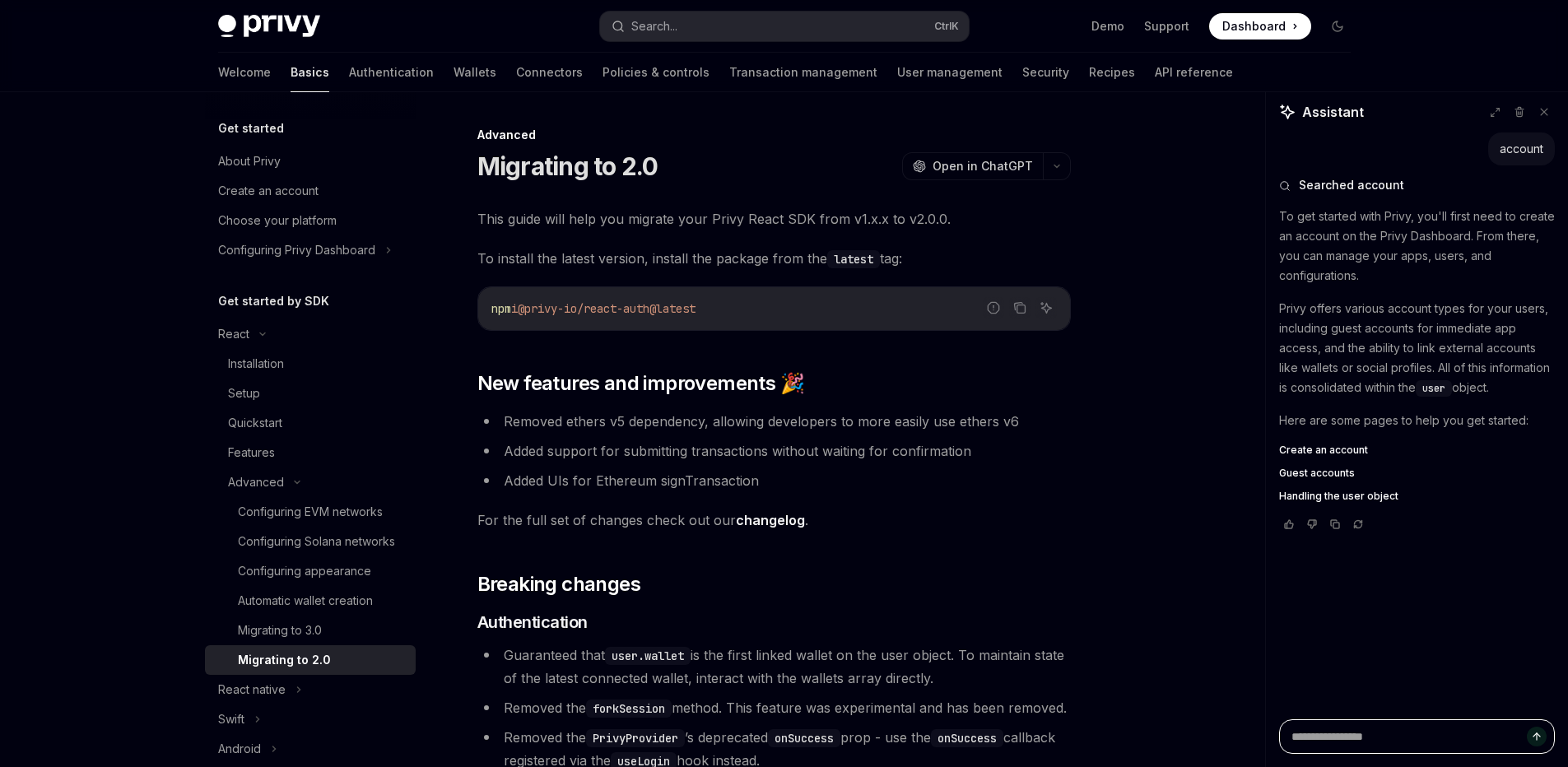
scroll to position [709, 0]
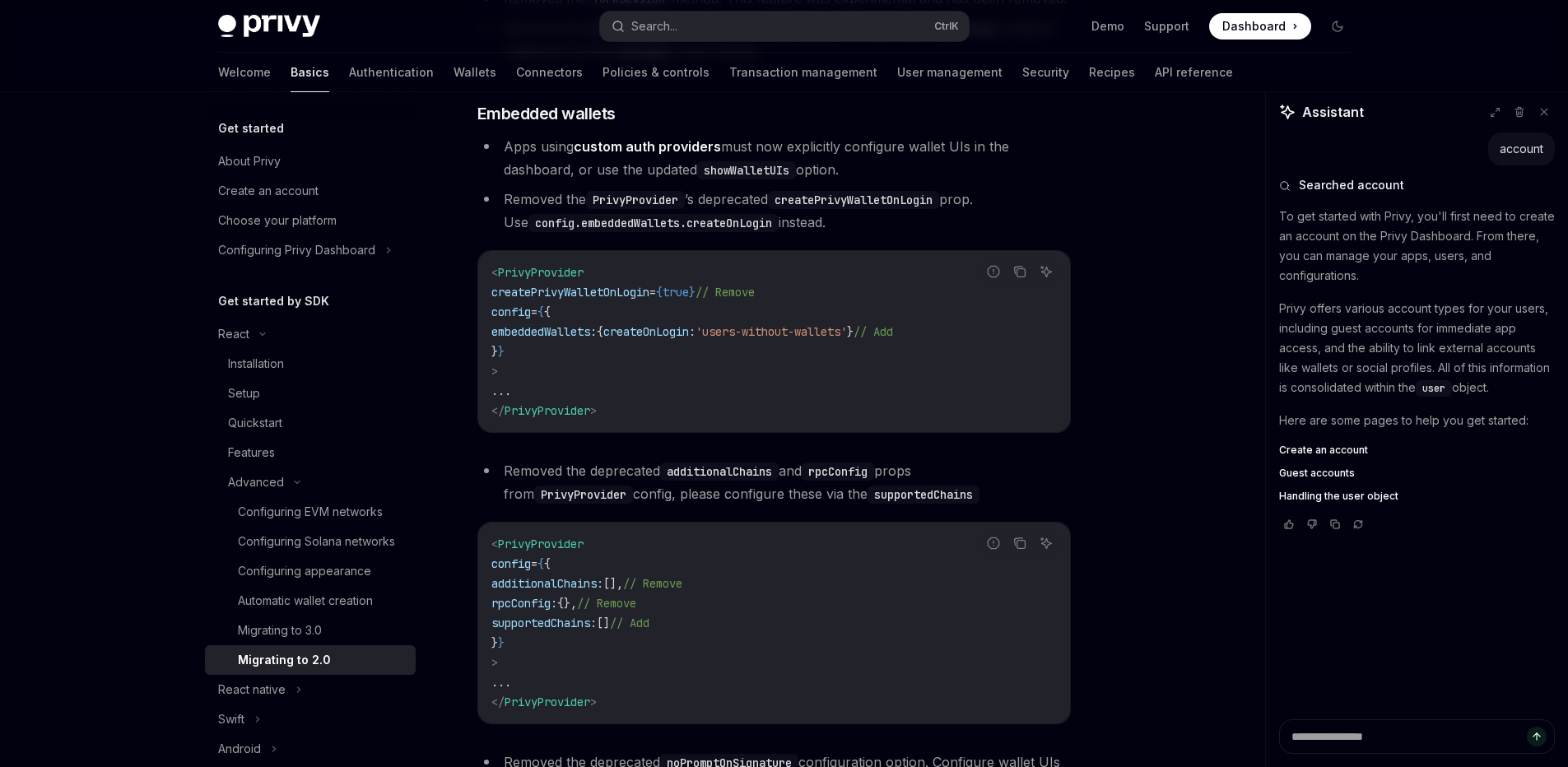
drag, startPoint x: 518, startPoint y: 354, endPoint x: 917, endPoint y: 357, distance: 399.0
click at [892, 339] on span "embeddedWallets: { createOnLogin: 'users-without-wallets' } // Add" at bounding box center [692, 331] width 402 height 14
copy span "embeddedWallets: { createOnLogin: 'users-without-wallets' }"
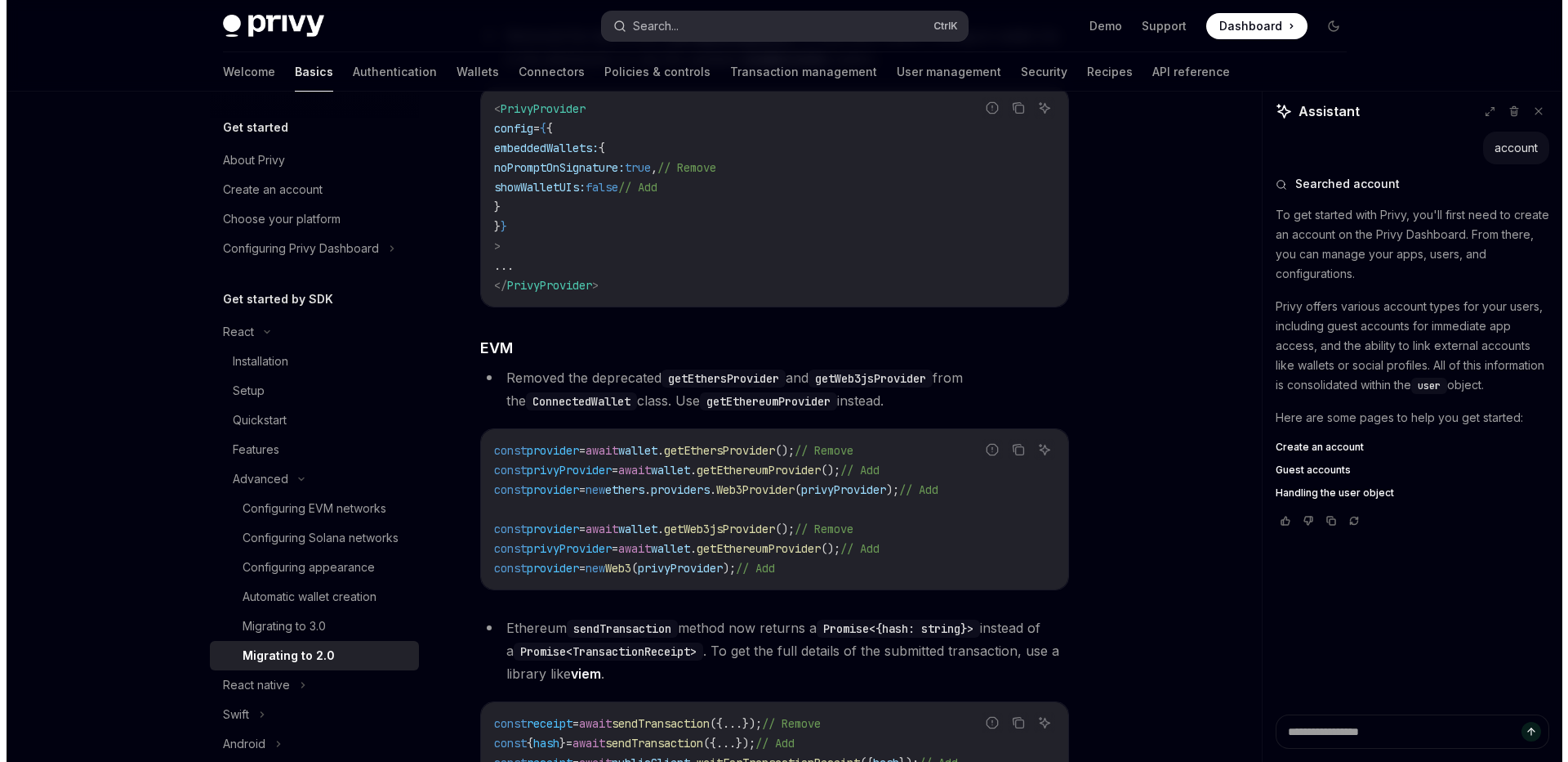
scroll to position [1391, 0]
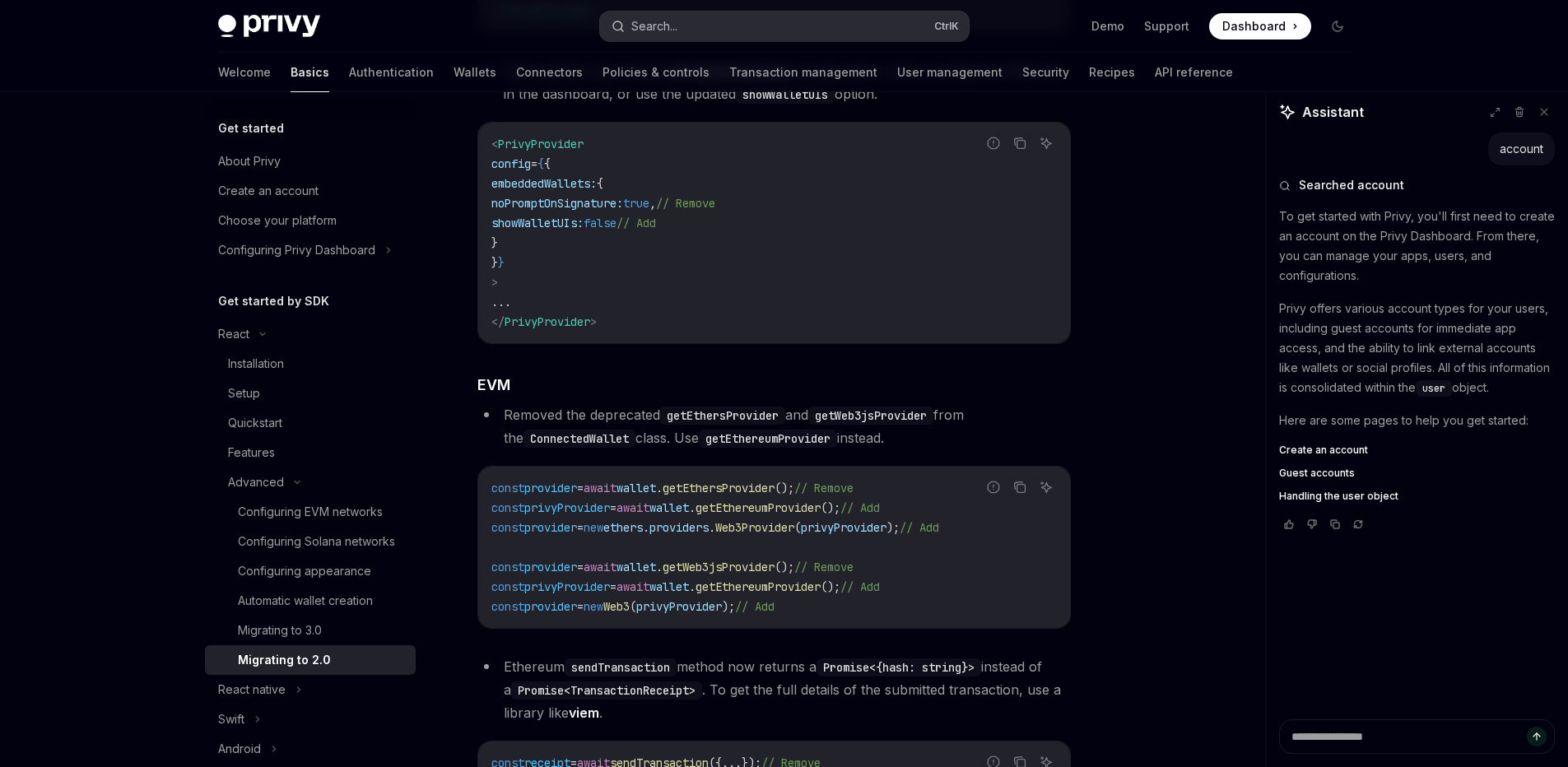
click at [678, 32] on button "Search... Ctrl K" at bounding box center [784, 26] width 369 height 30
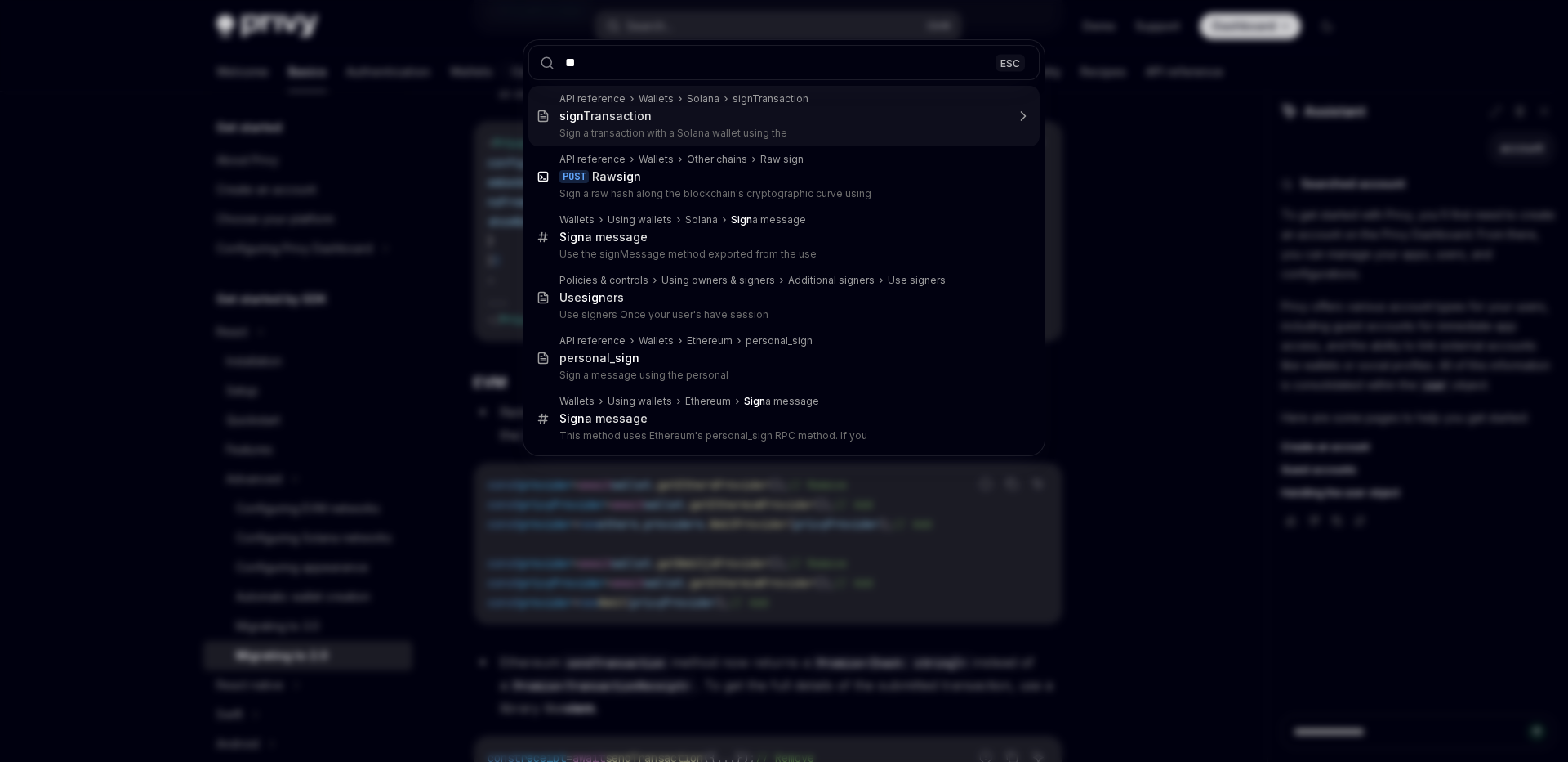
type input "*"
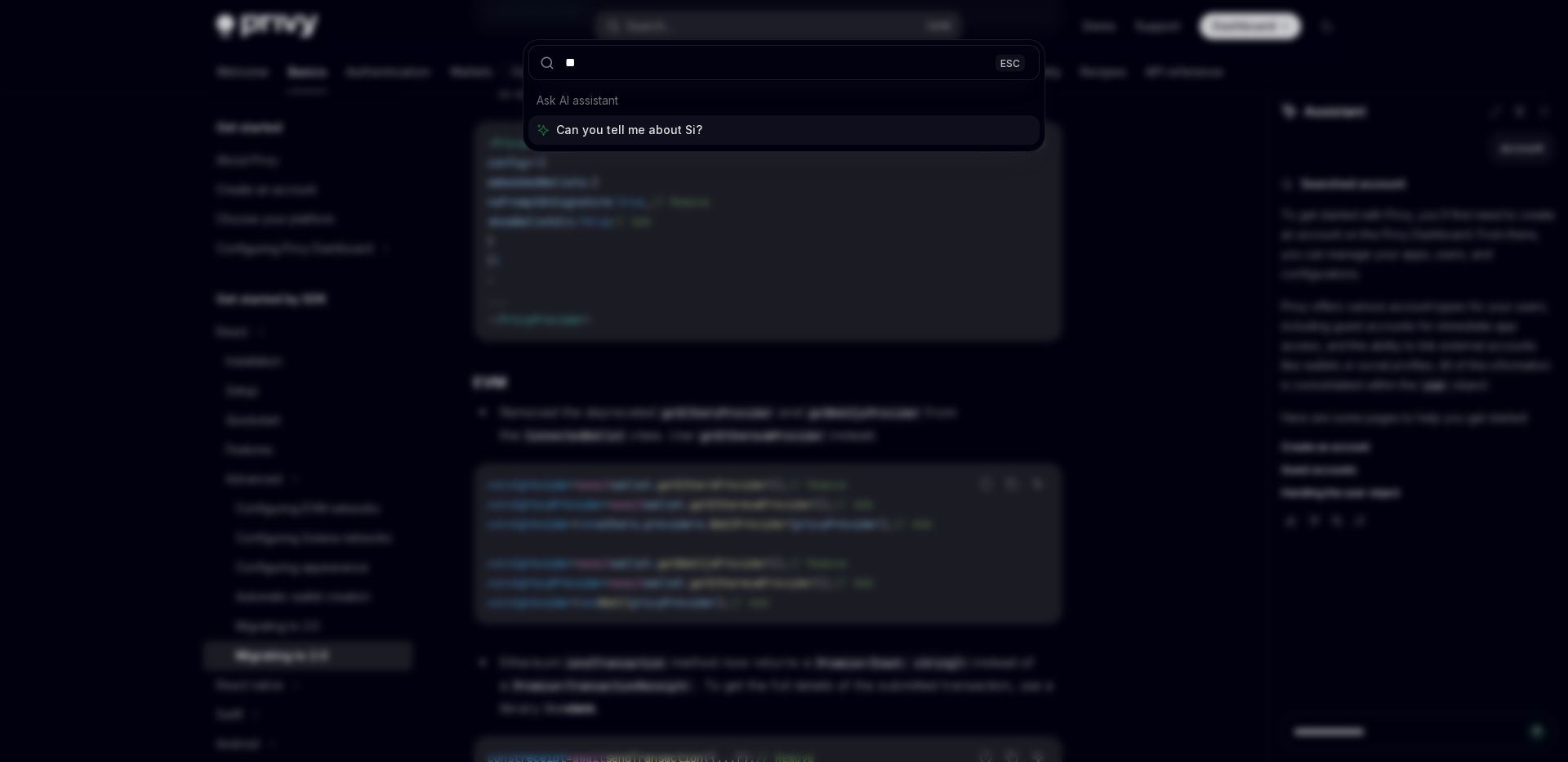
type input "*"
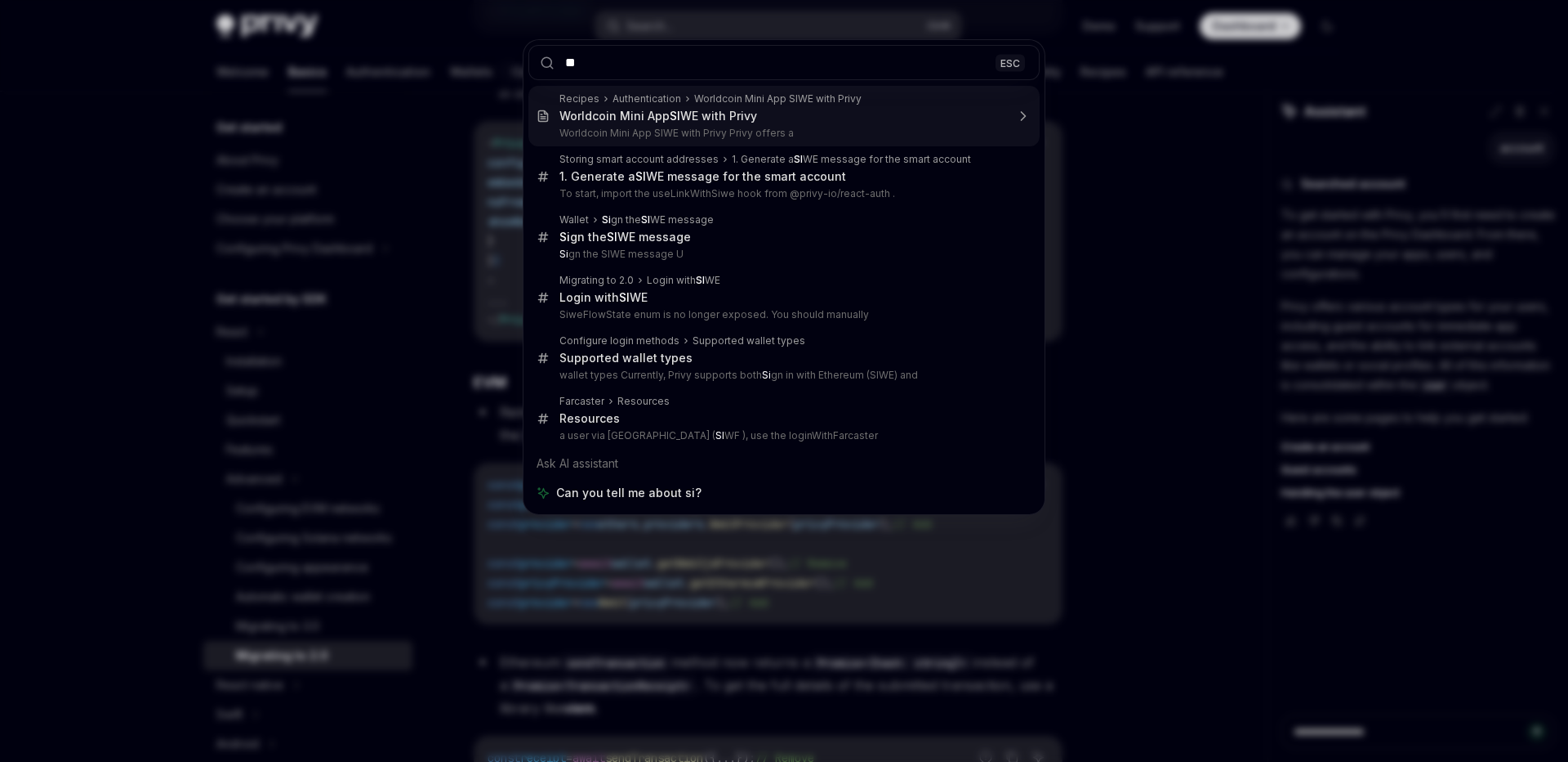
type input "*"
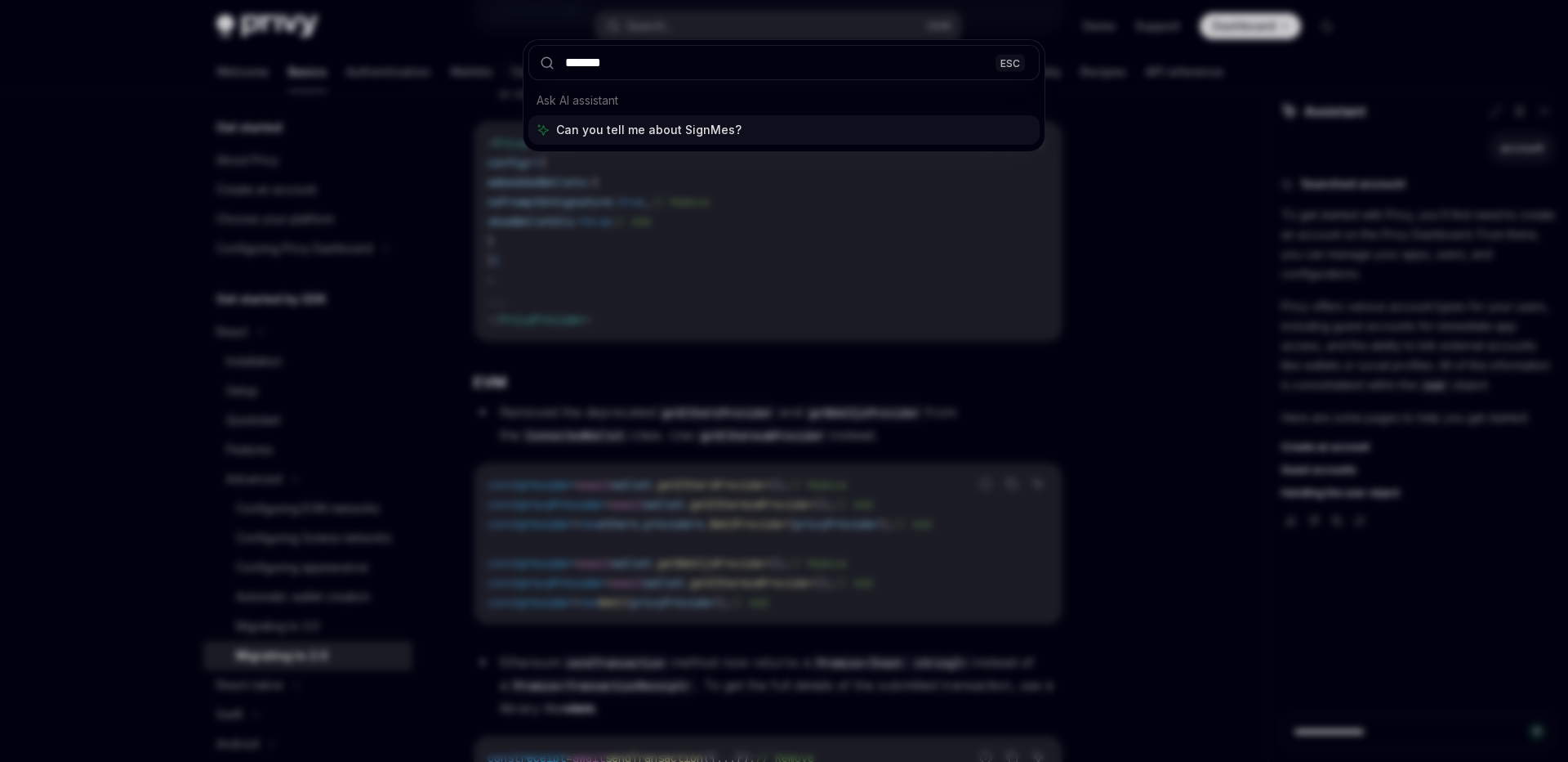
type input "********"
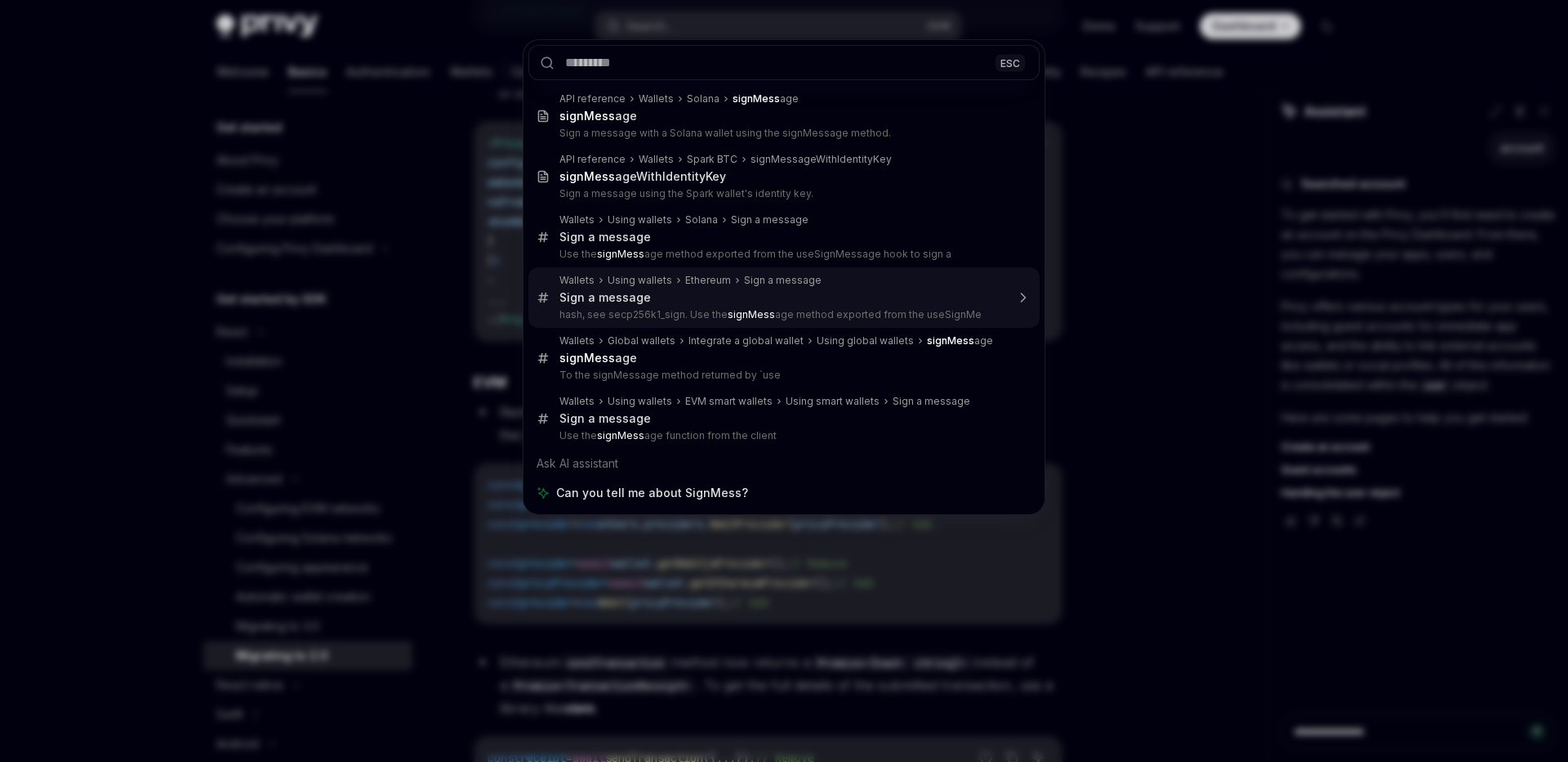
type textarea "*"
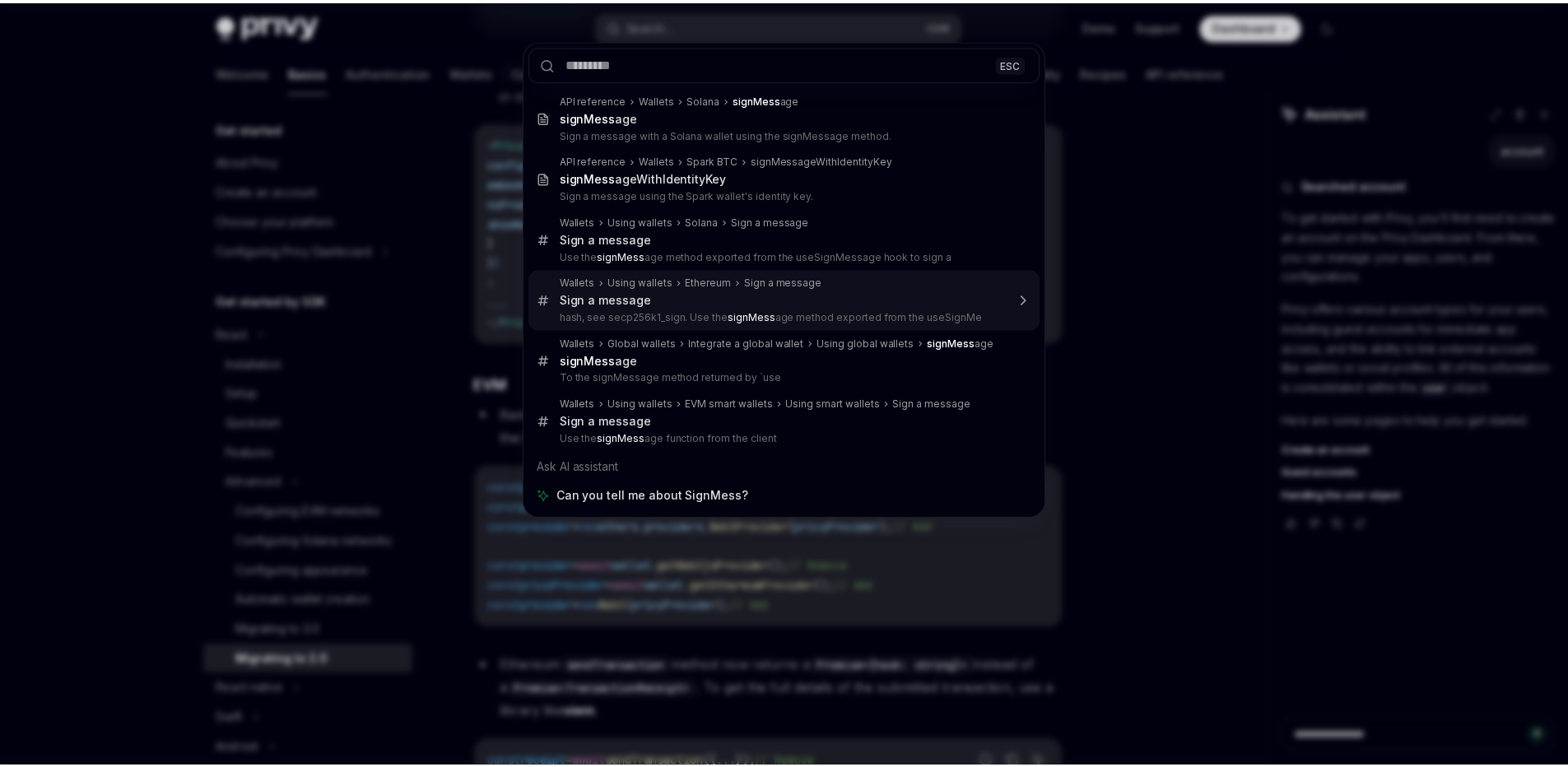
scroll to position [93, 0]
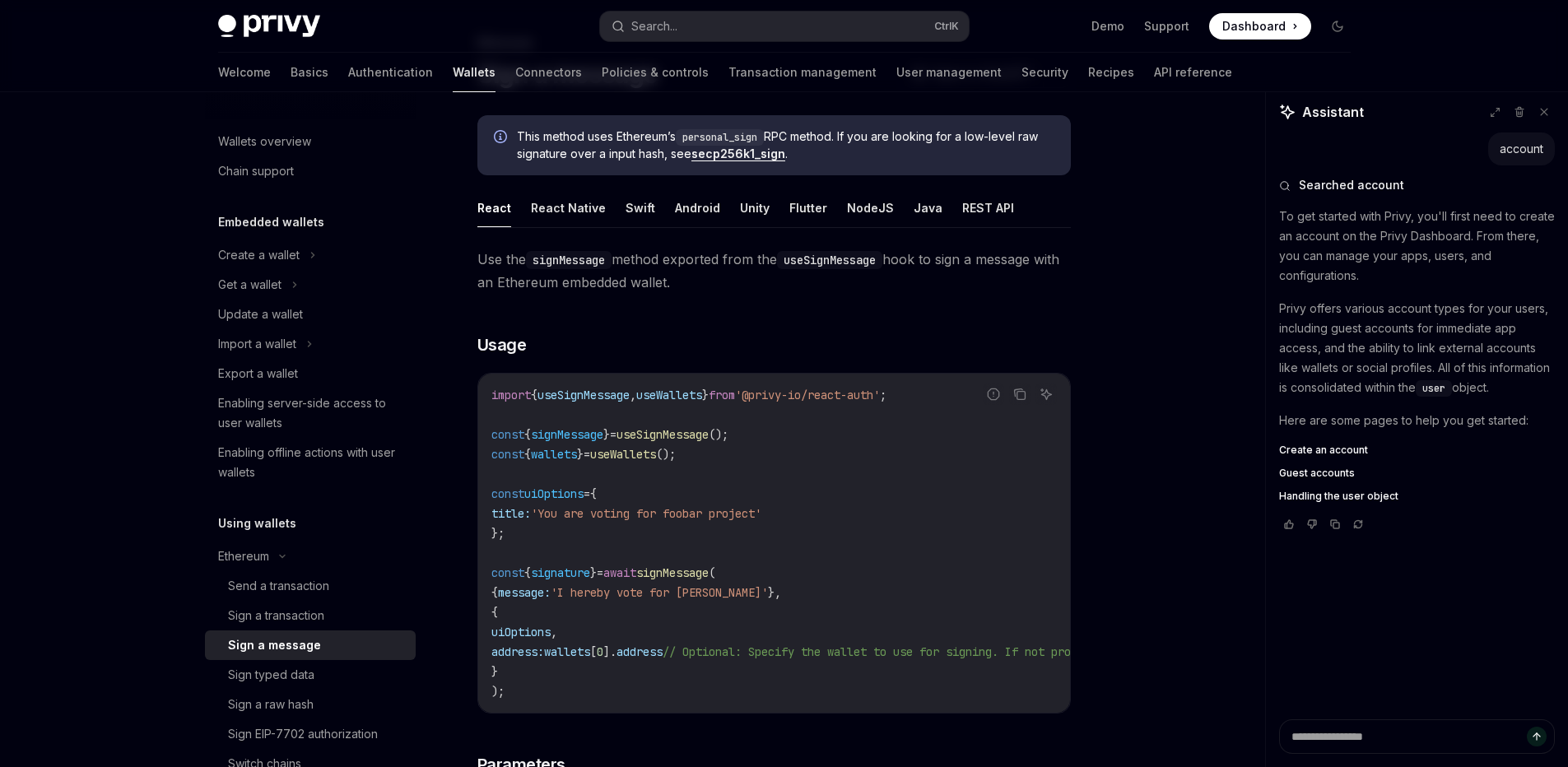
click at [609, 391] on span "useSignMessage" at bounding box center [584, 394] width 93 height 14
copy span "useSignMessage"
click at [690, 14] on button "Search... Ctrl K" at bounding box center [784, 26] width 369 height 30
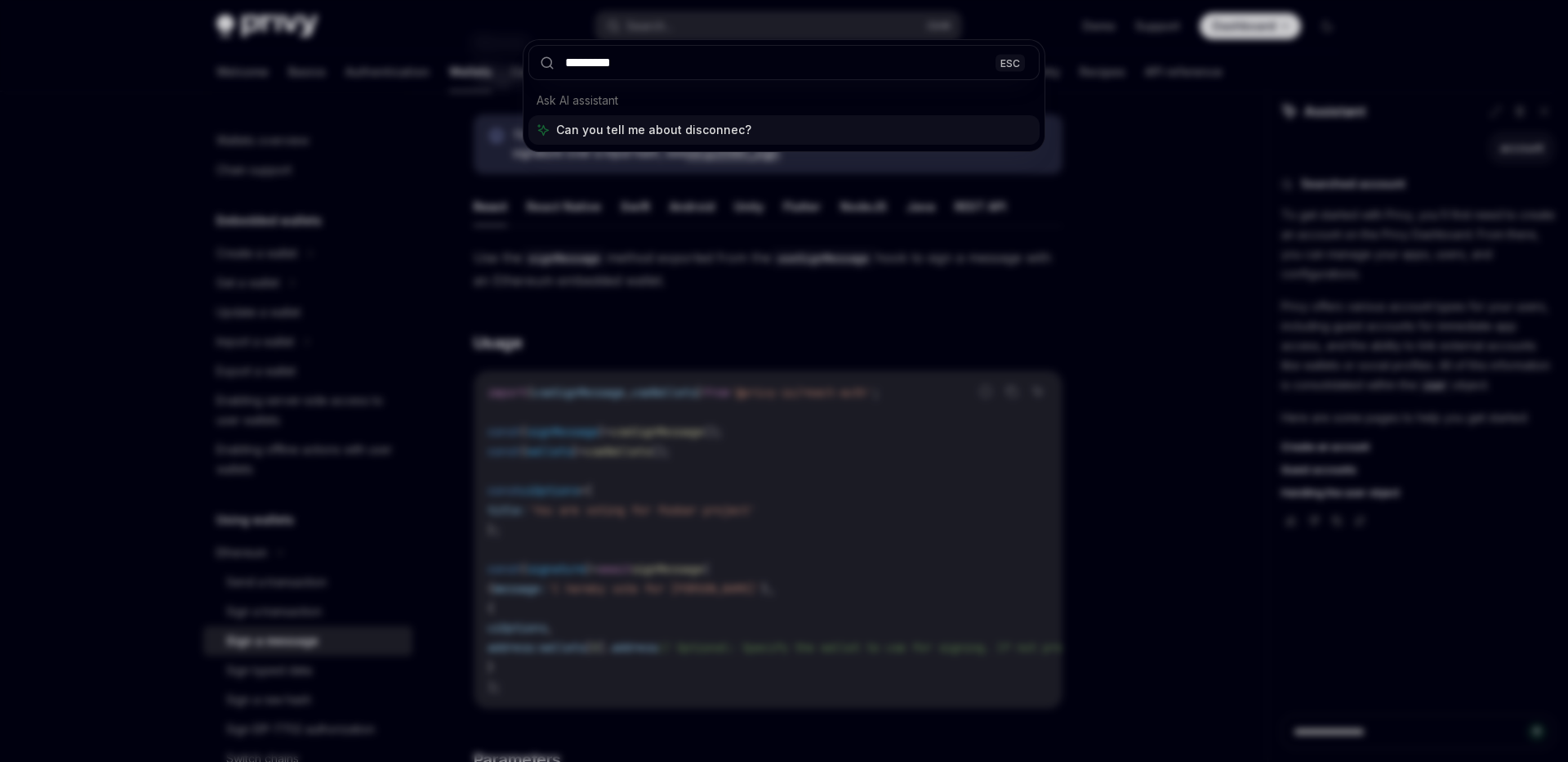
type input "**********"
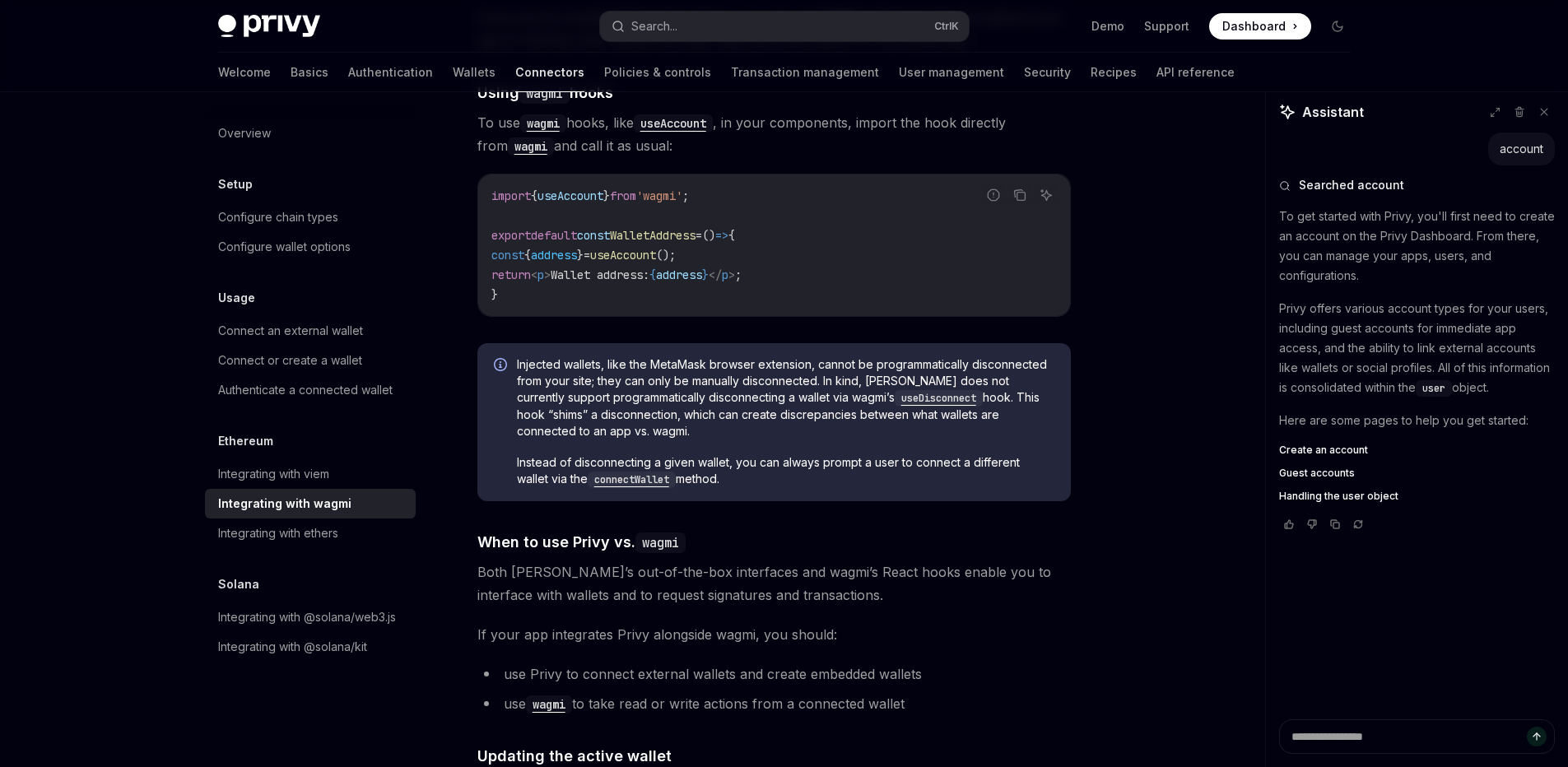
scroll to position [3519, 0]
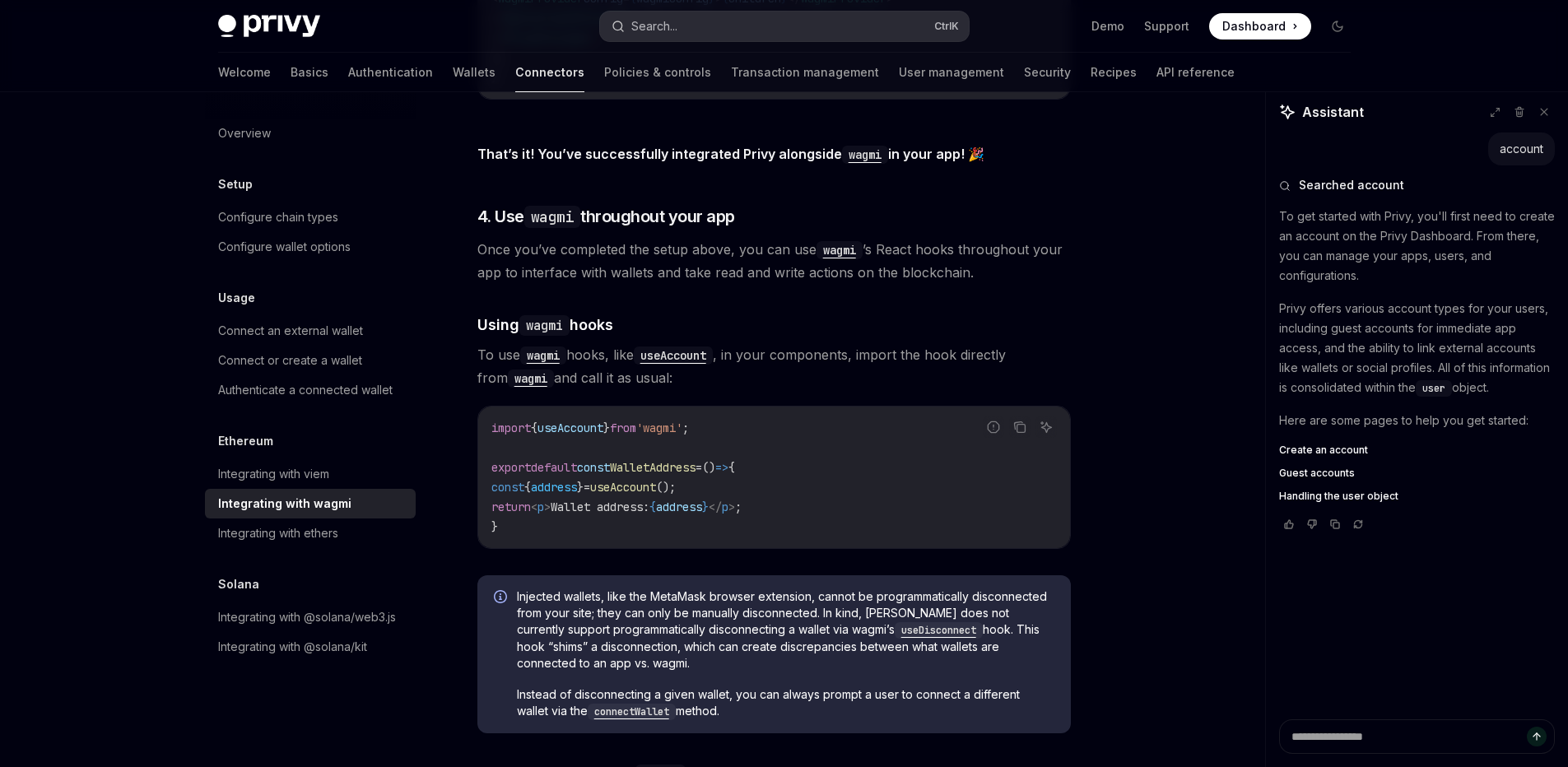
click at [641, 24] on div "Search..." at bounding box center [654, 26] width 46 height 19
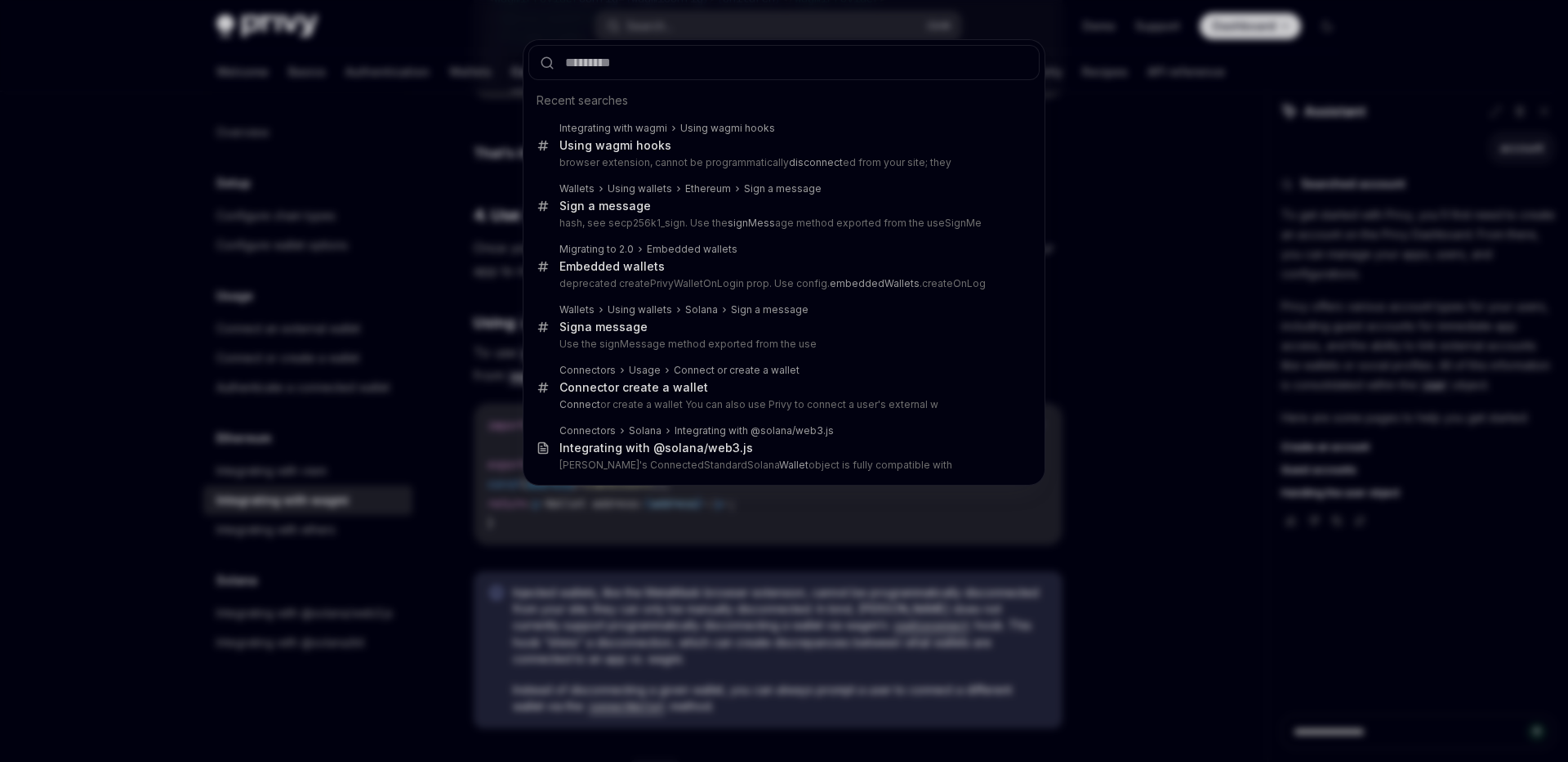
click at [1147, 554] on div "Recent searches Integrating with wagmi Using wagmi hooks Using wagmi hooks brow…" at bounding box center [784, 381] width 1568 height 762
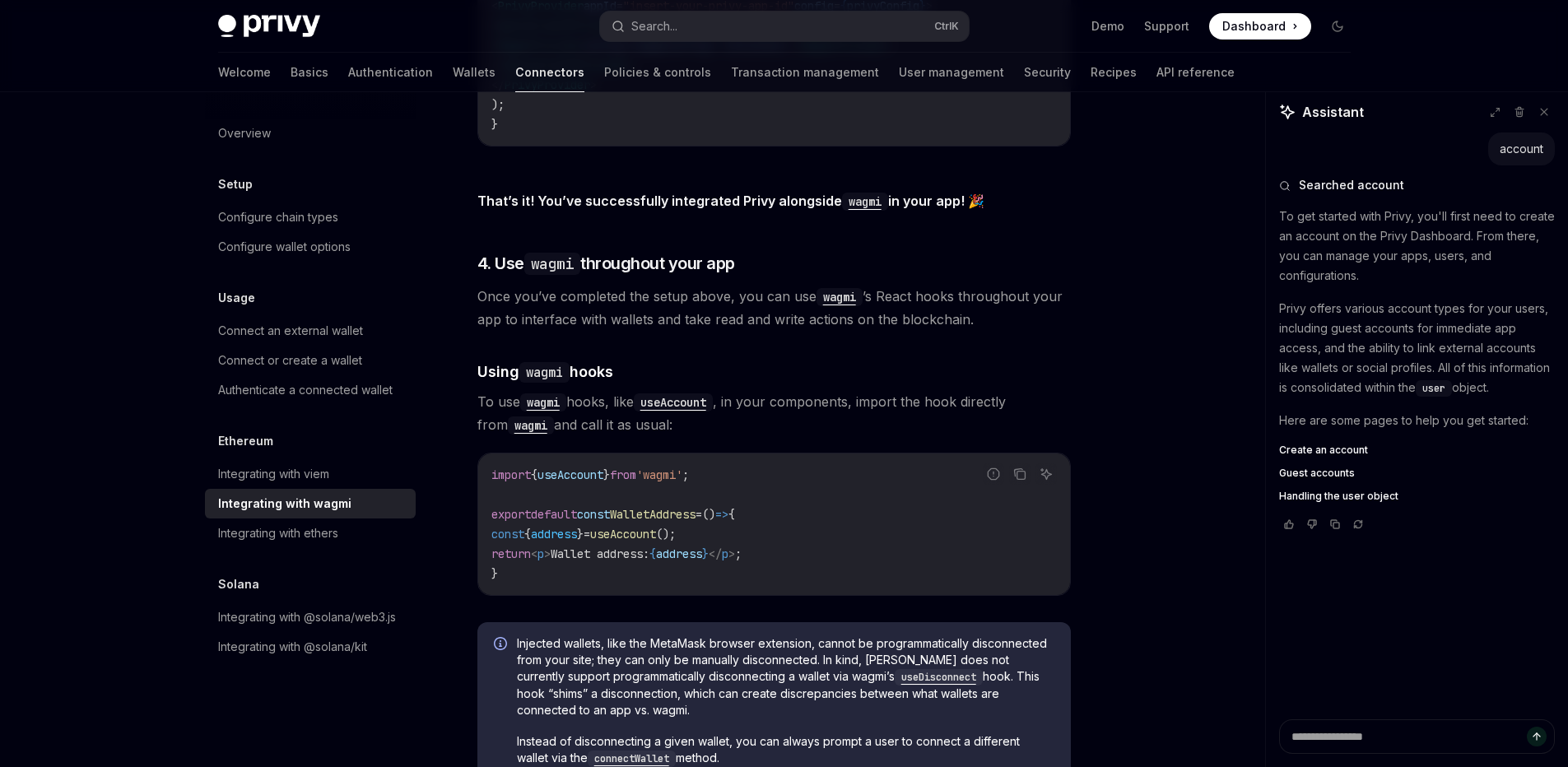
scroll to position [3421, 0]
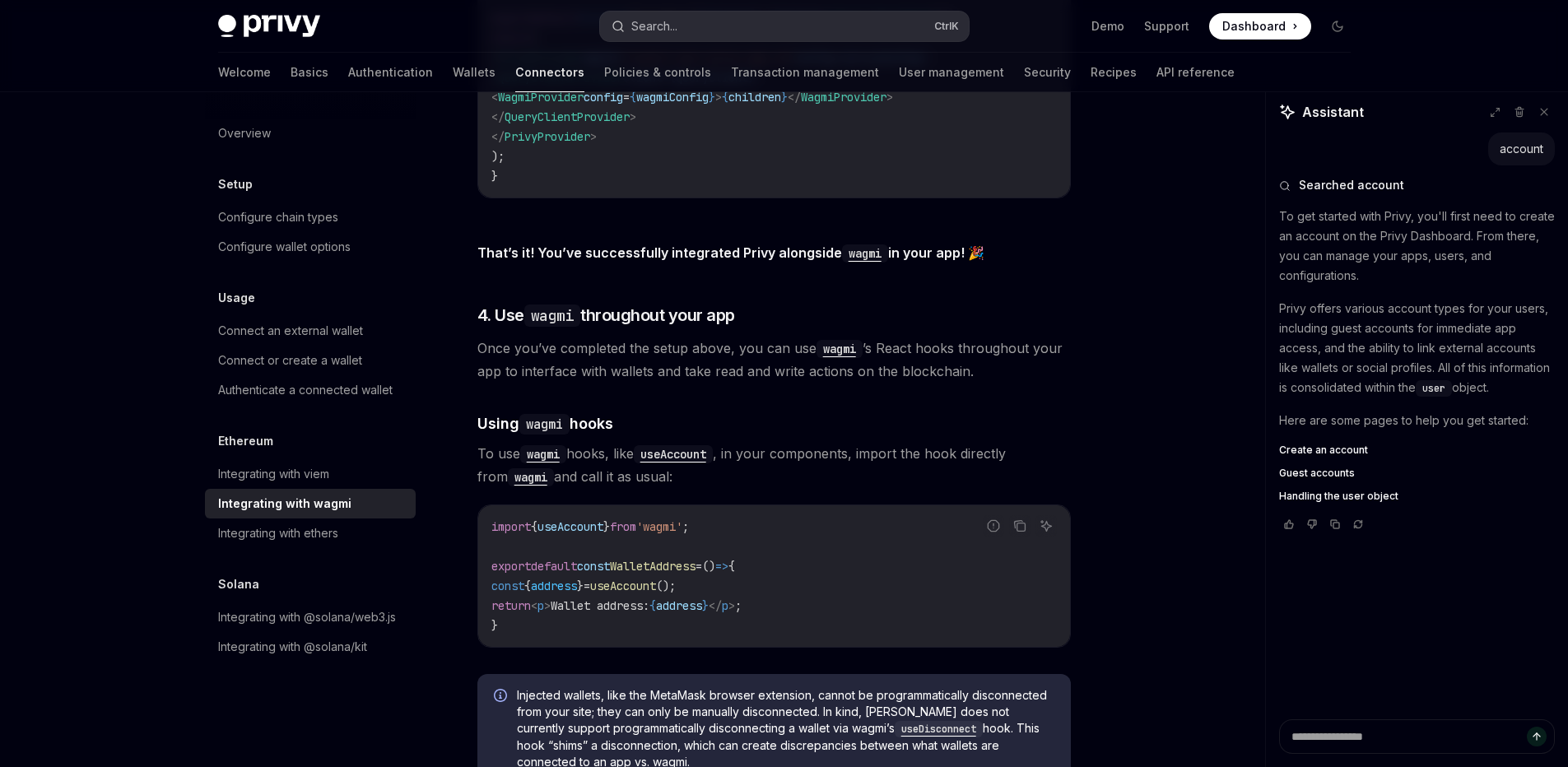
click at [656, 23] on div "Search..." at bounding box center [654, 26] width 46 height 19
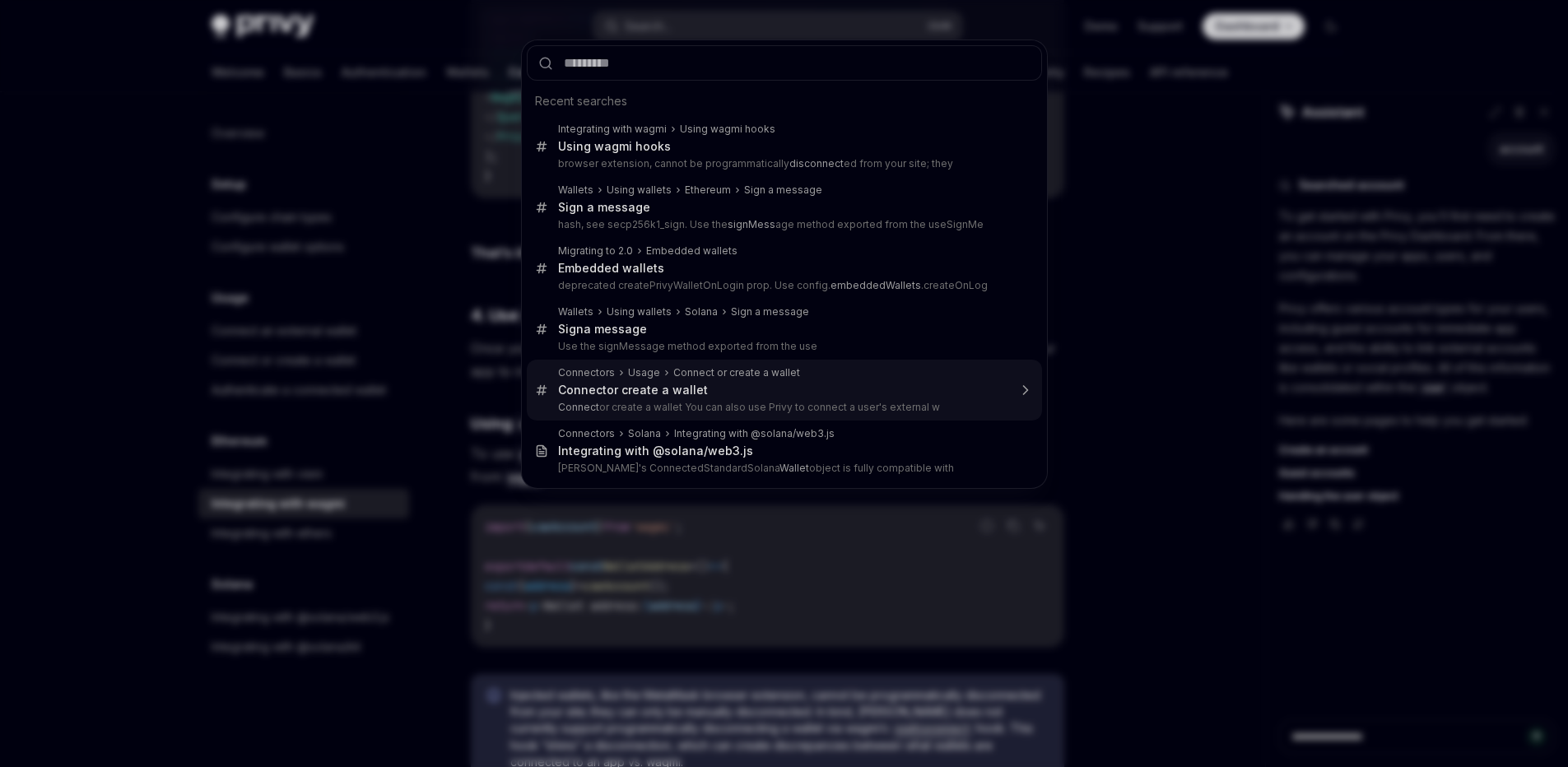
type textarea "*"
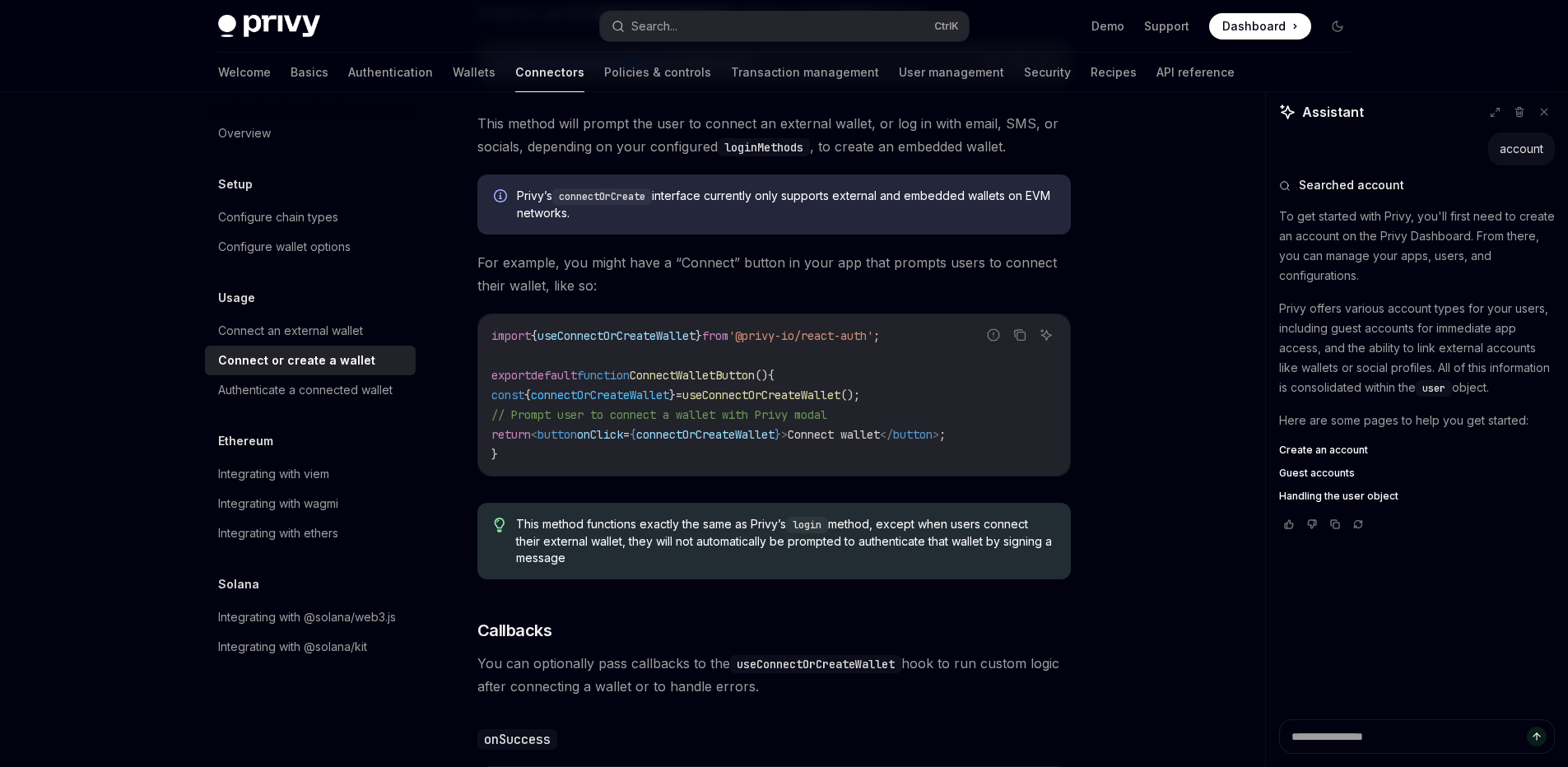
scroll to position [586, 0]
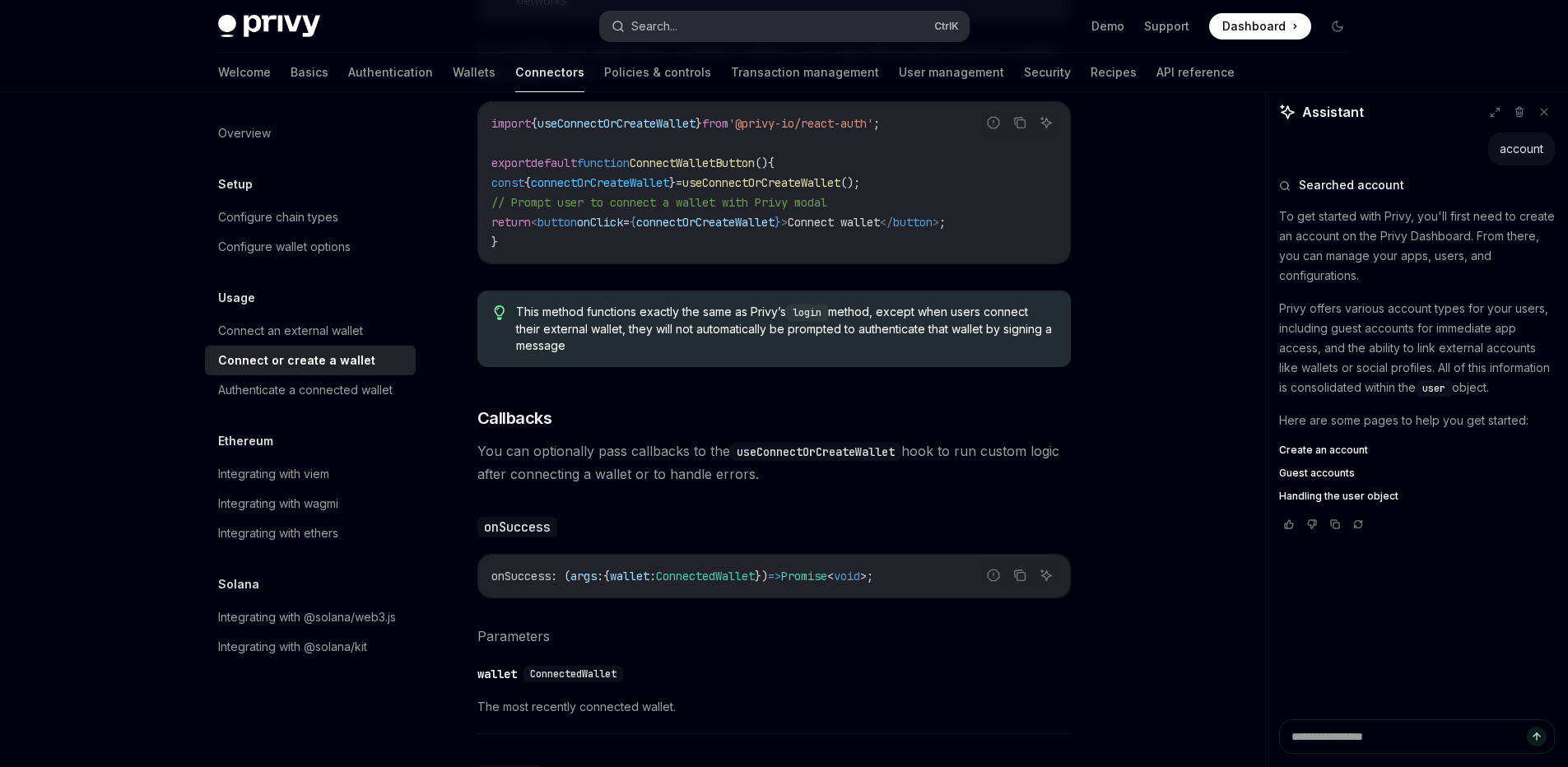
click at [757, 38] on button "Search... Ctrl K" at bounding box center [784, 26] width 369 height 30
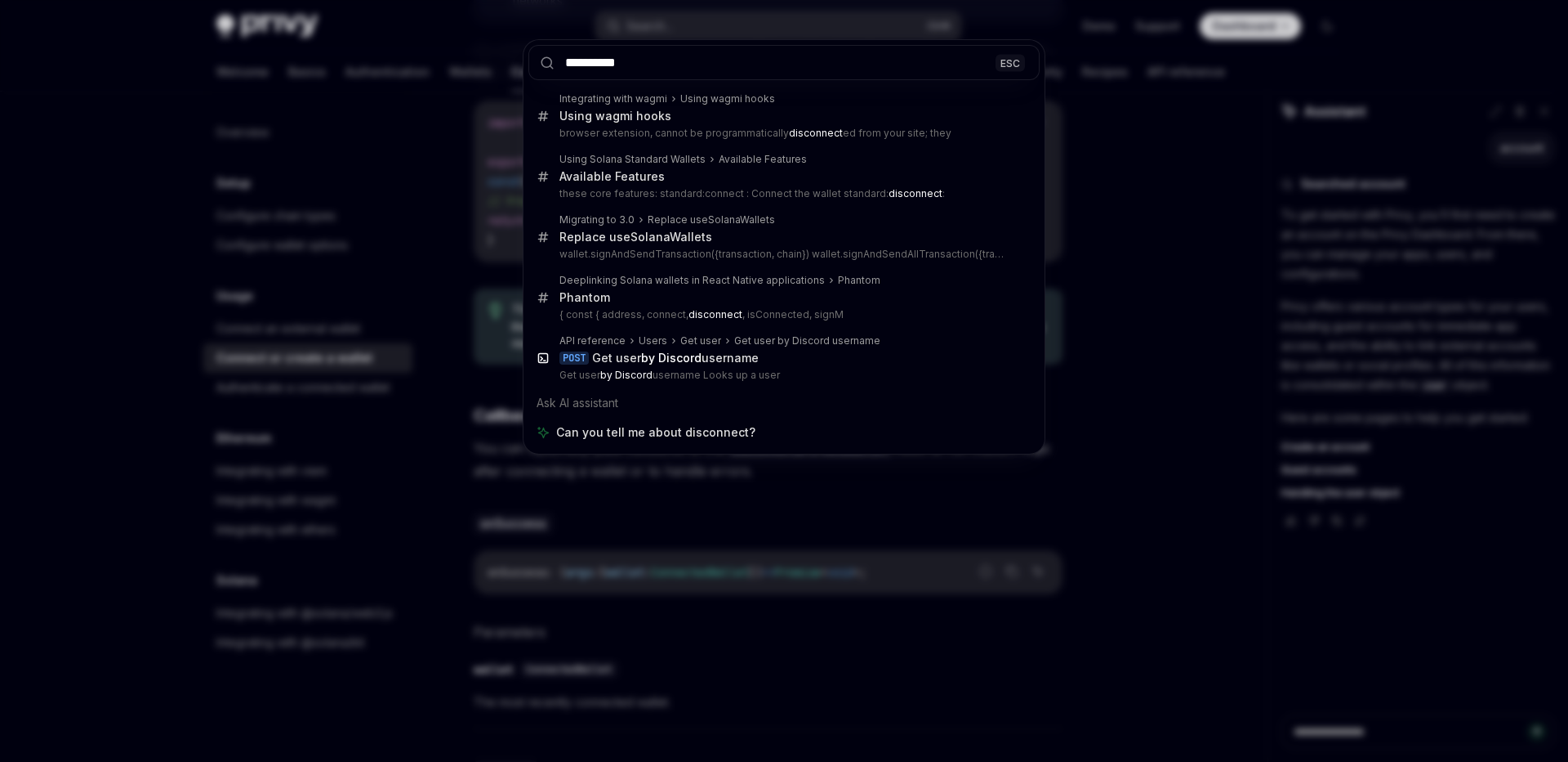
type input "**********"
click at [588, 64] on input "**********" at bounding box center [784, 62] width 512 height 35
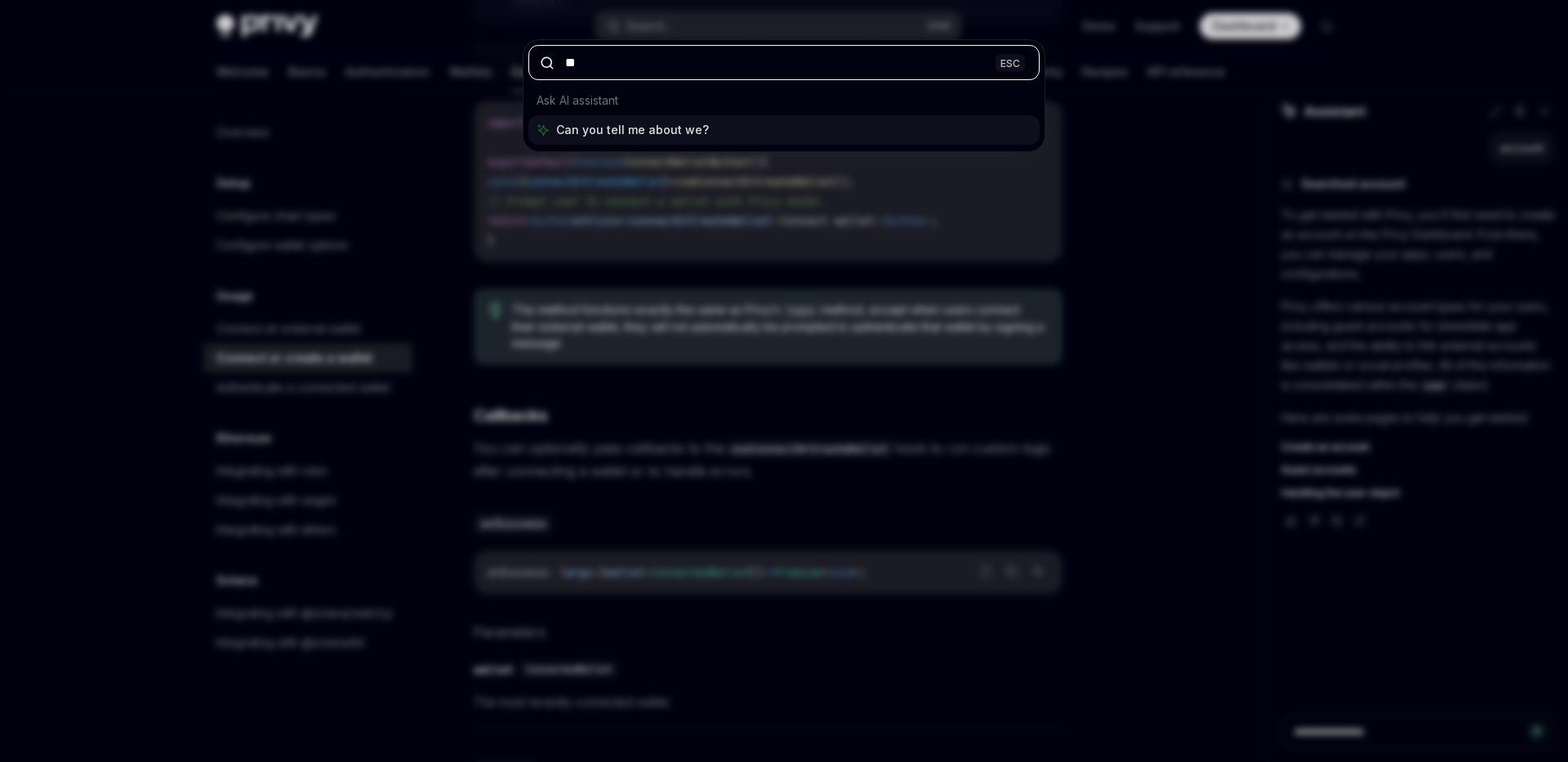
type input "*"
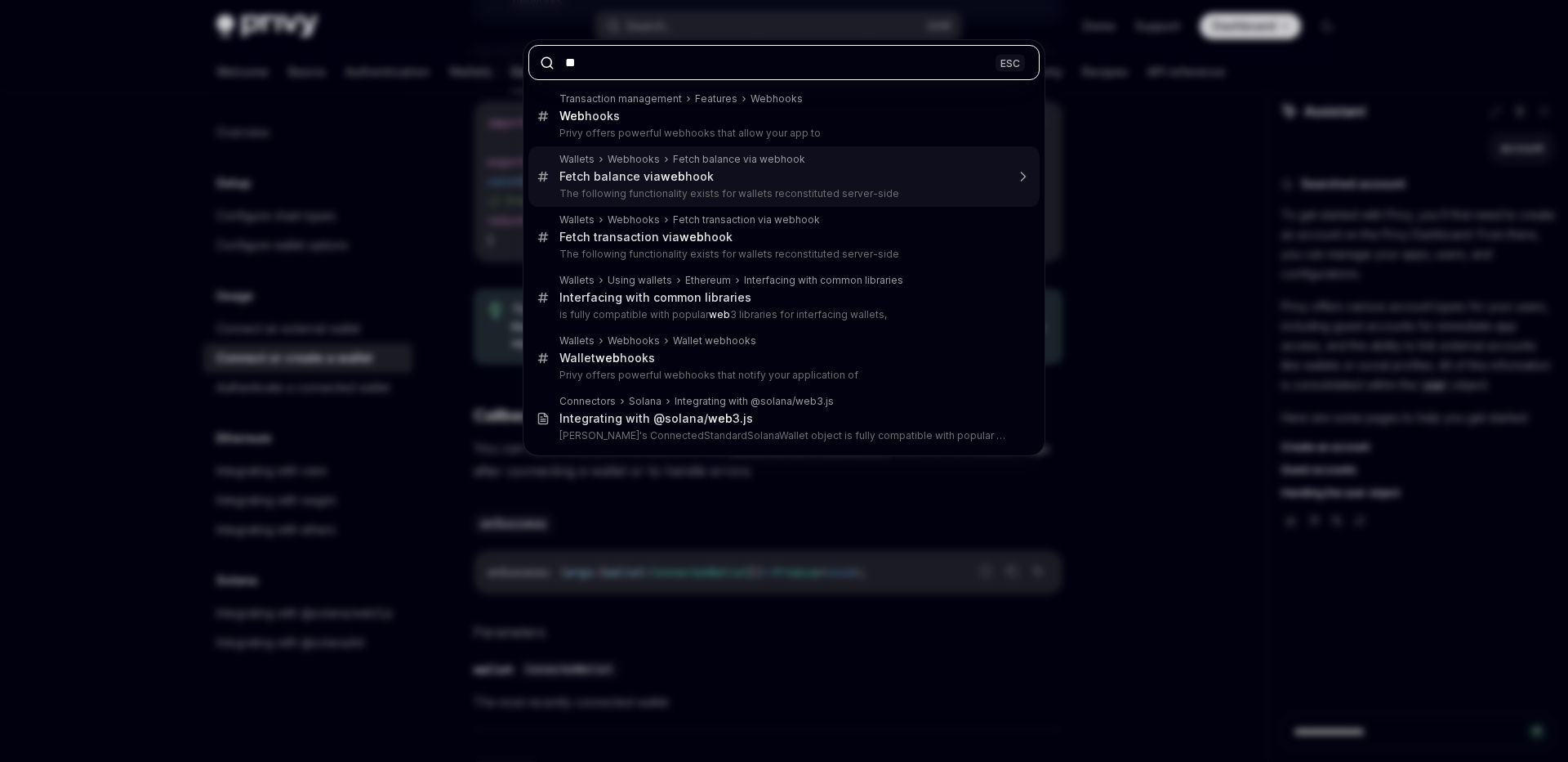
type input "*"
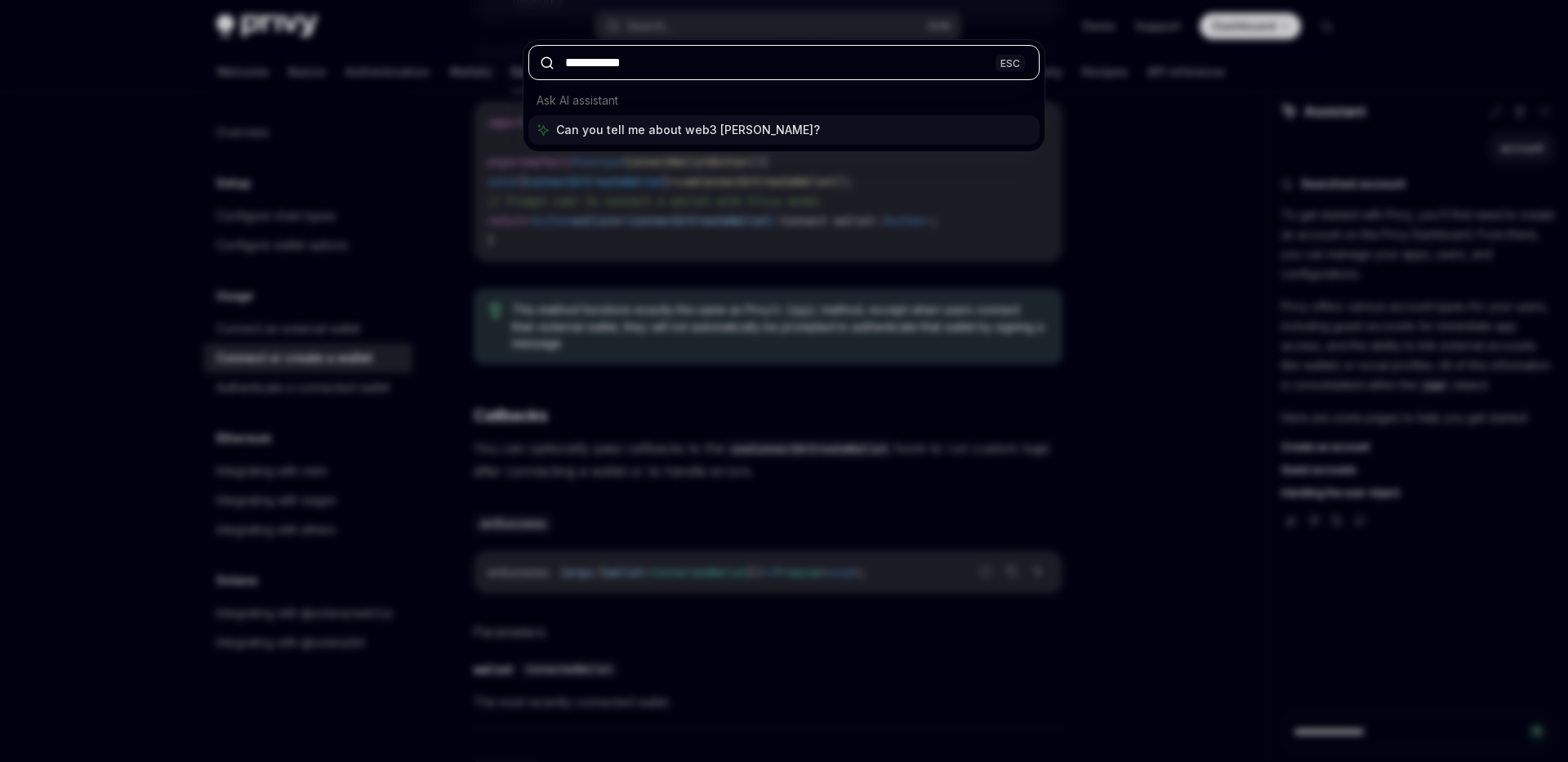
type input "**********"
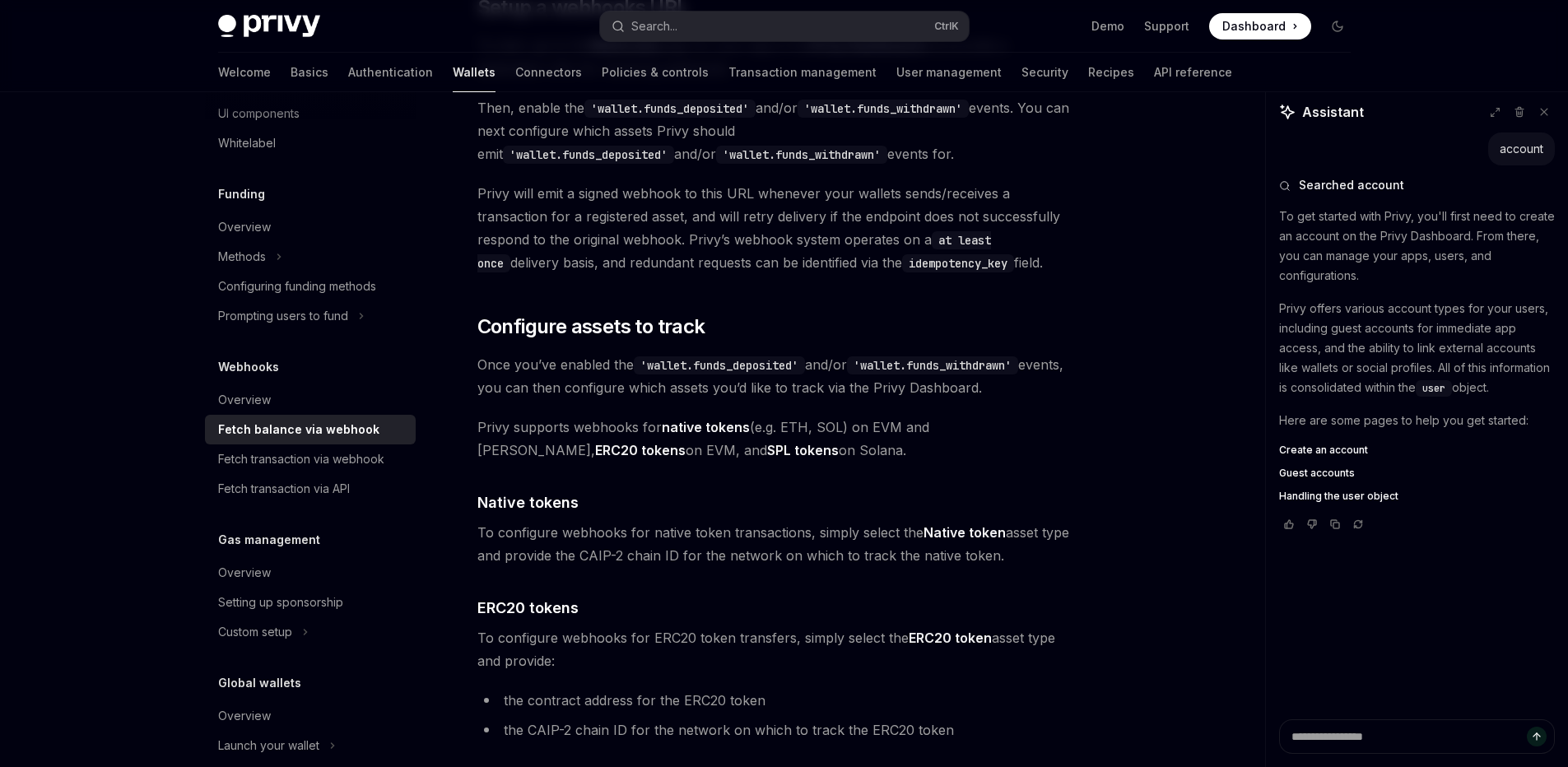
scroll to position [586, 0]
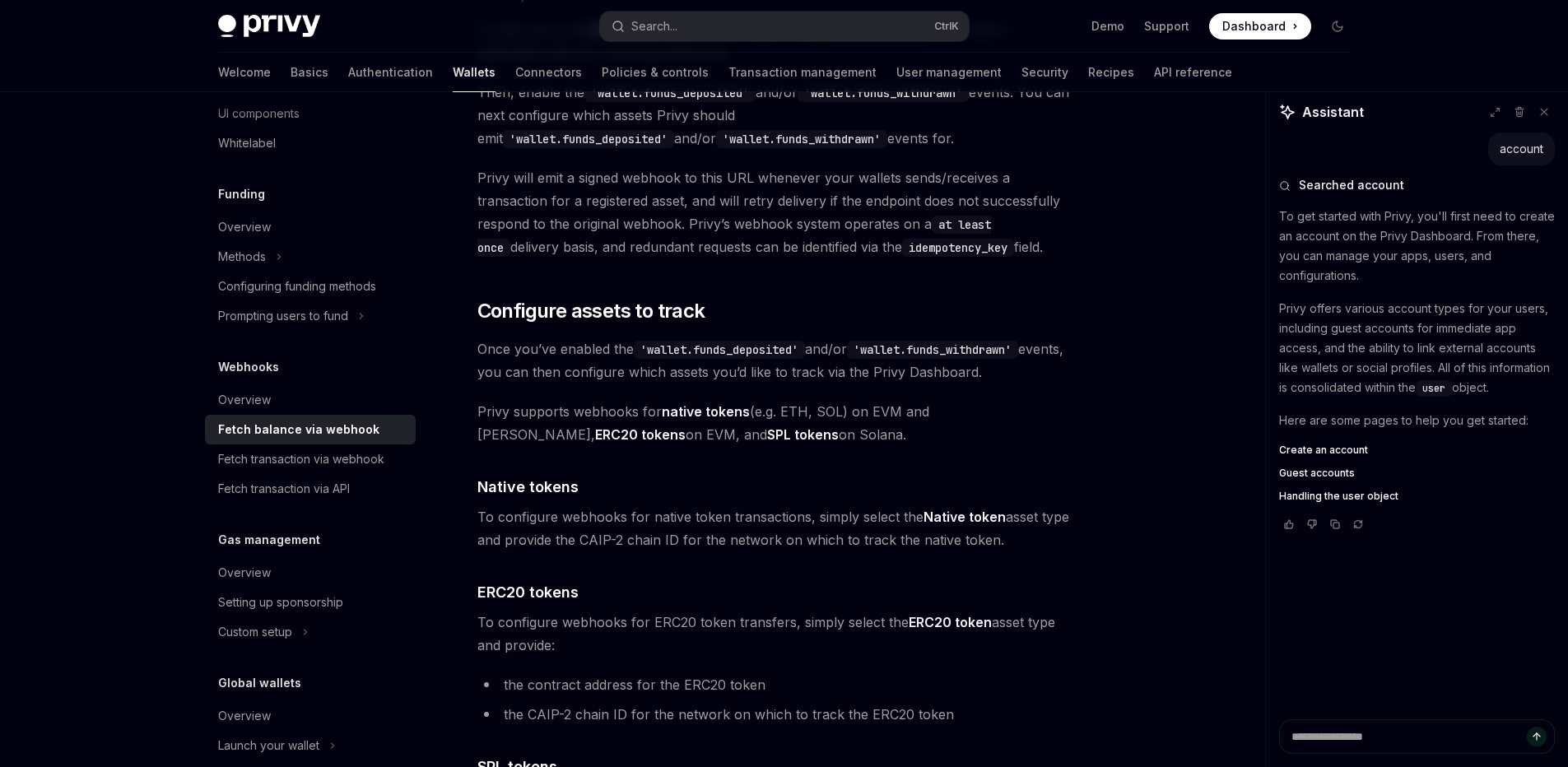
type textarea "*"
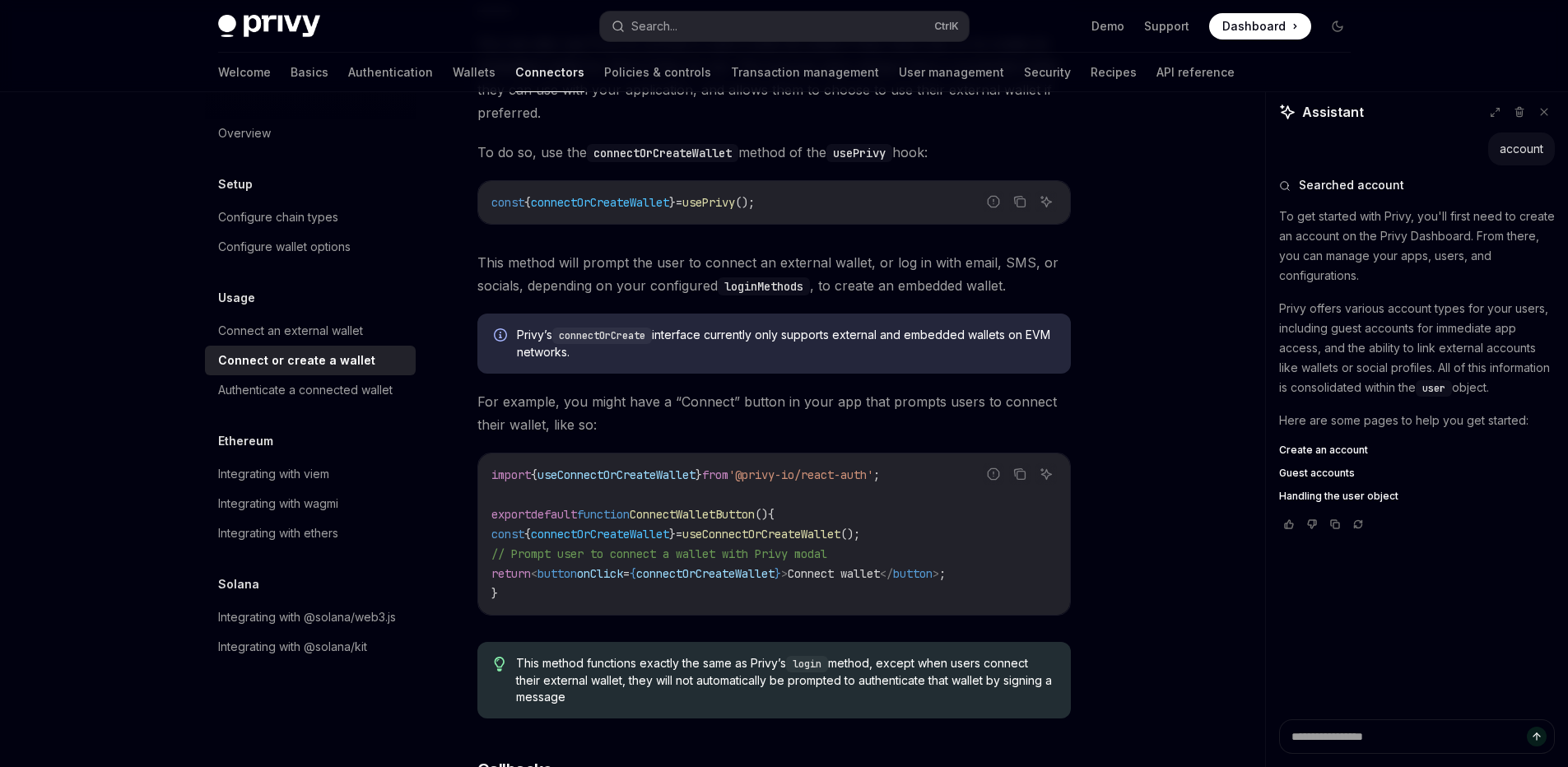
scroll to position [93, 0]
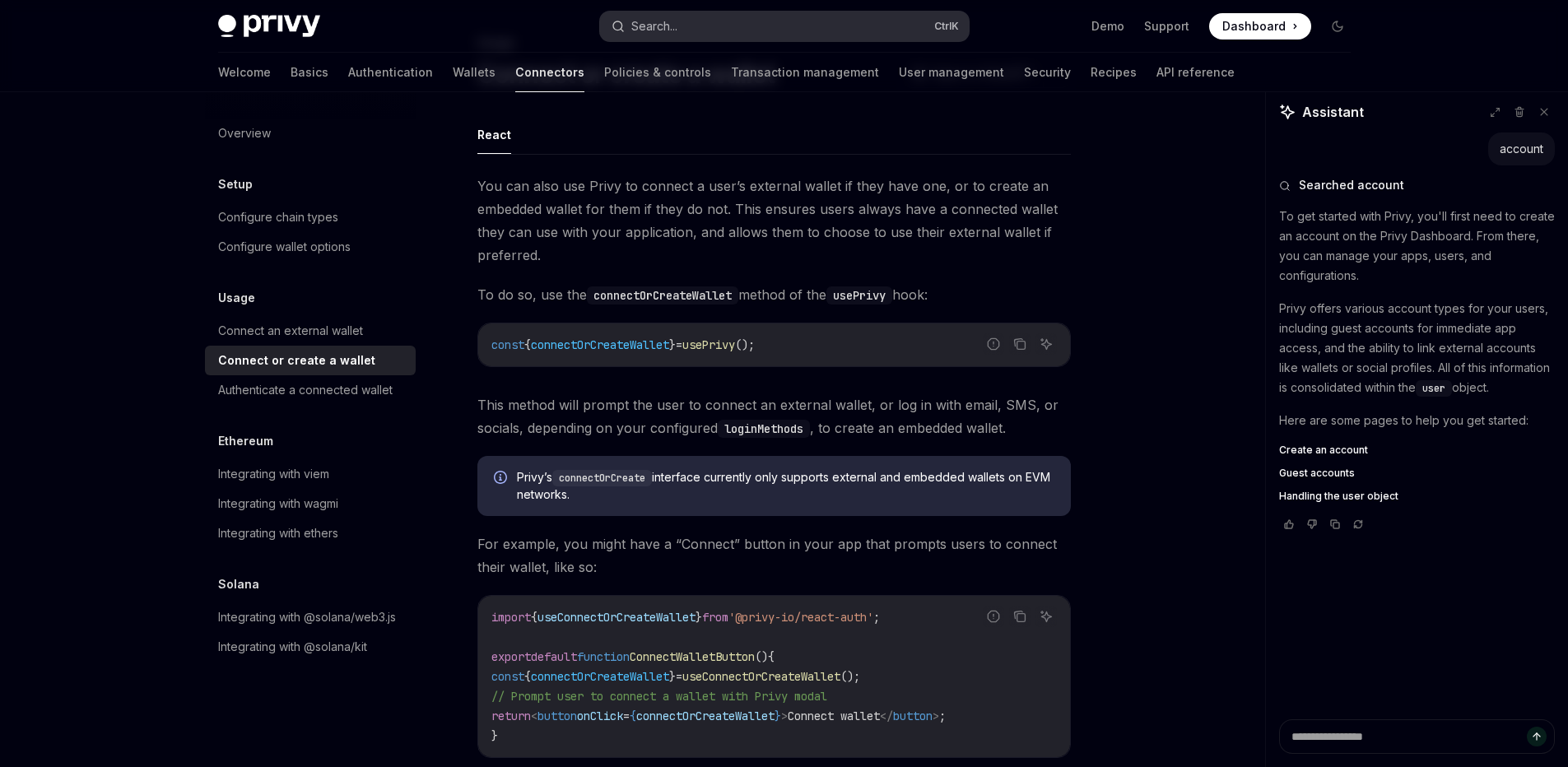
click at [658, 39] on button "Search... Ctrl K" at bounding box center [784, 26] width 369 height 30
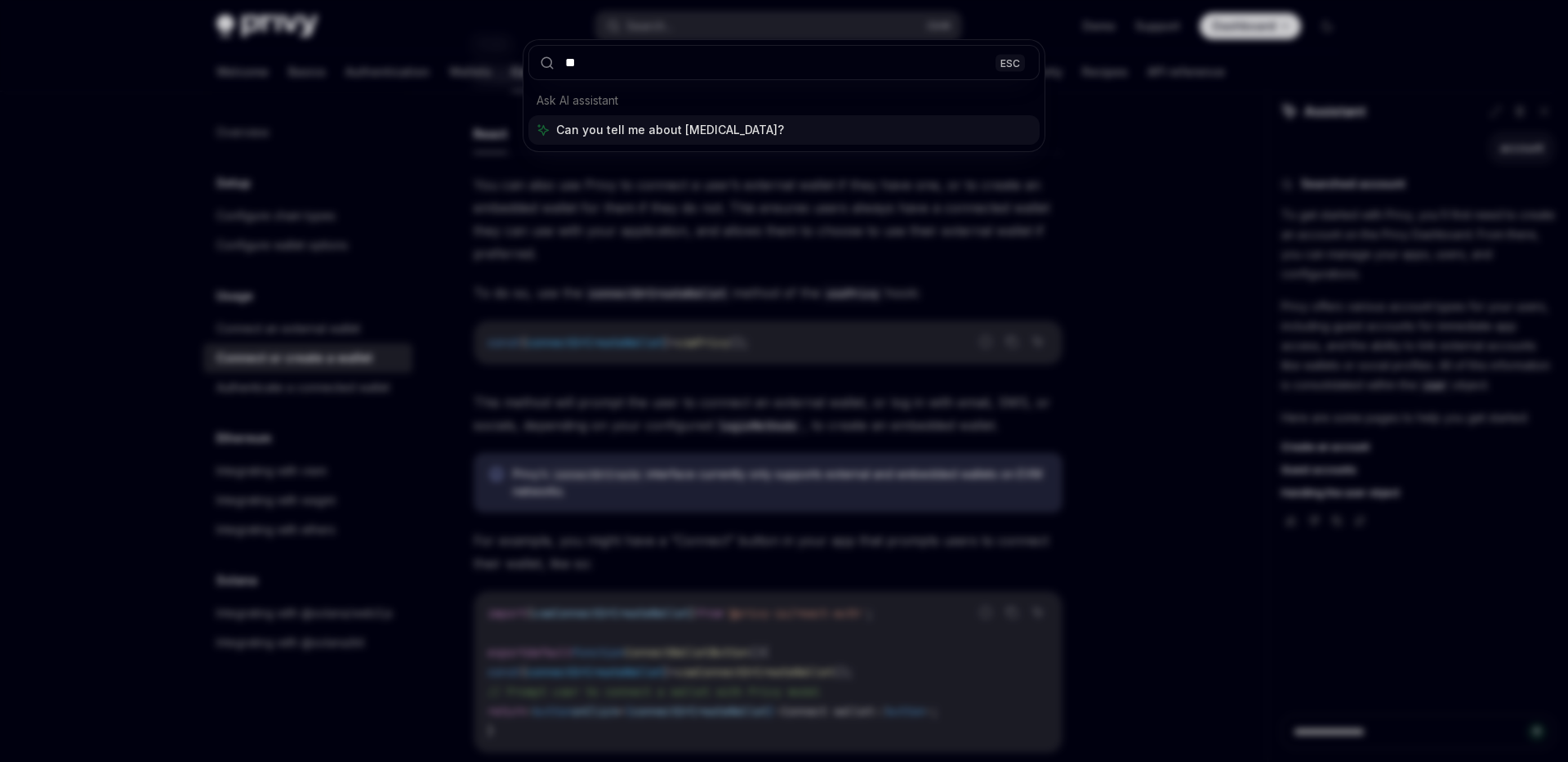
type input "*"
type input "*******"
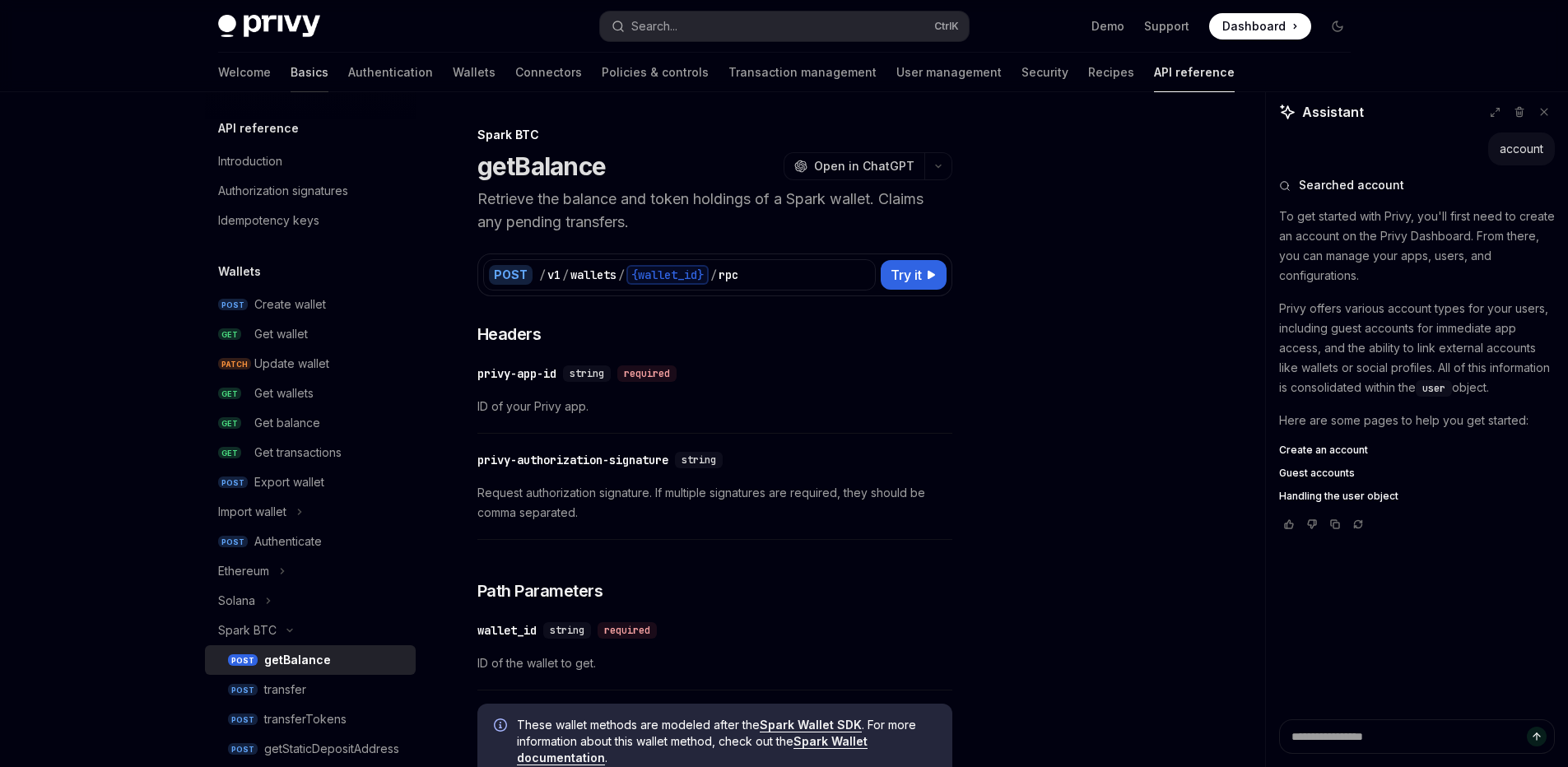
click at [290, 74] on link "Basics" at bounding box center [308, 72] width 38 height 40
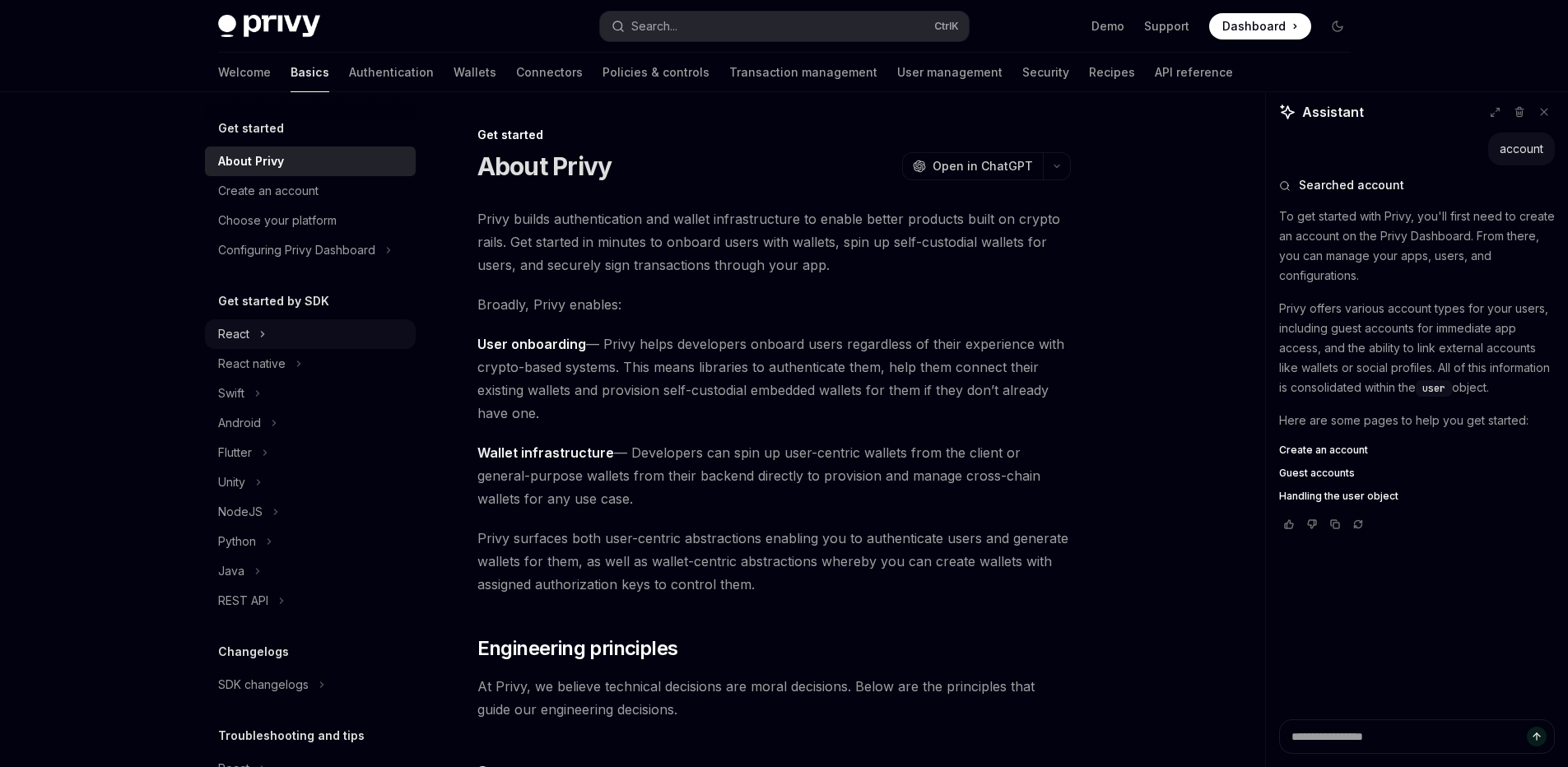
click at [254, 345] on div "React" at bounding box center [310, 333] width 211 height 30
type textarea "*"
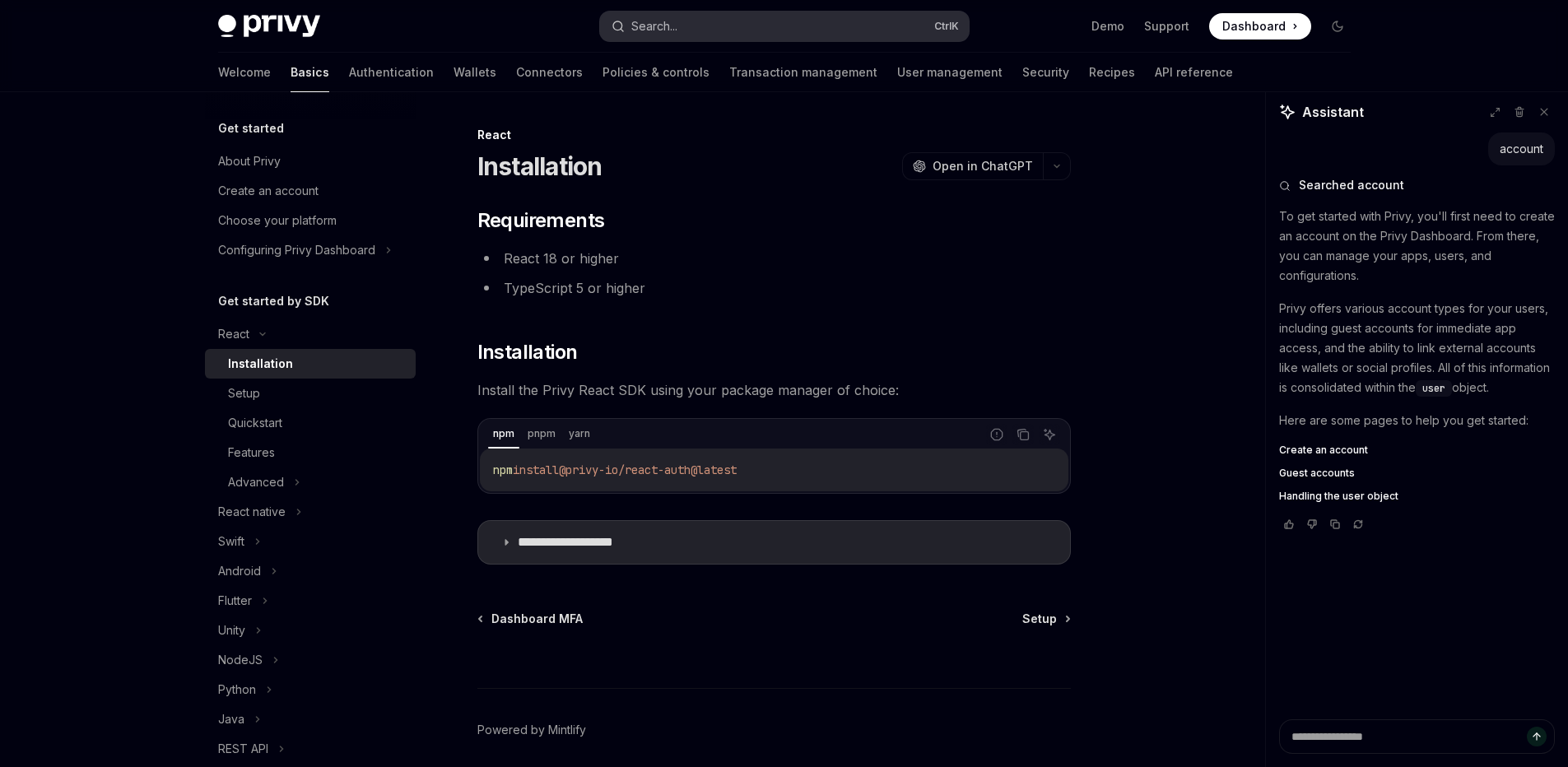
click at [810, 39] on button "Search... Ctrl K" at bounding box center [784, 26] width 369 height 30
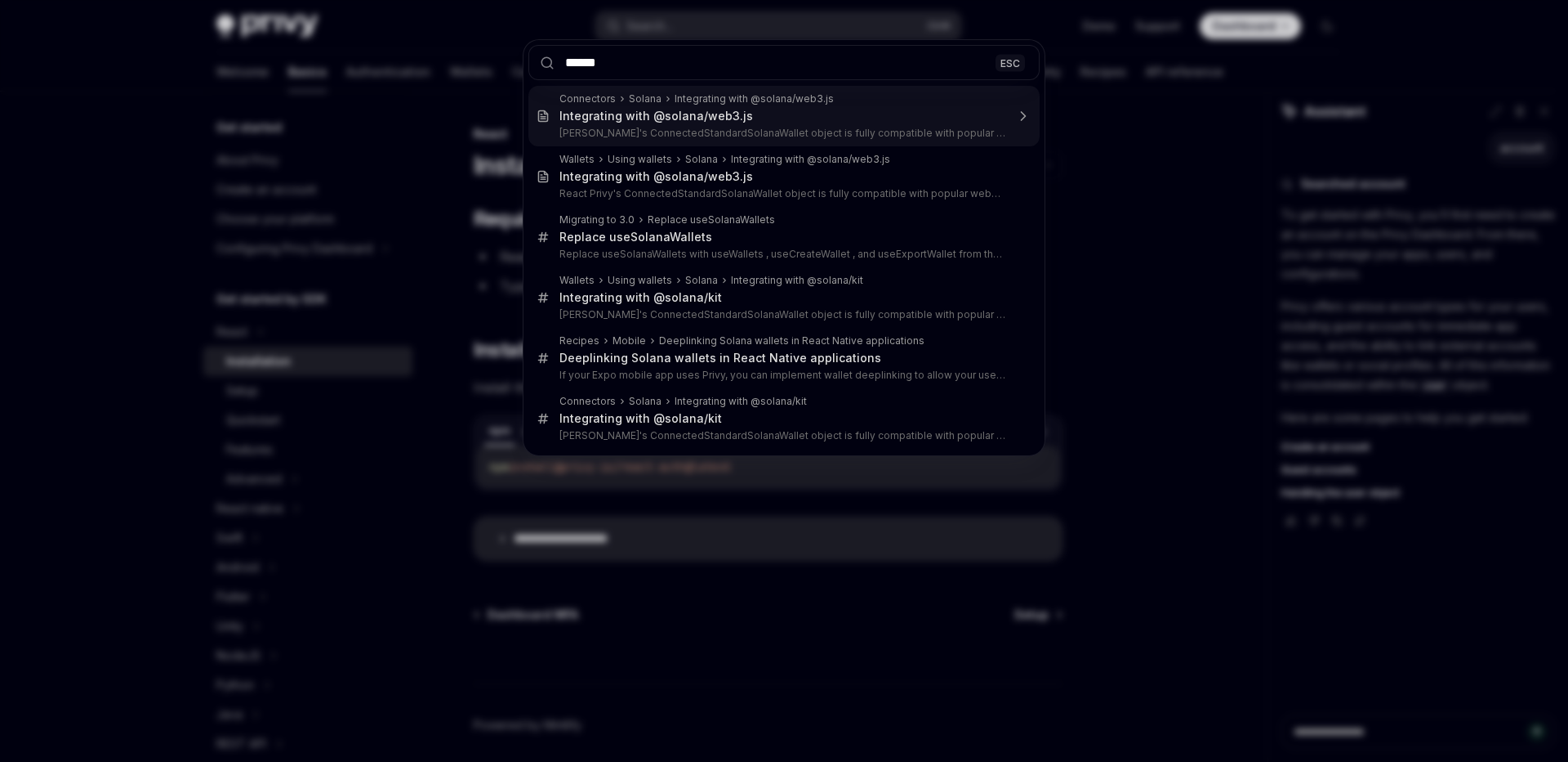
type input "*******"
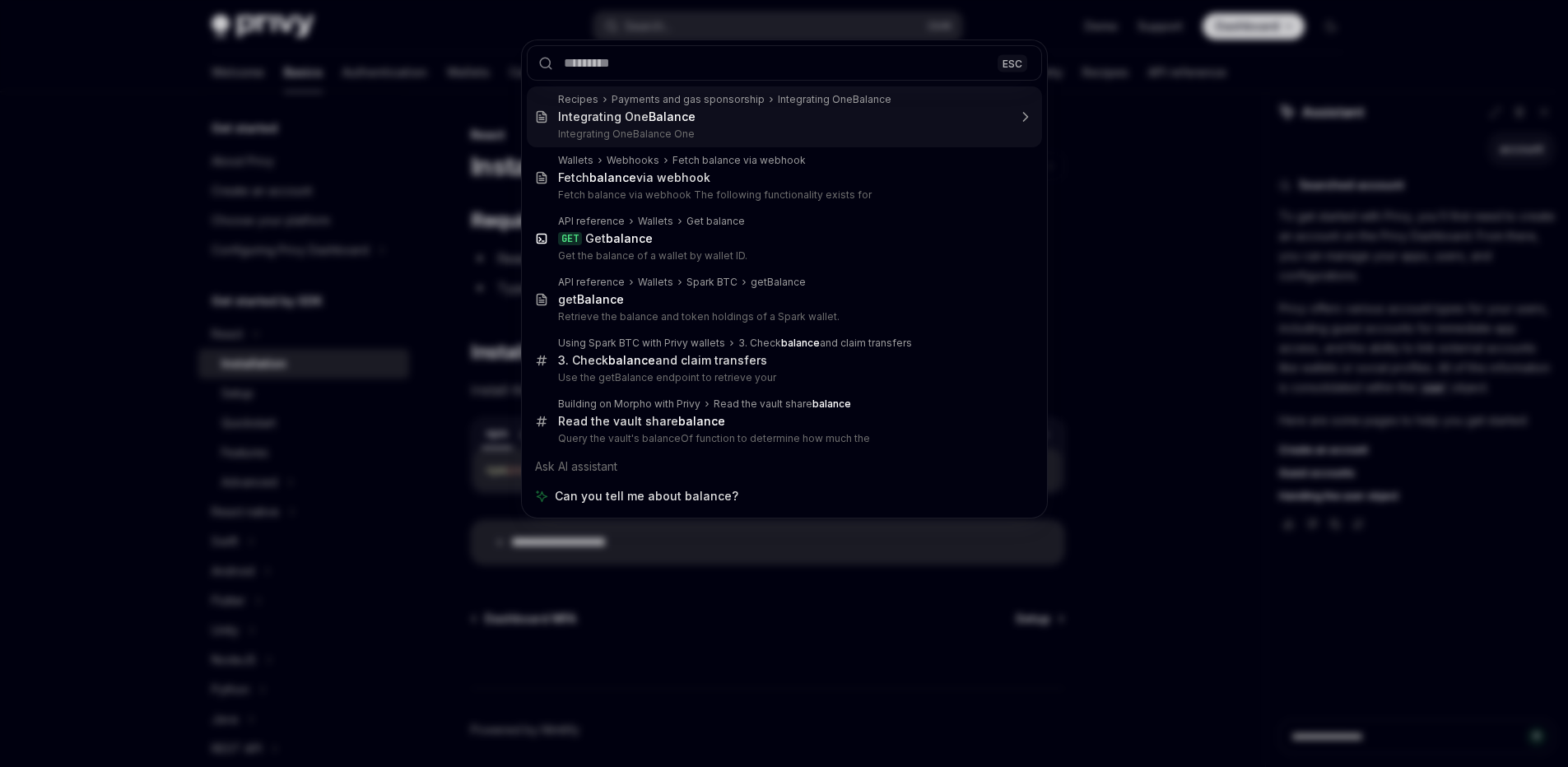
type textarea "*"
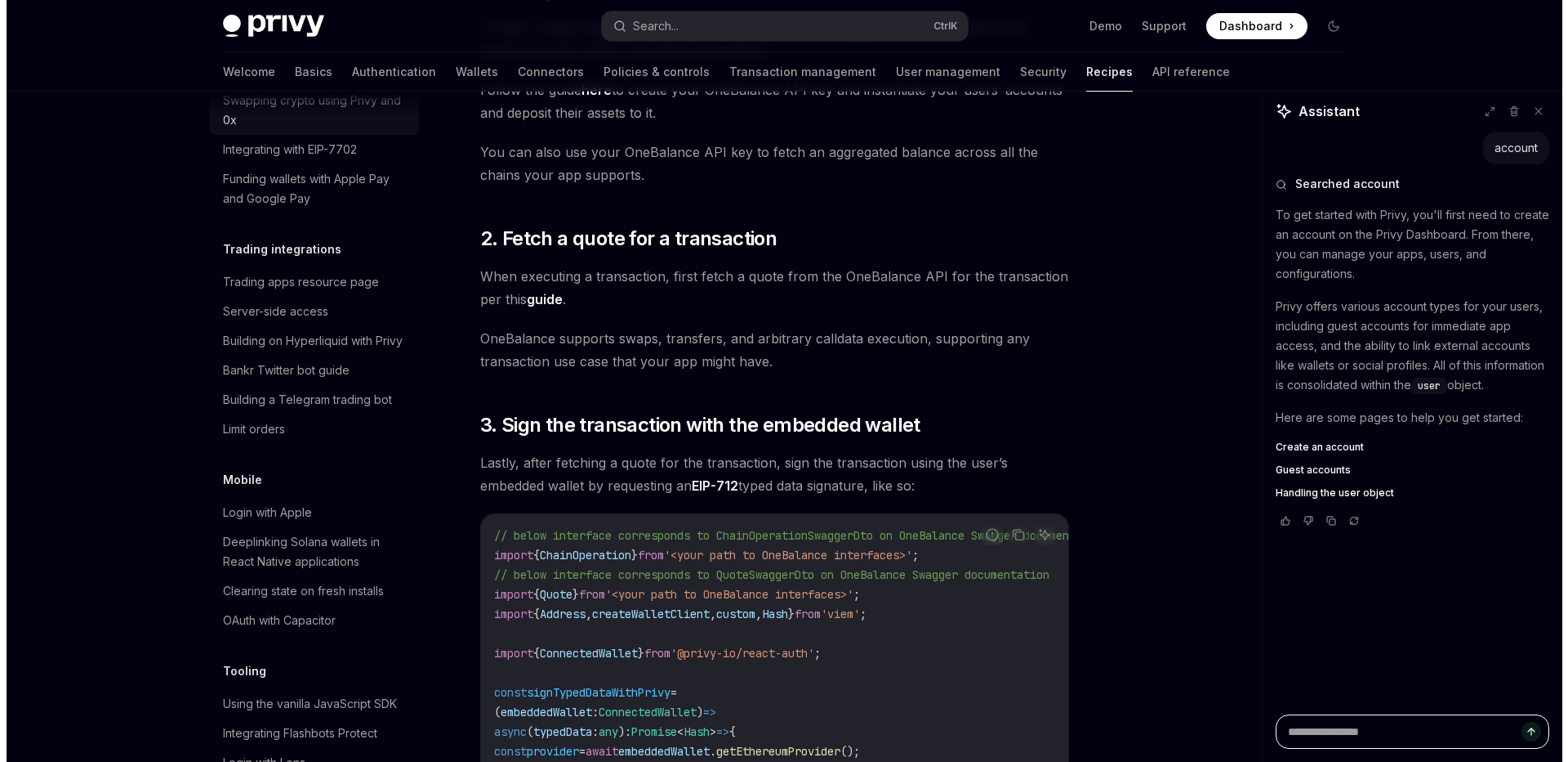
scroll to position [1628, 0]
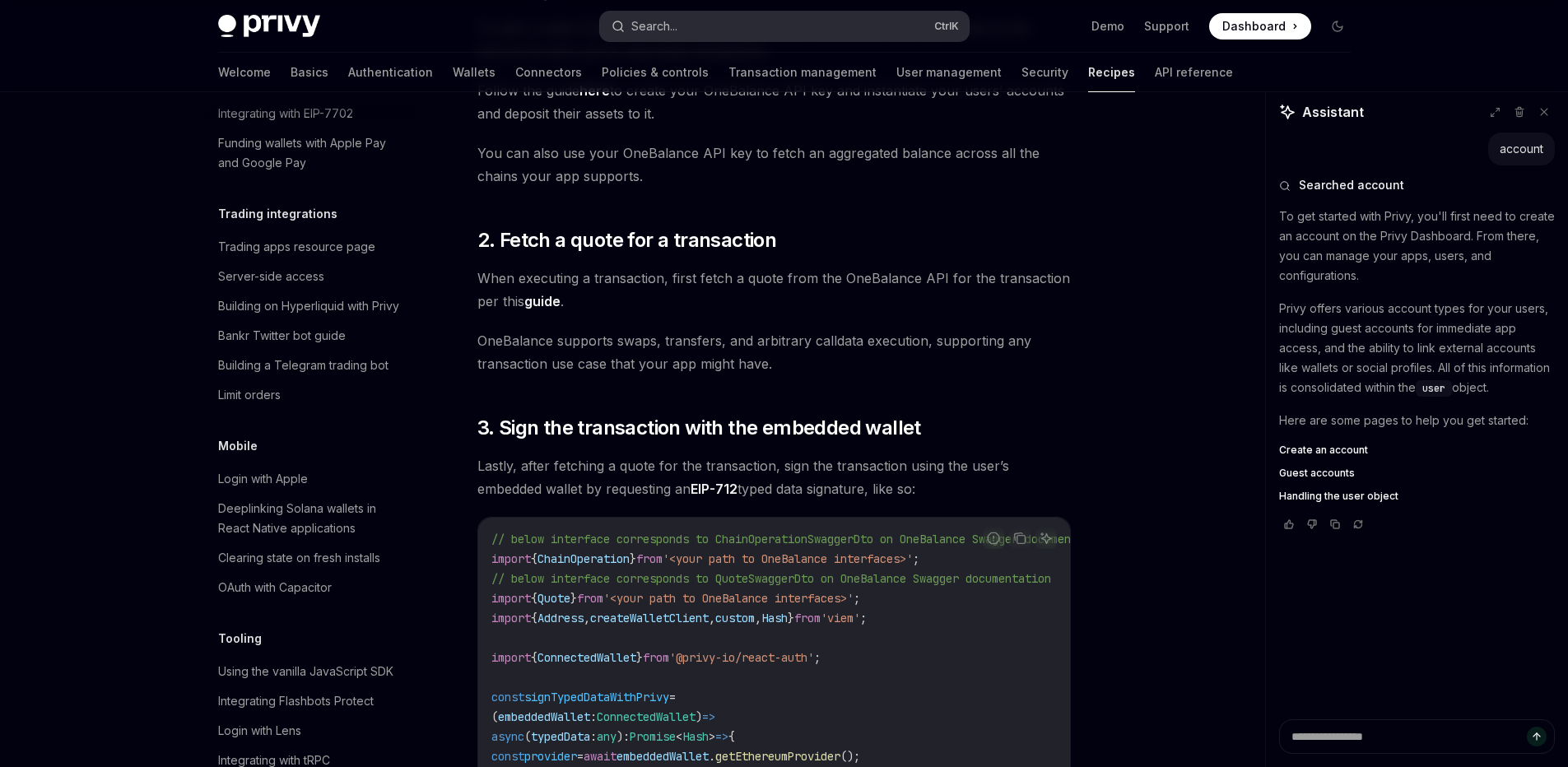
click at [766, 29] on button "Search... Ctrl K" at bounding box center [784, 26] width 369 height 30
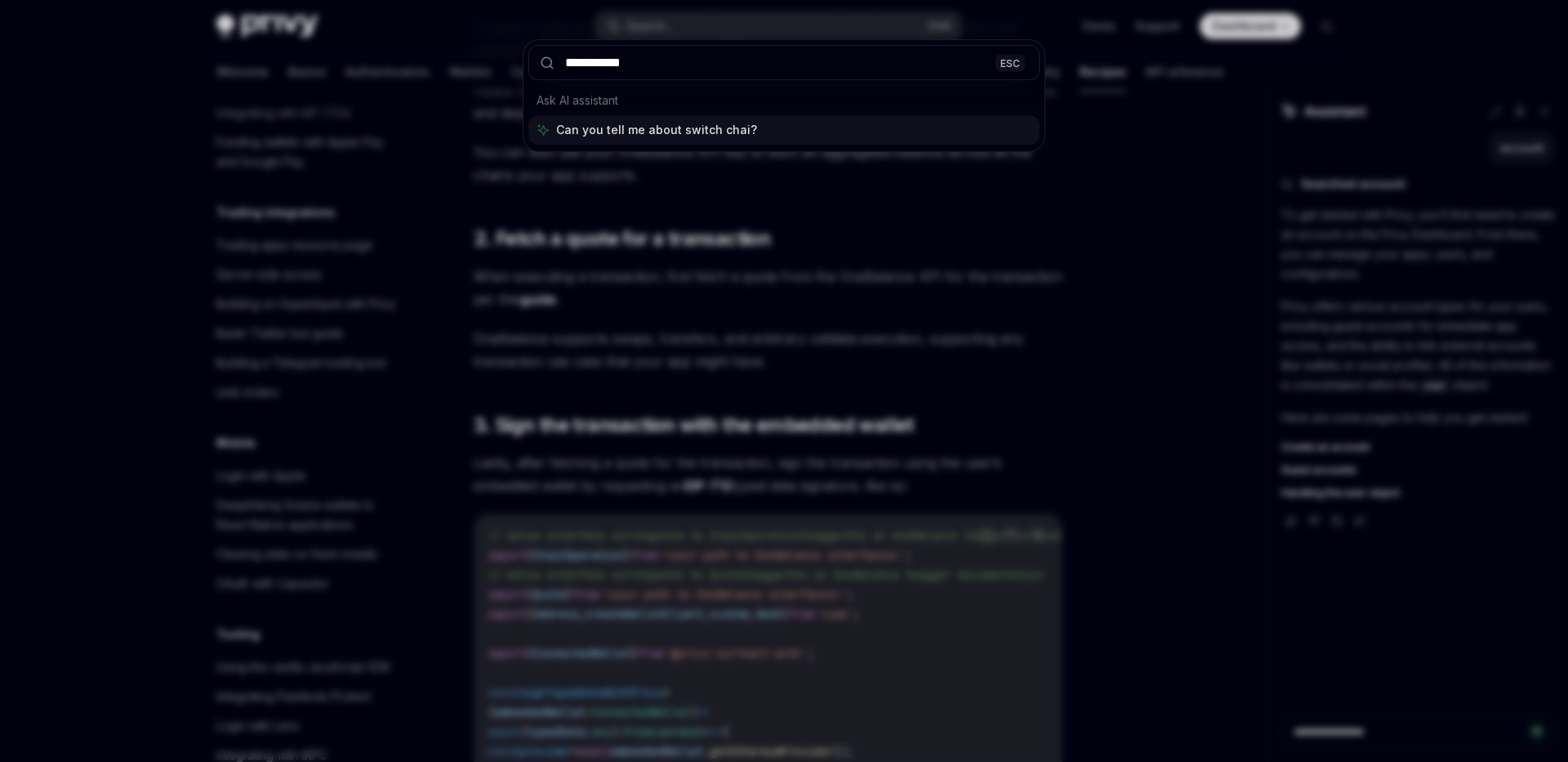
type input "**********"
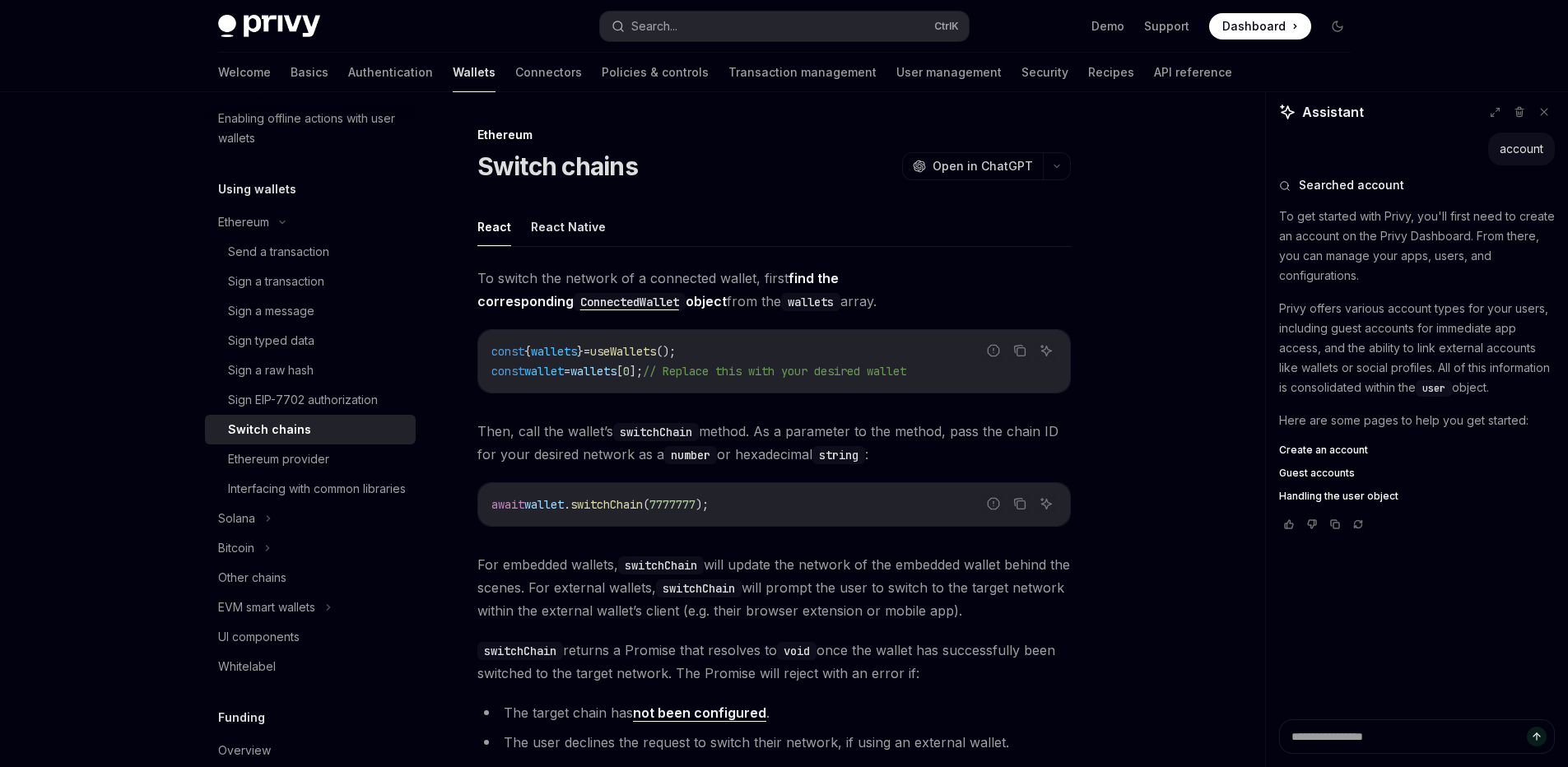
click at [285, 426] on div "Switch chains" at bounding box center [270, 429] width 83 height 19
type textarea "*"
click at [649, 30] on div "Search..." at bounding box center [654, 26] width 46 height 19
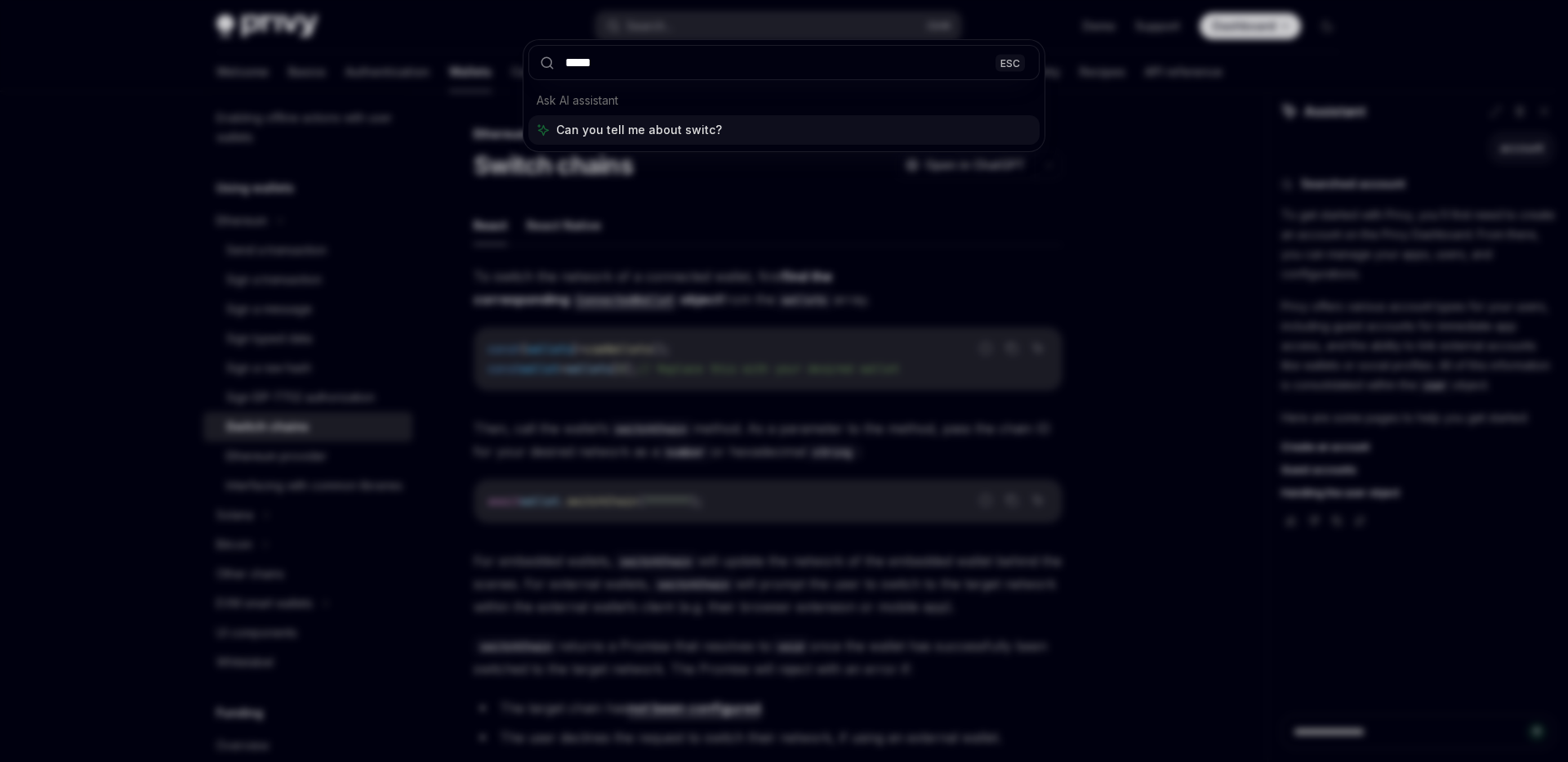
type input "******"
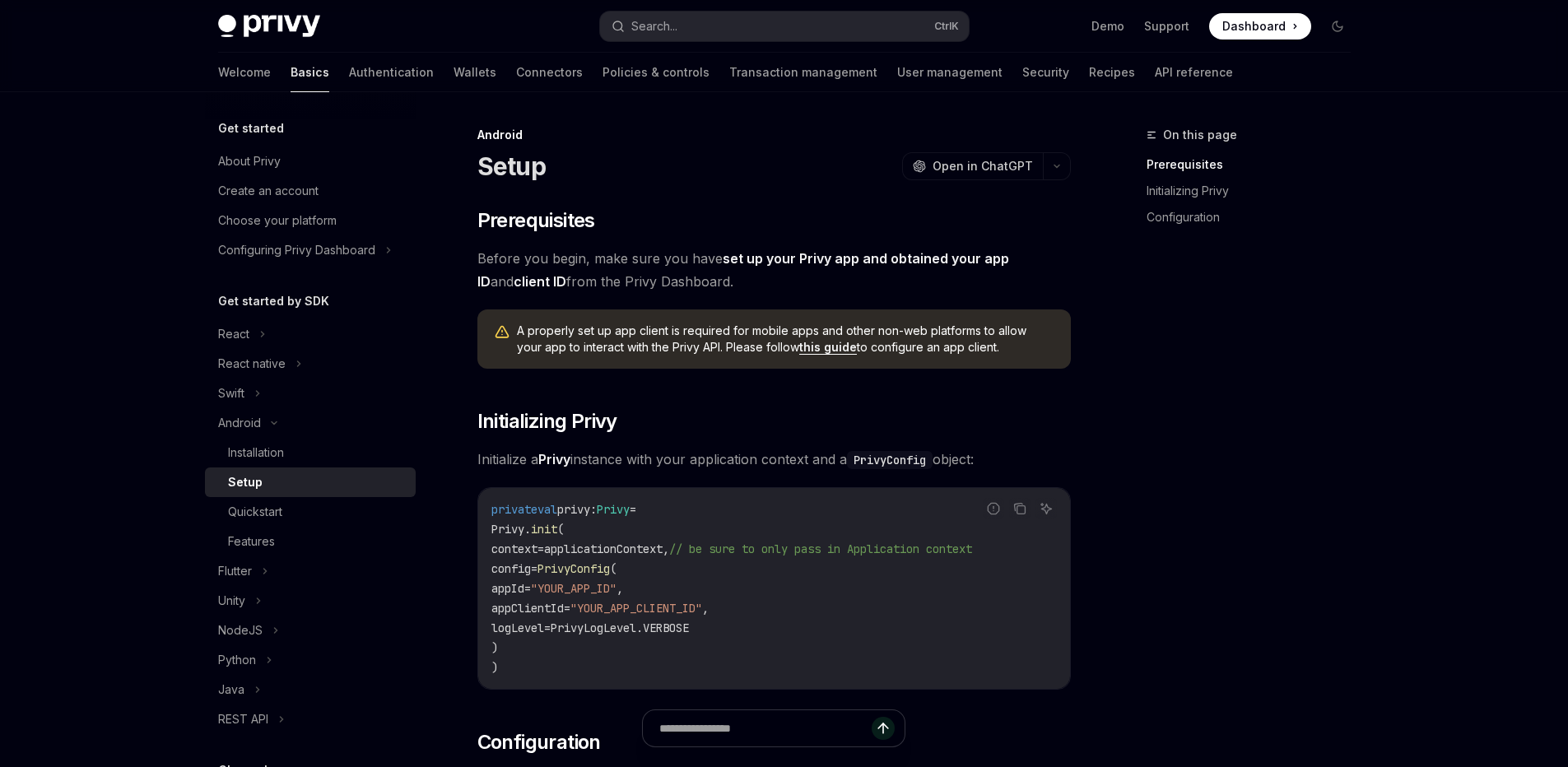
click at [617, 584] on span ""YOUR_APP_ID"" at bounding box center [573, 588] width 86 height 14
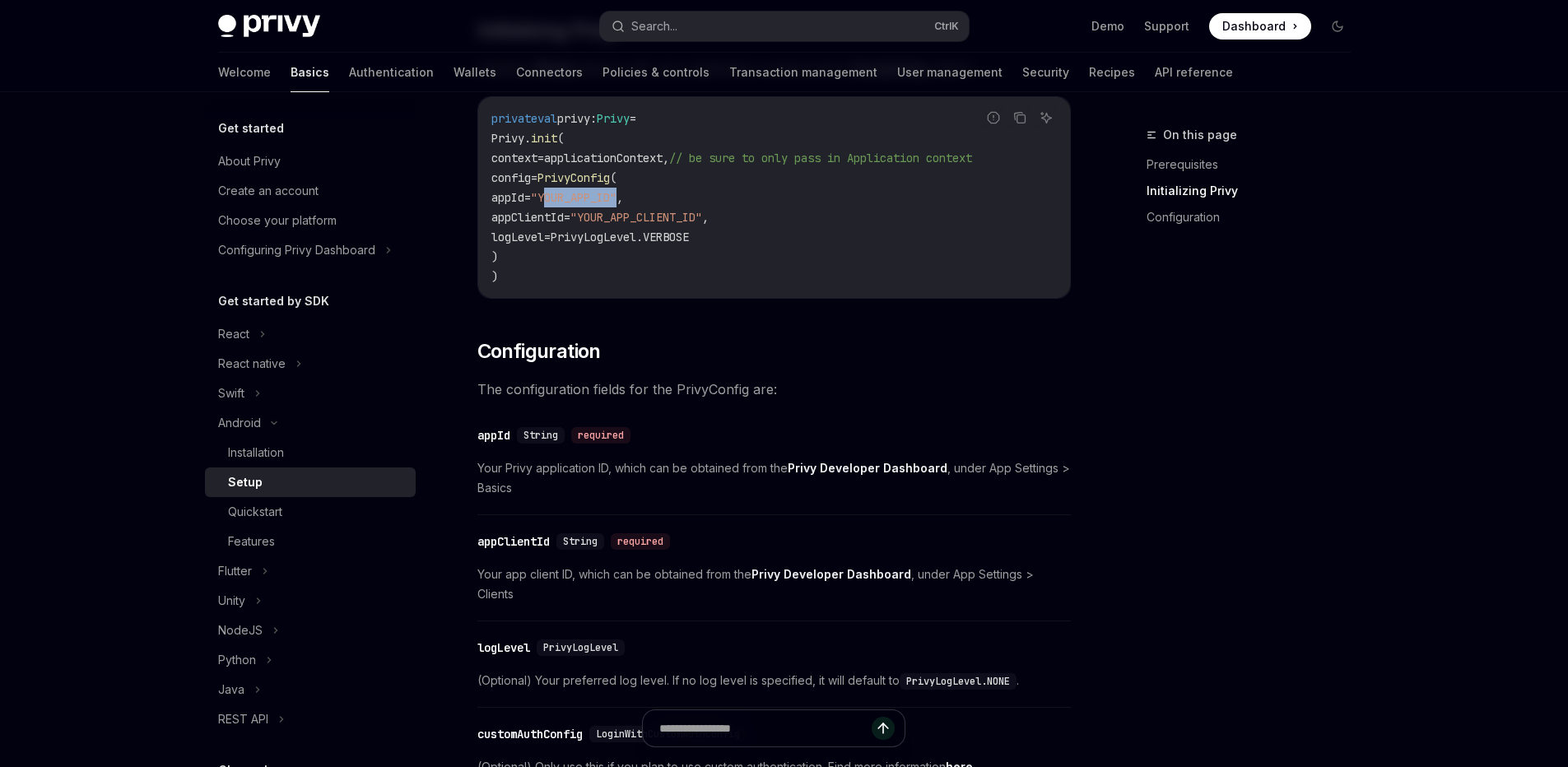
scroll to position [395, 0]
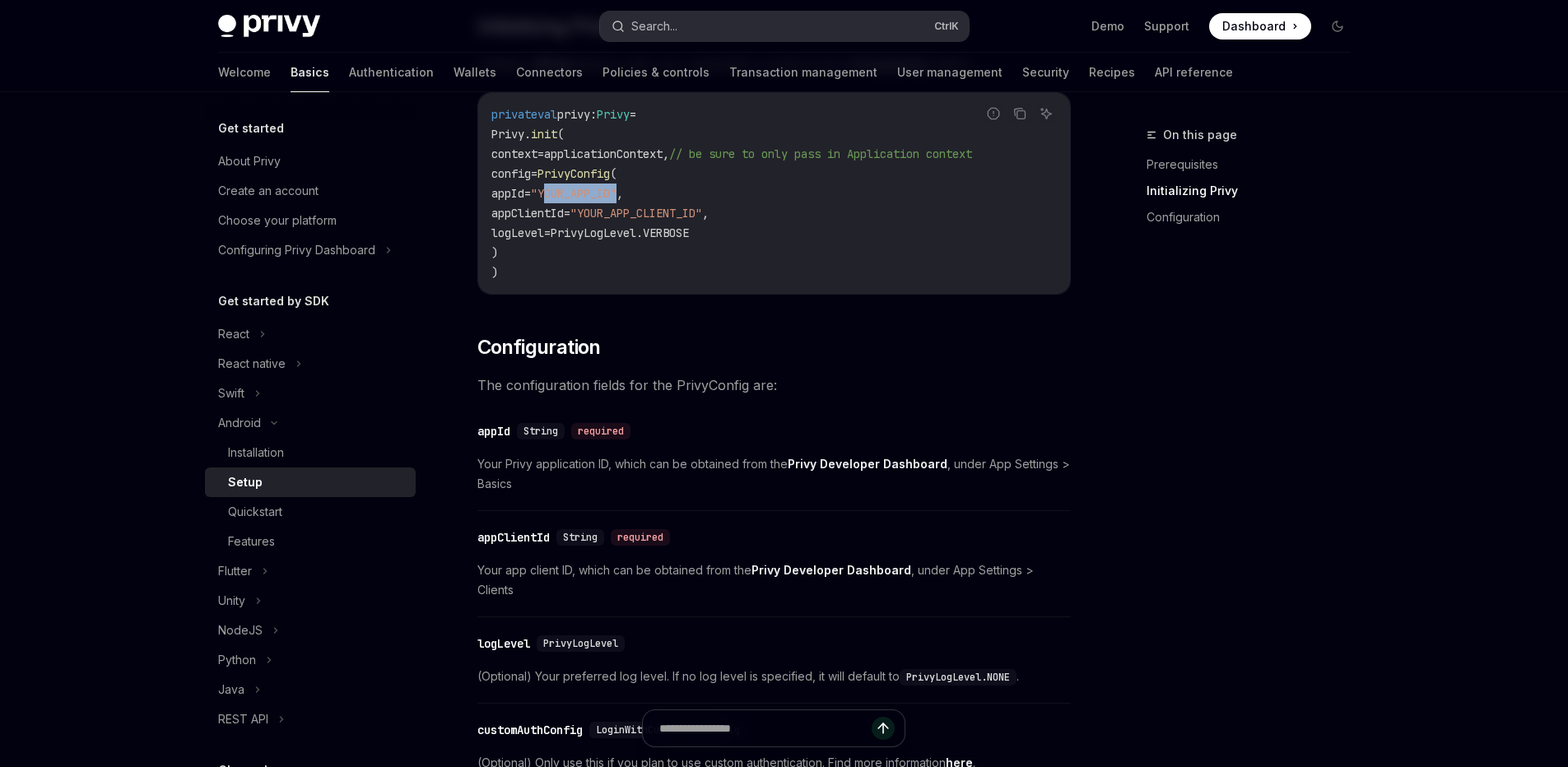
click at [765, 35] on button "Search... Ctrl K" at bounding box center [784, 26] width 369 height 30
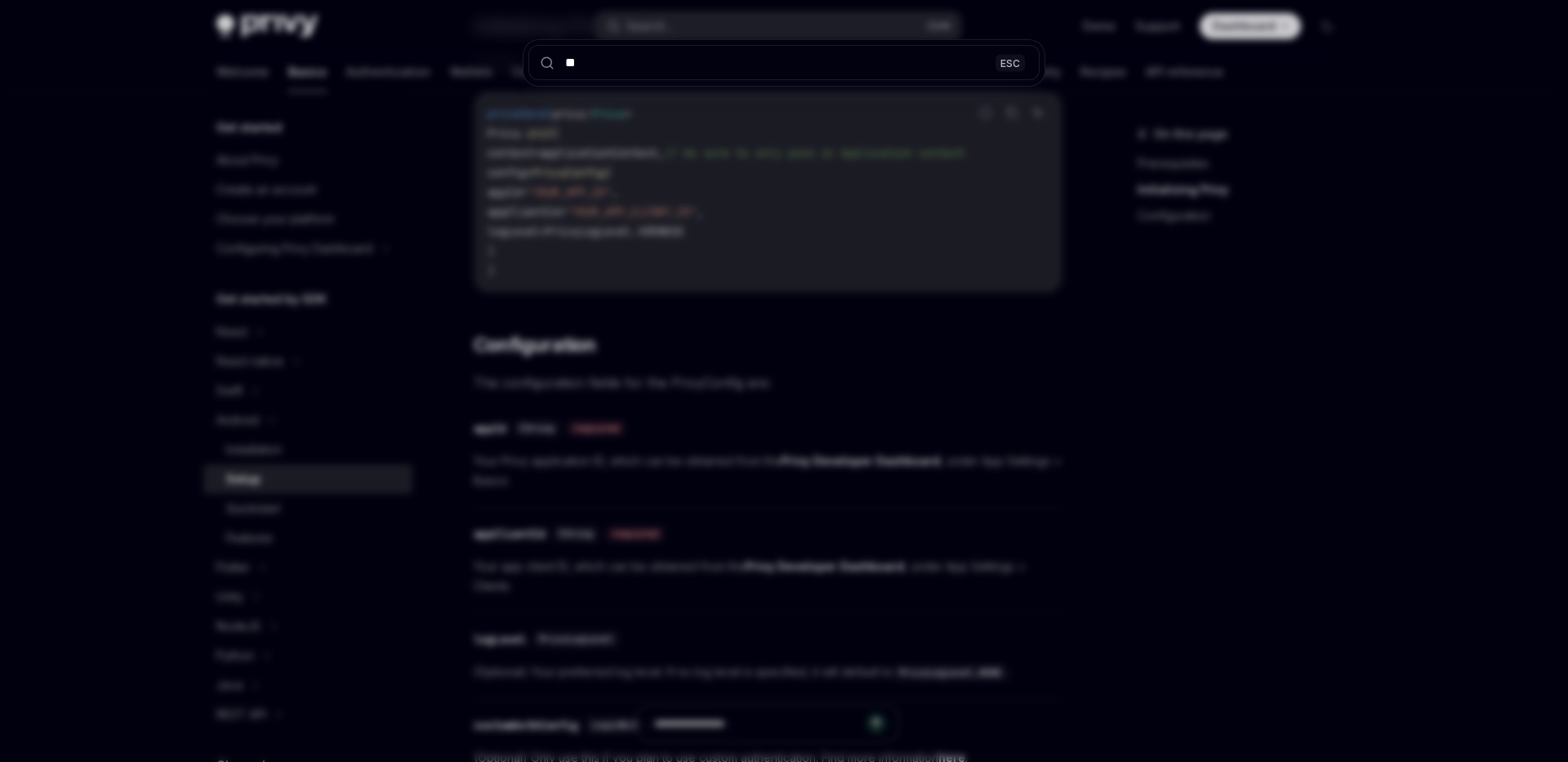
type input "***"
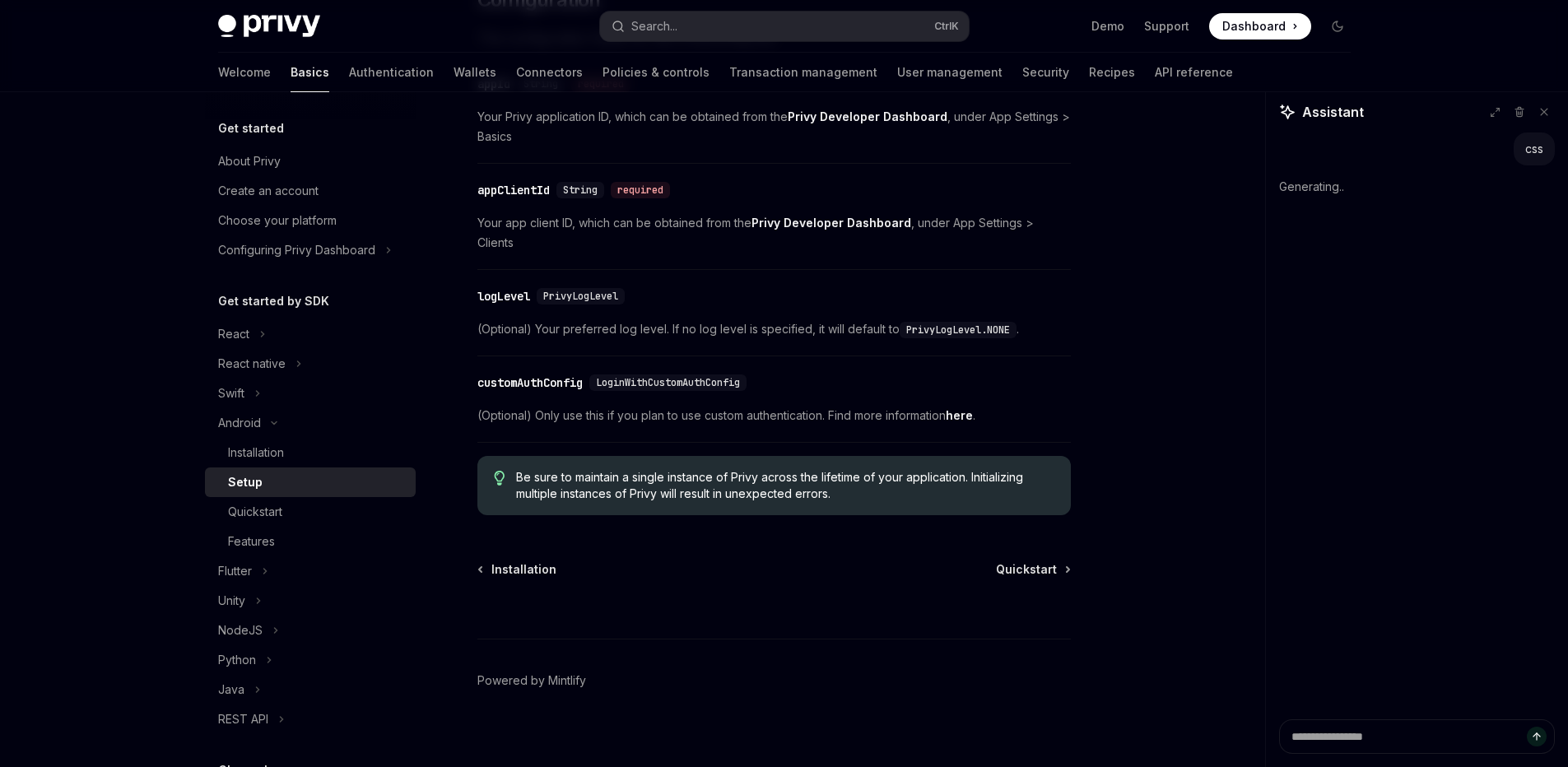
scroll to position [743, 0]
click at [1018, 539] on div "Android Setup OpenAI Open in ChatGPT OpenAI Open in ChatGPT ​ Prerequisites Bef…" at bounding box center [620, 81] width 909 height 1398
click at [1020, 561] on span "Quickstart" at bounding box center [1025, 569] width 61 height 16
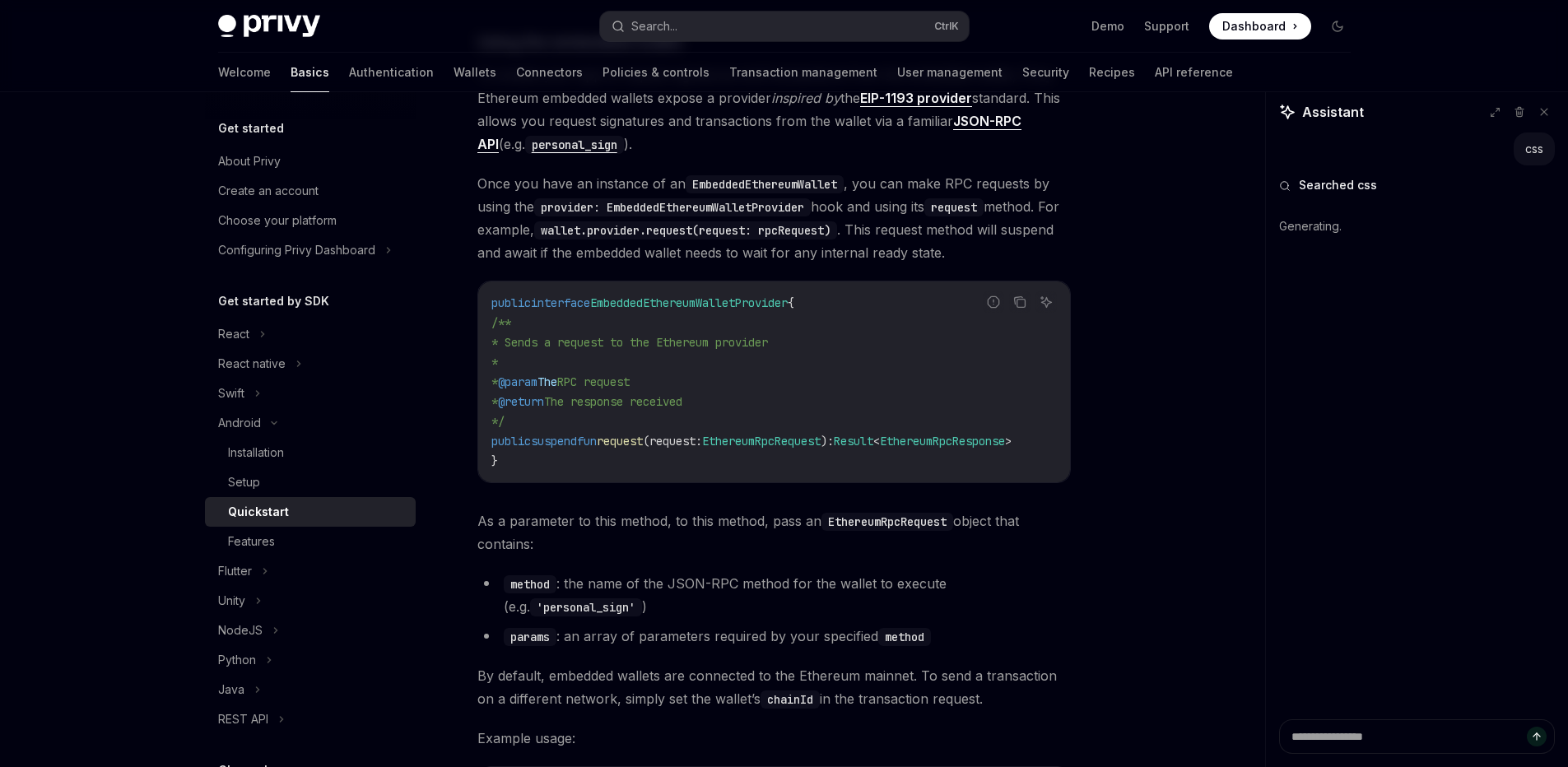
scroll to position [3455, 0]
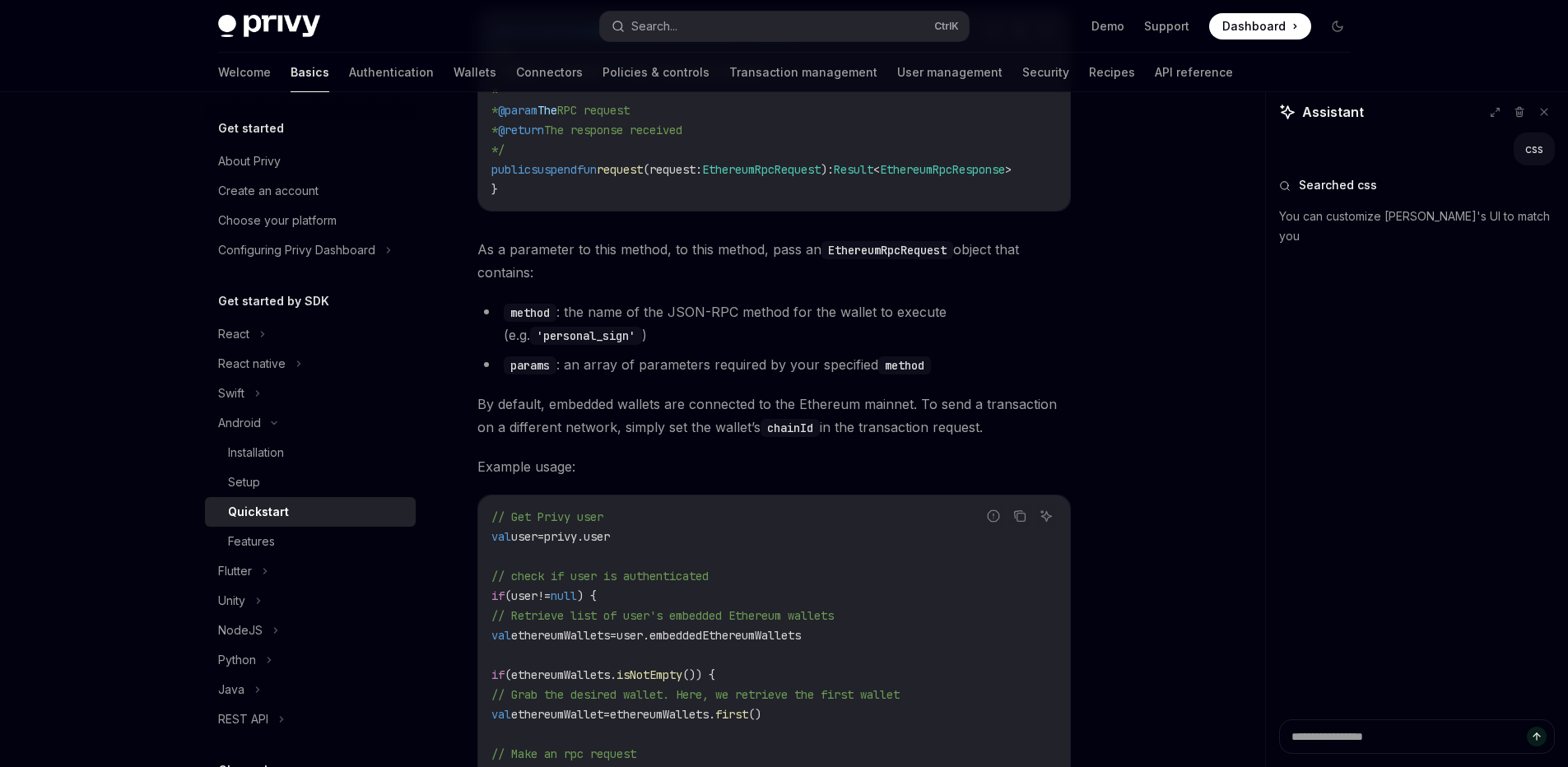
type textarea "*"
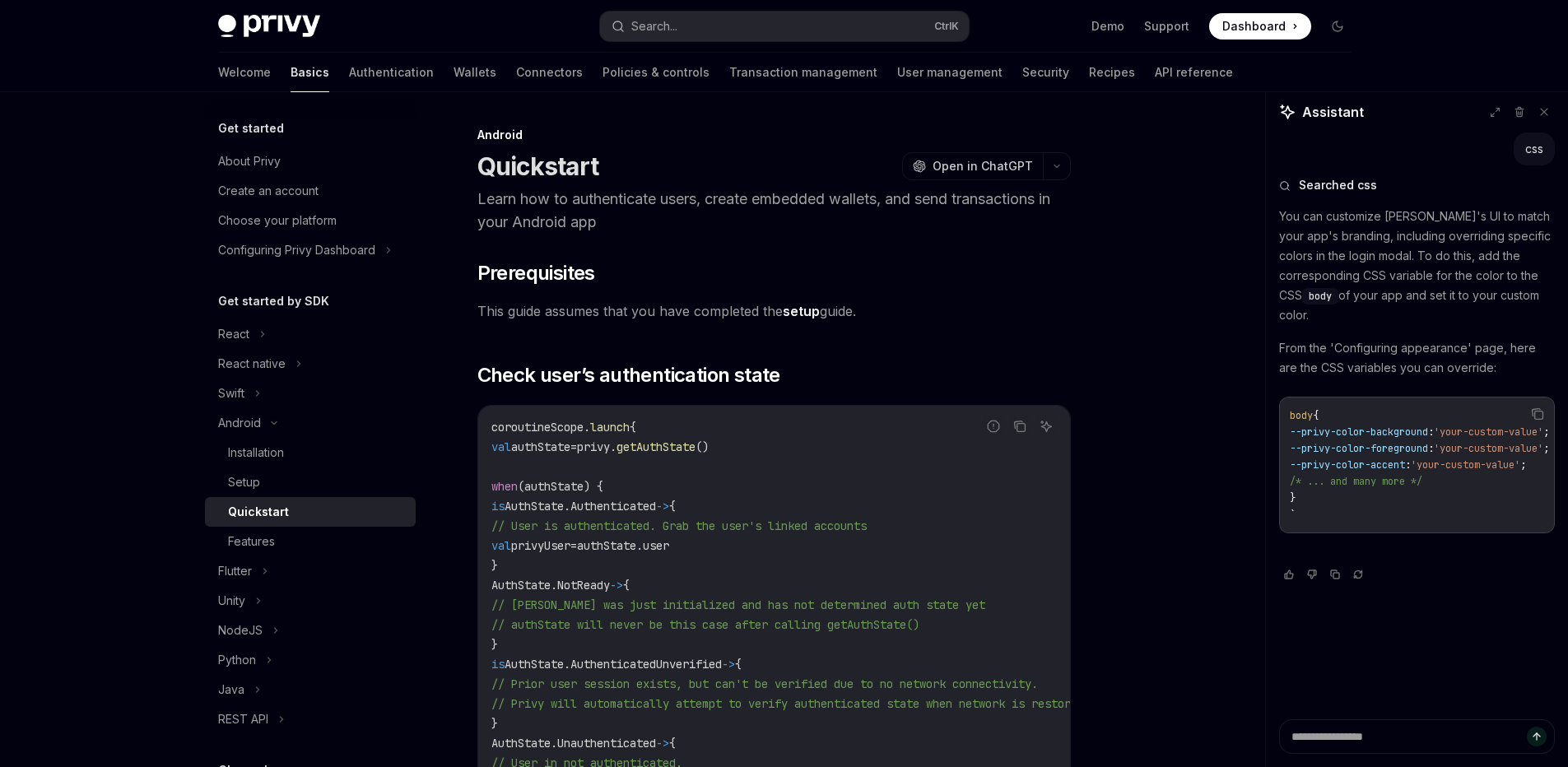
scroll to position [3455, 0]
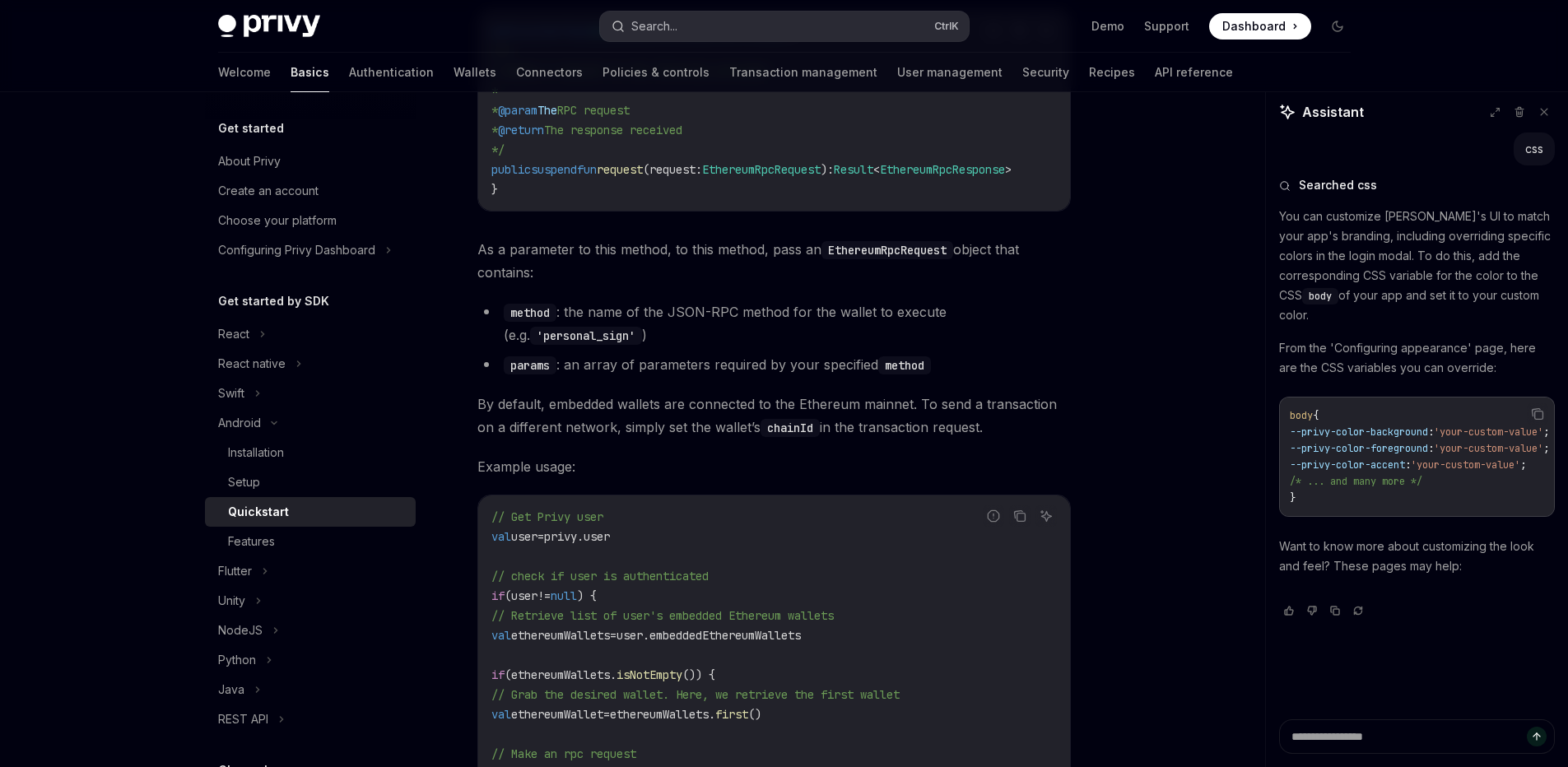
click at [668, 29] on div "Search..." at bounding box center [654, 26] width 46 height 19
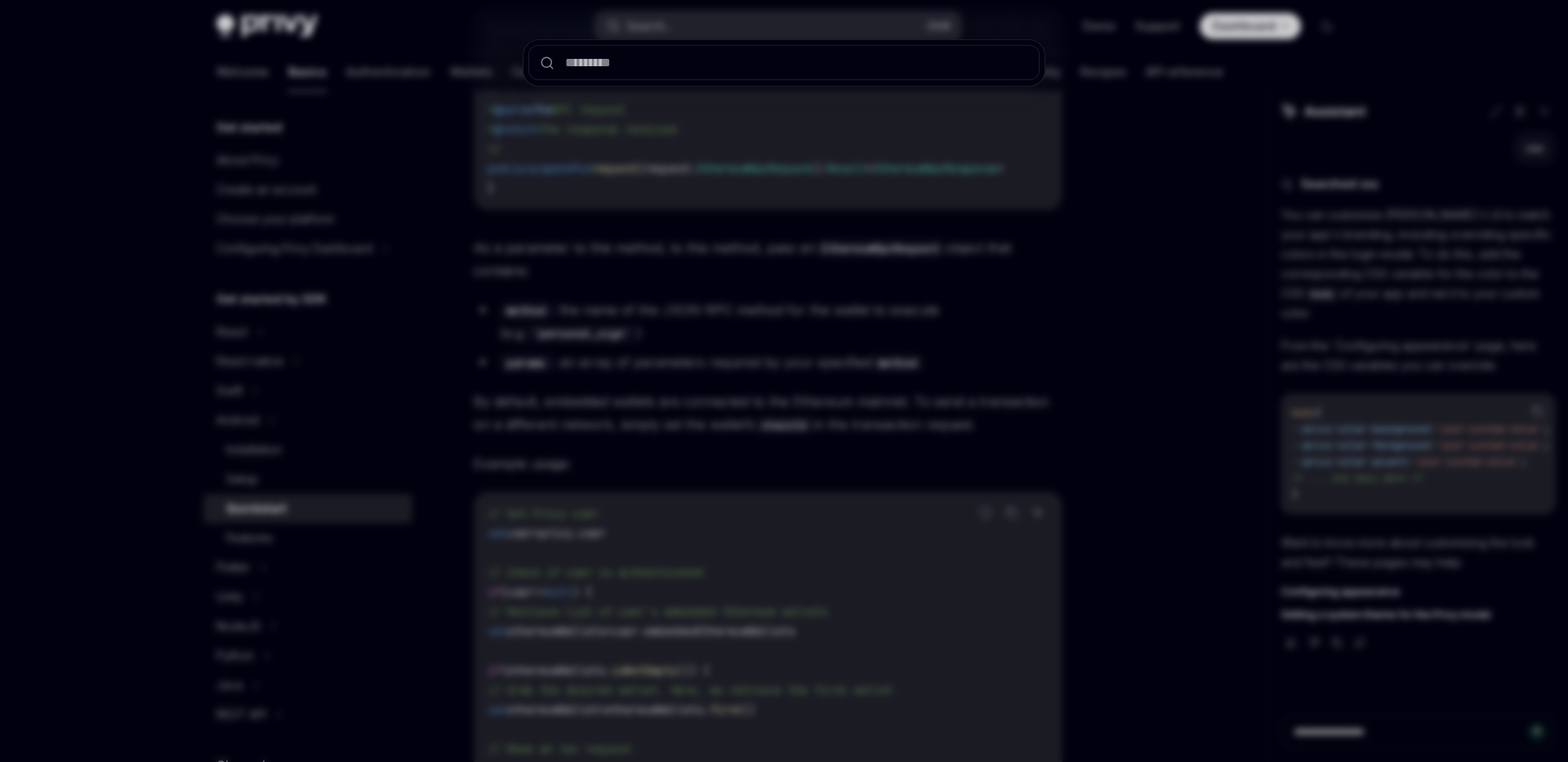
type textarea "*"
type input "*"
type textarea "*"
type input "**"
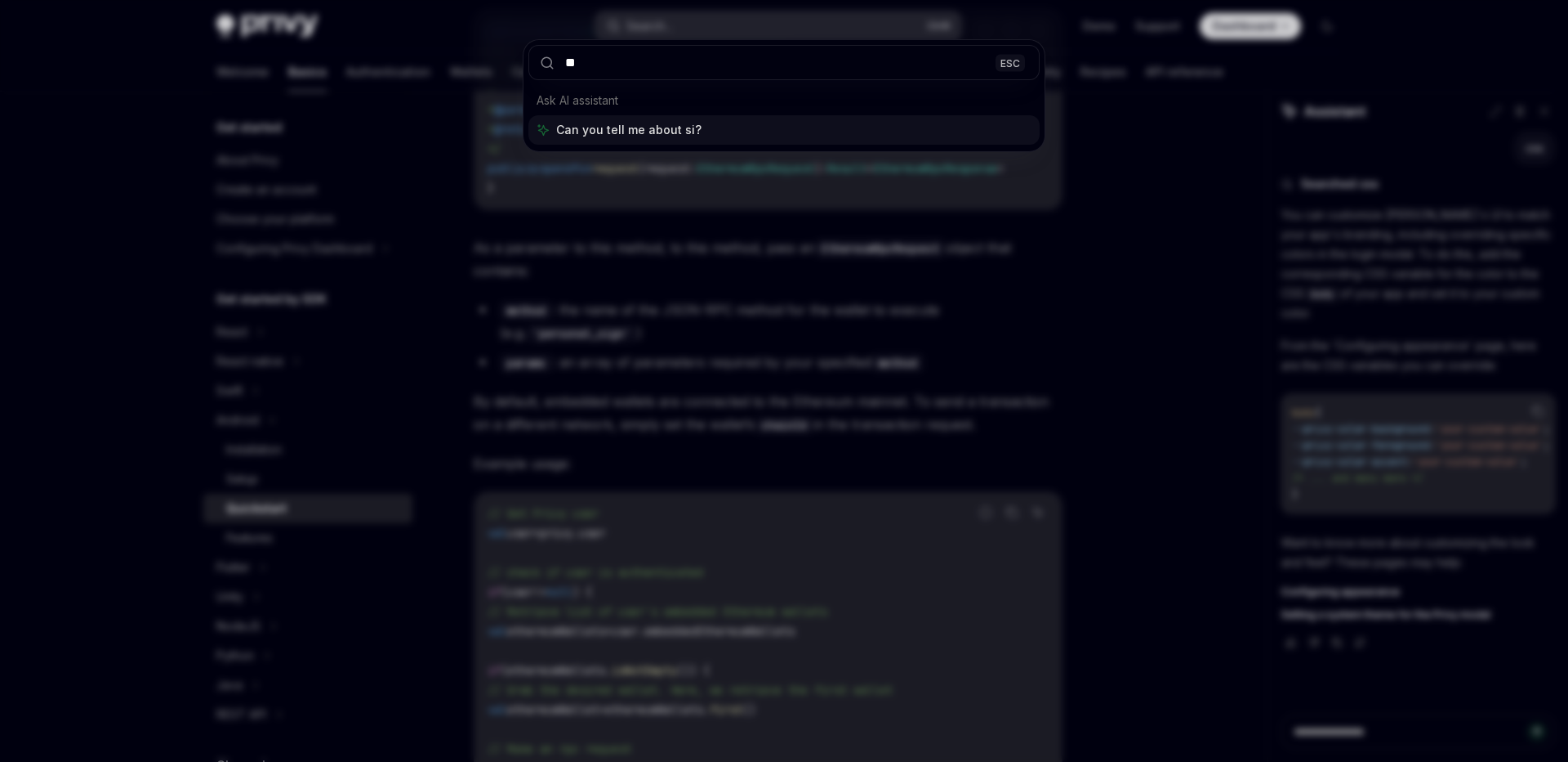
type textarea "*"
type input "***"
type textarea "*"
type input "****"
type textarea "*"
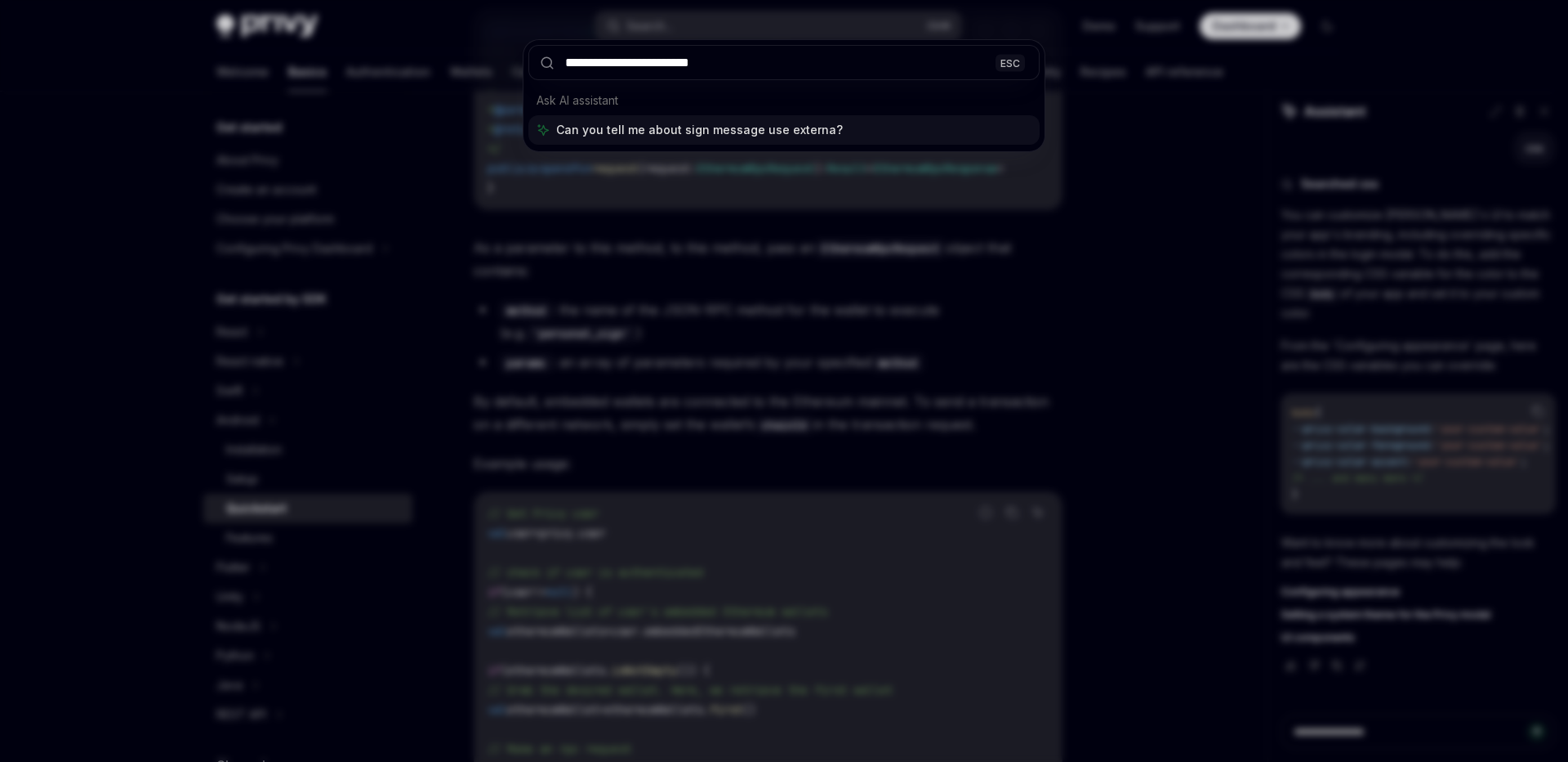
type input "**********"
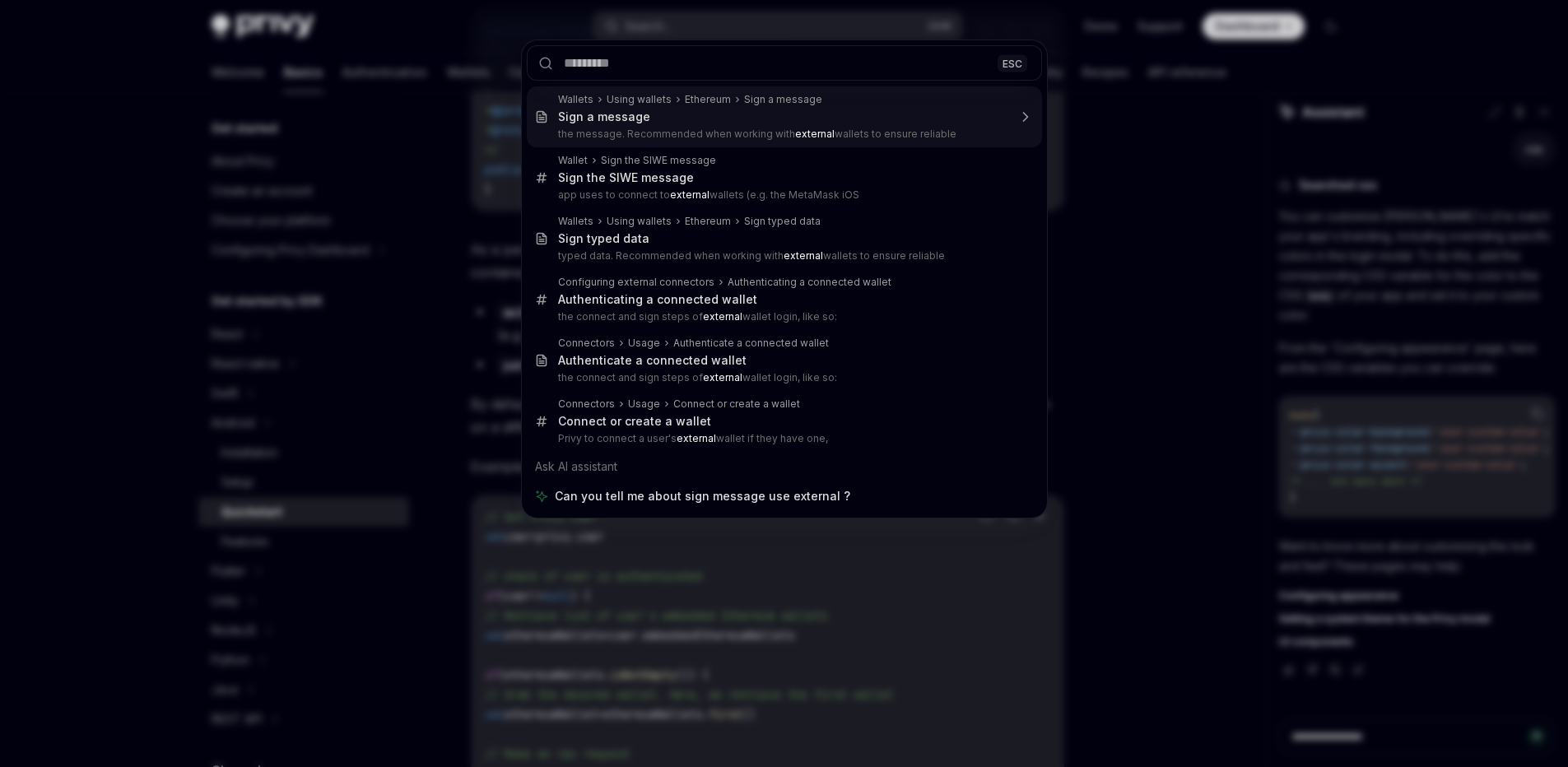
type textarea "*"
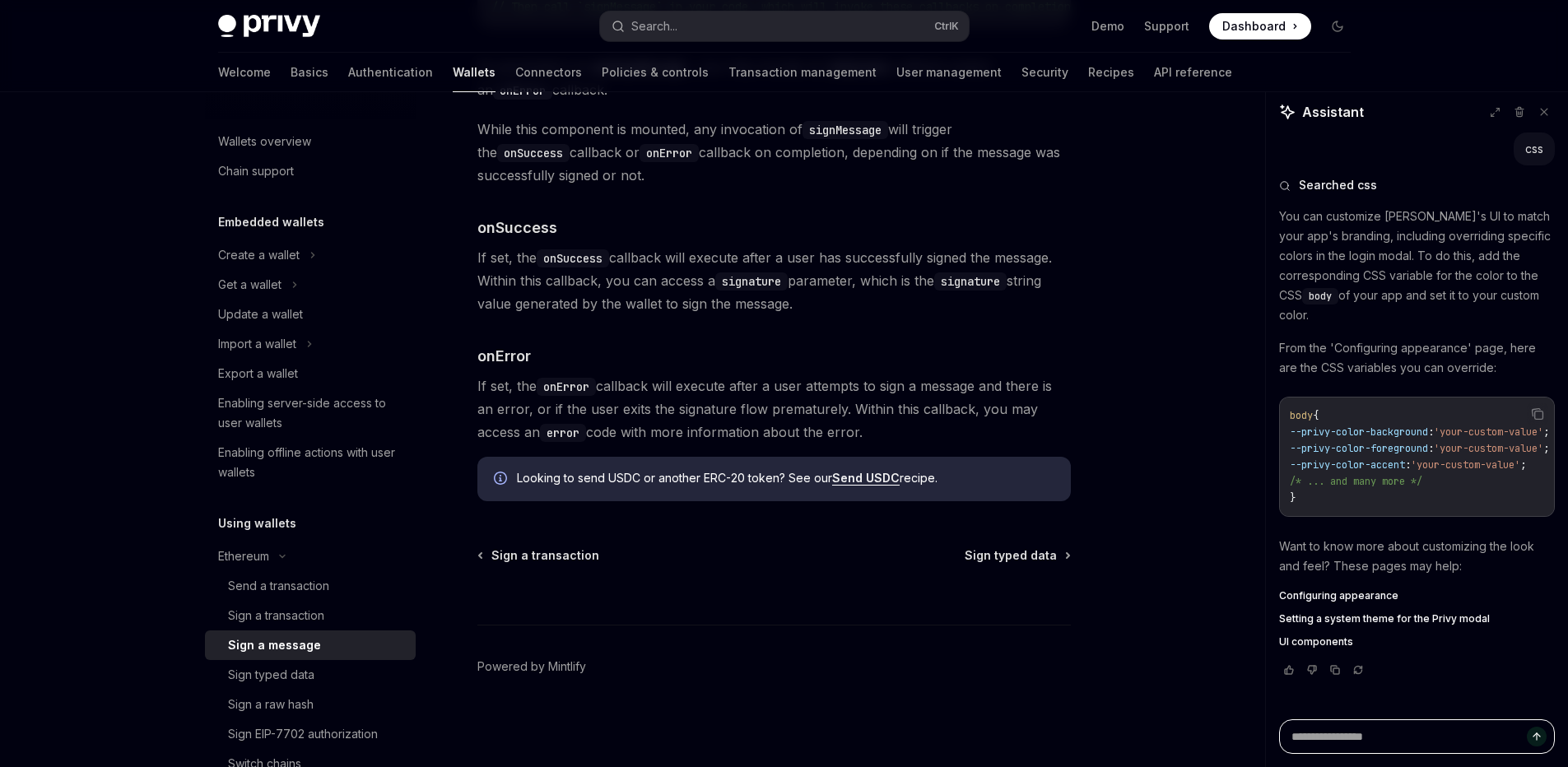
scroll to position [93, 0]
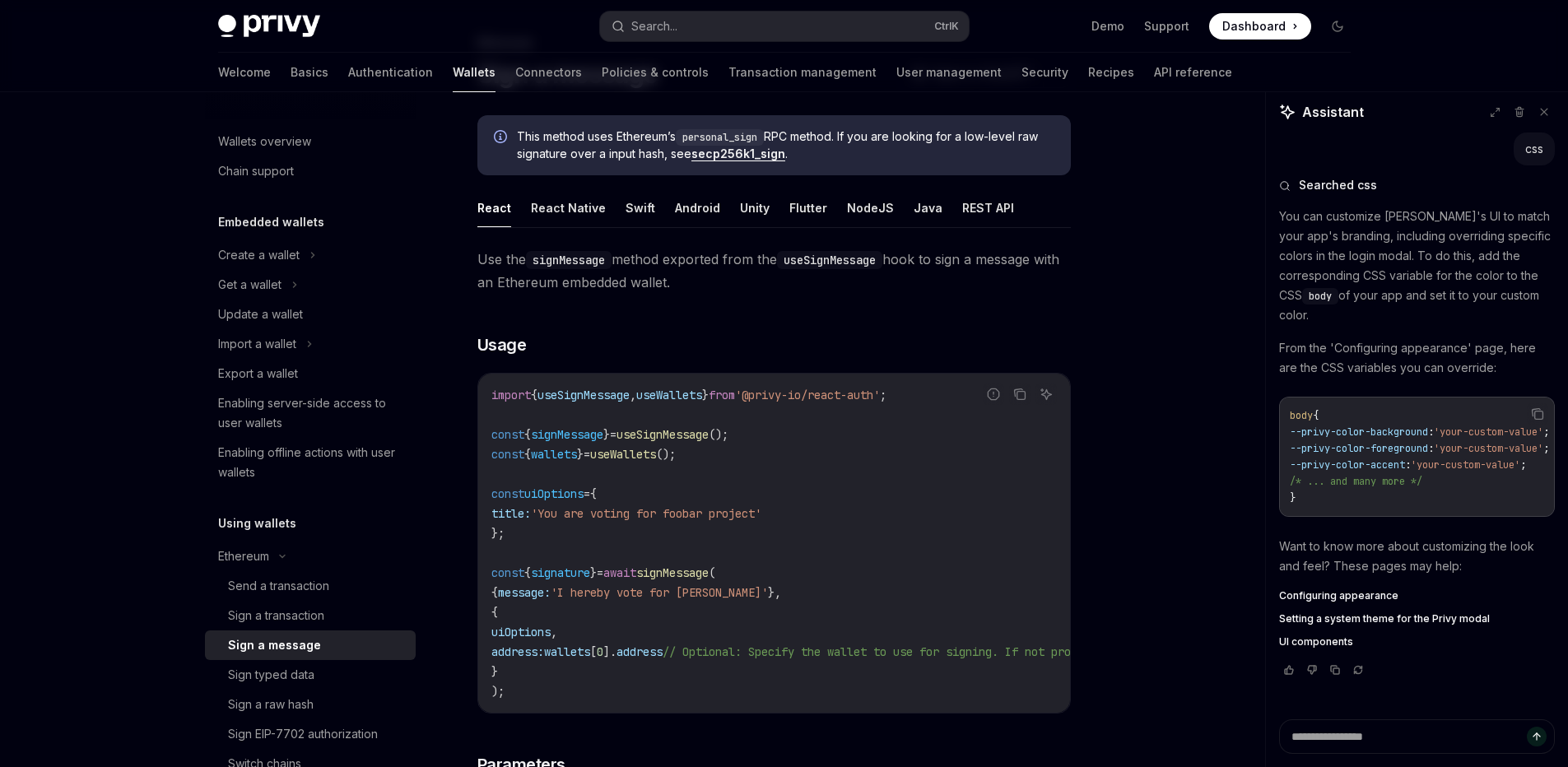
click at [692, 397] on span "useWallets" at bounding box center [669, 394] width 66 height 14
copy span "useWallets"
click at [878, 465] on code "import { useSignMessage , useWallets } from '@privy-io/react-auth' ; const { si…" at bounding box center [922, 543] width 863 height 316
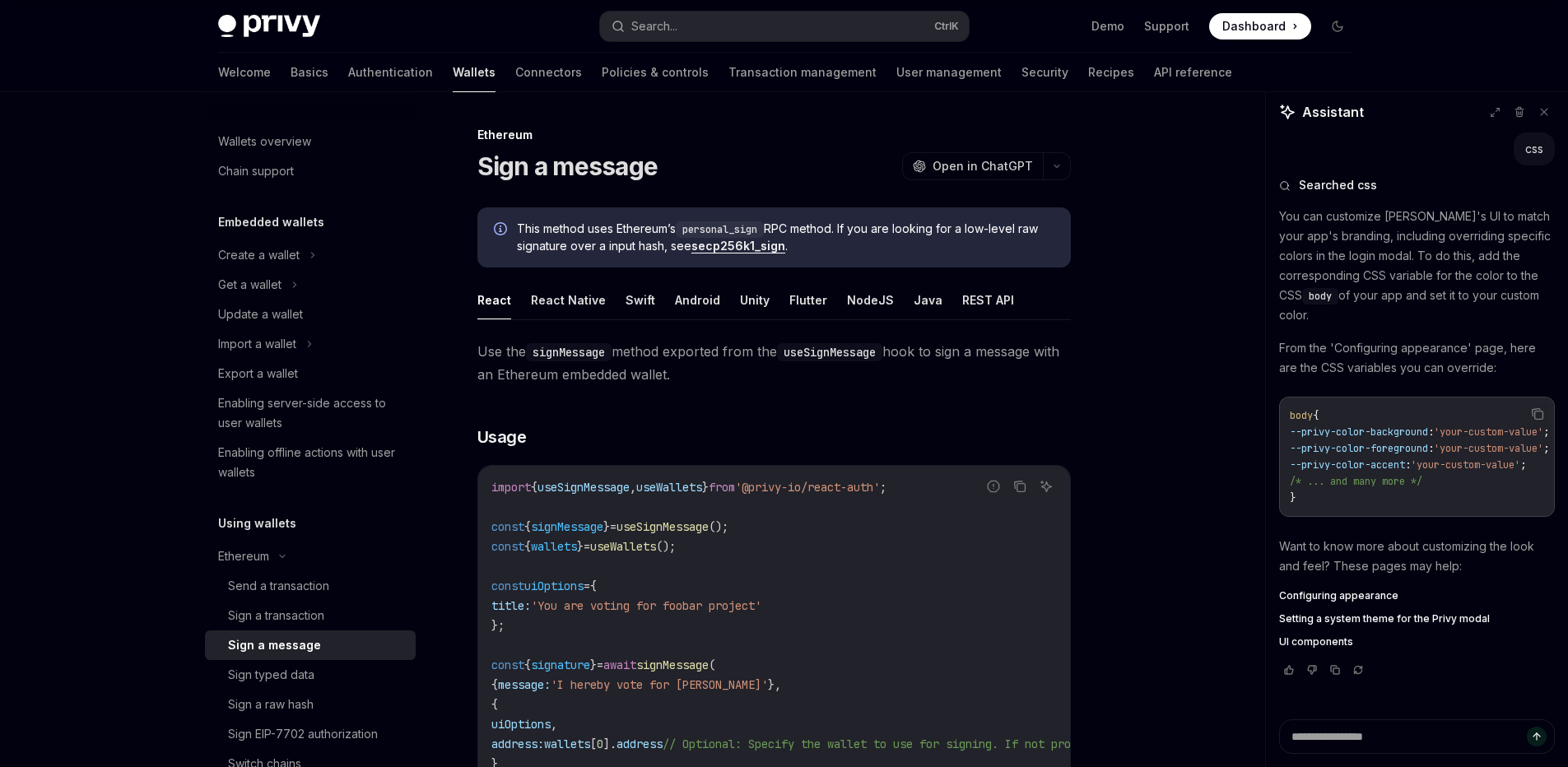
scroll to position [191, 0]
